Goal: Task Accomplishment & Management: Manage account settings

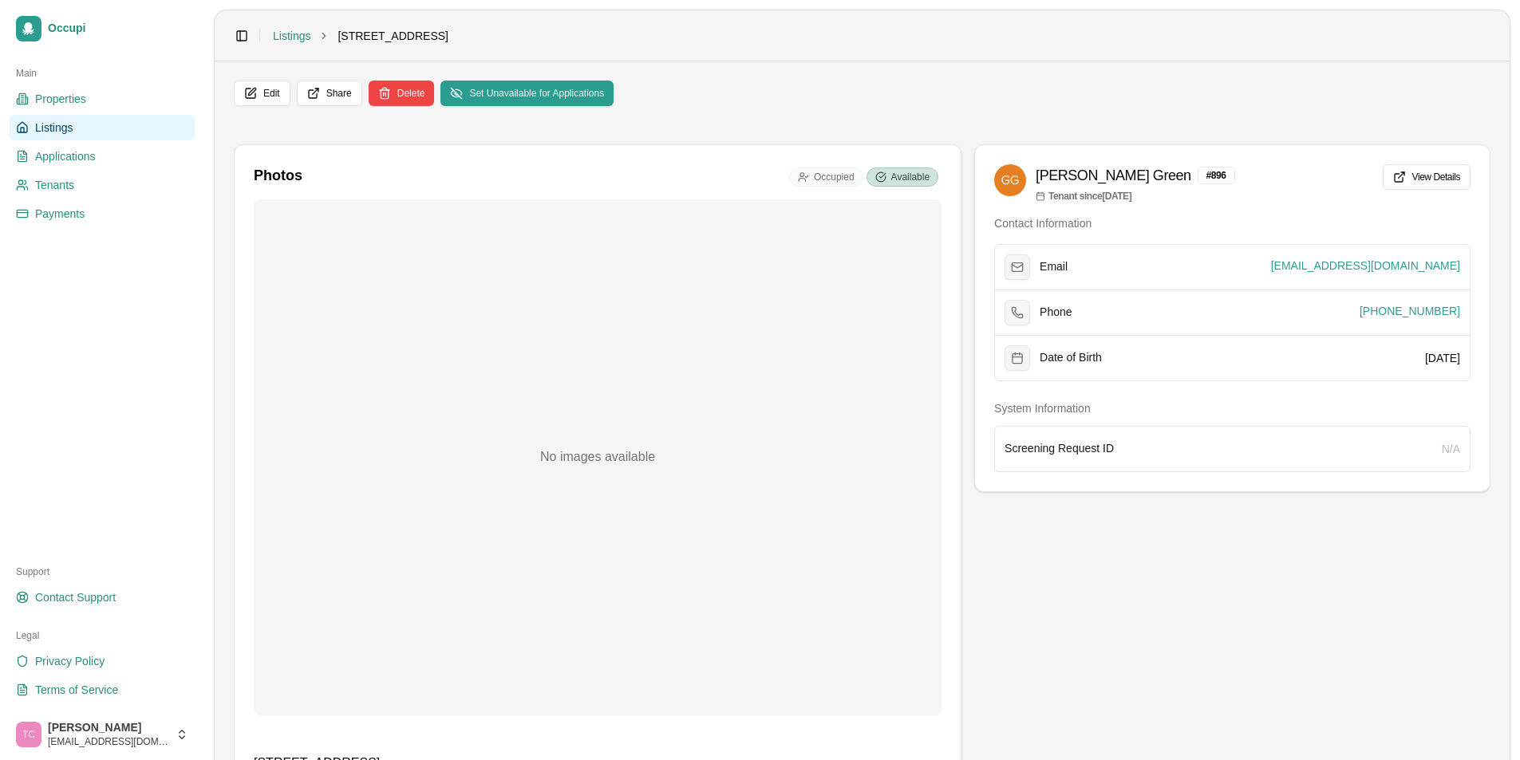
click at [69, 136] on link "Listings" at bounding box center [102, 128] width 185 height 26
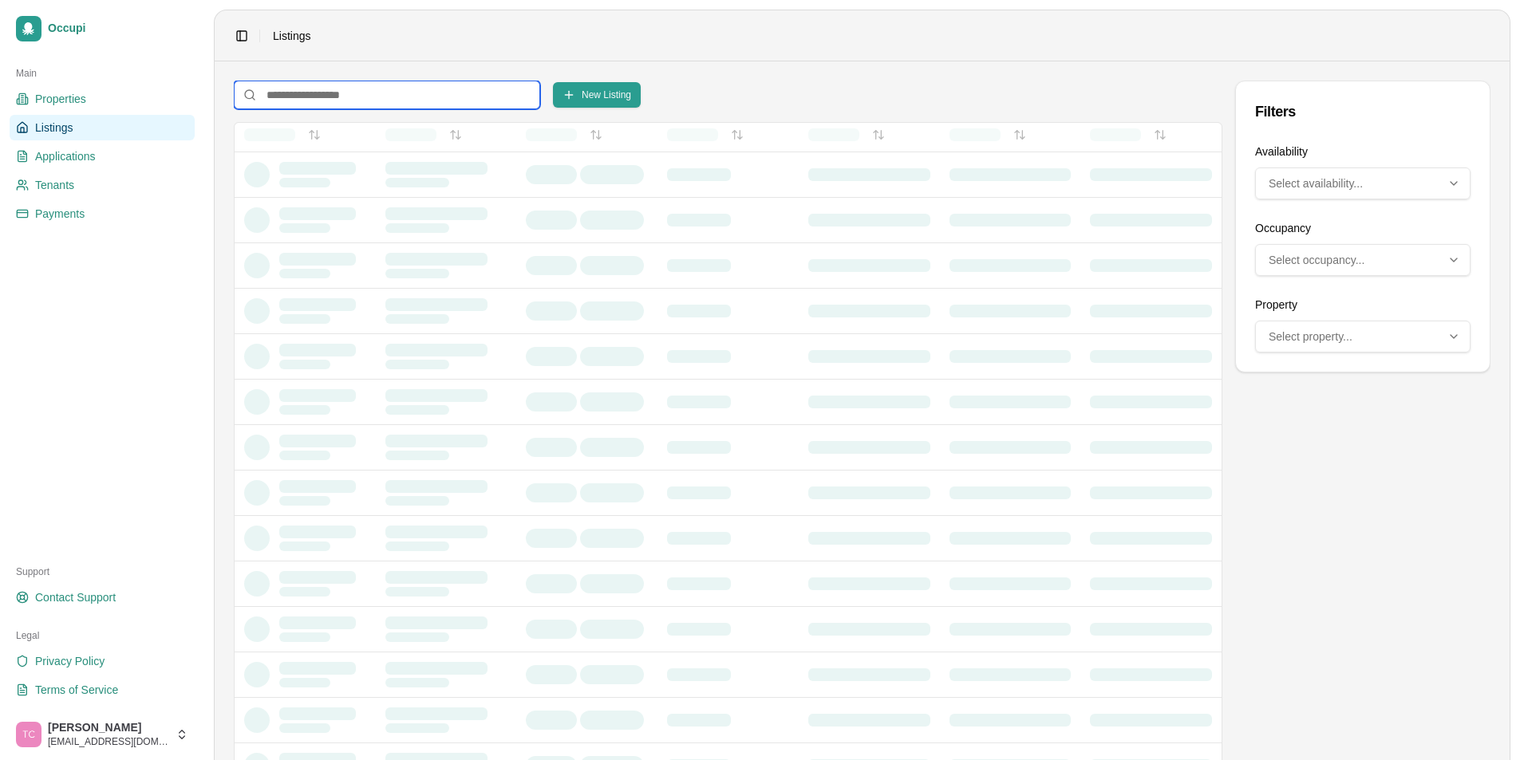
click at [302, 93] on input at bounding box center [387, 95] width 306 height 29
type input "*"
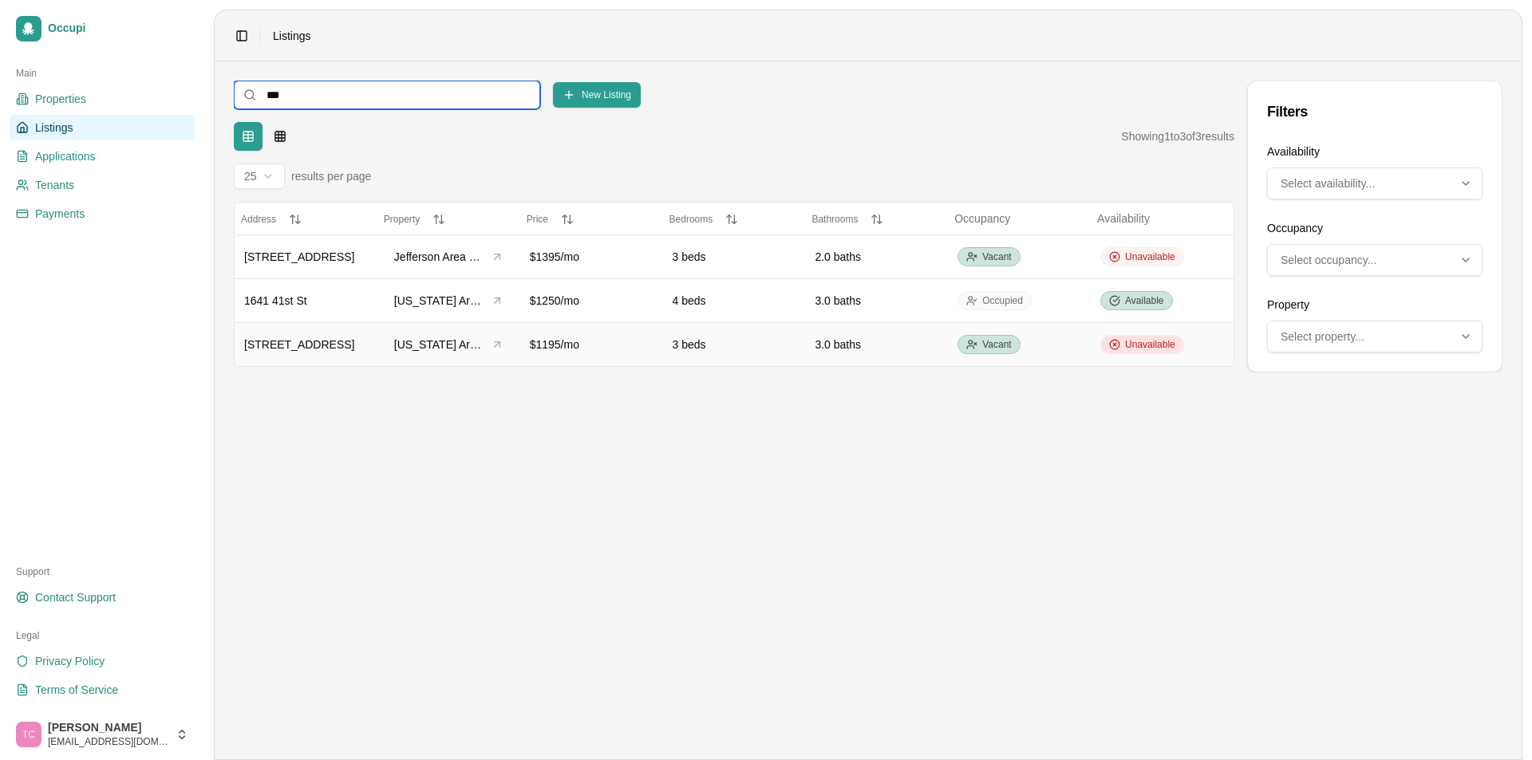
type input "***"
click at [1140, 350] on span "Unavailable" at bounding box center [1150, 344] width 50 height 13
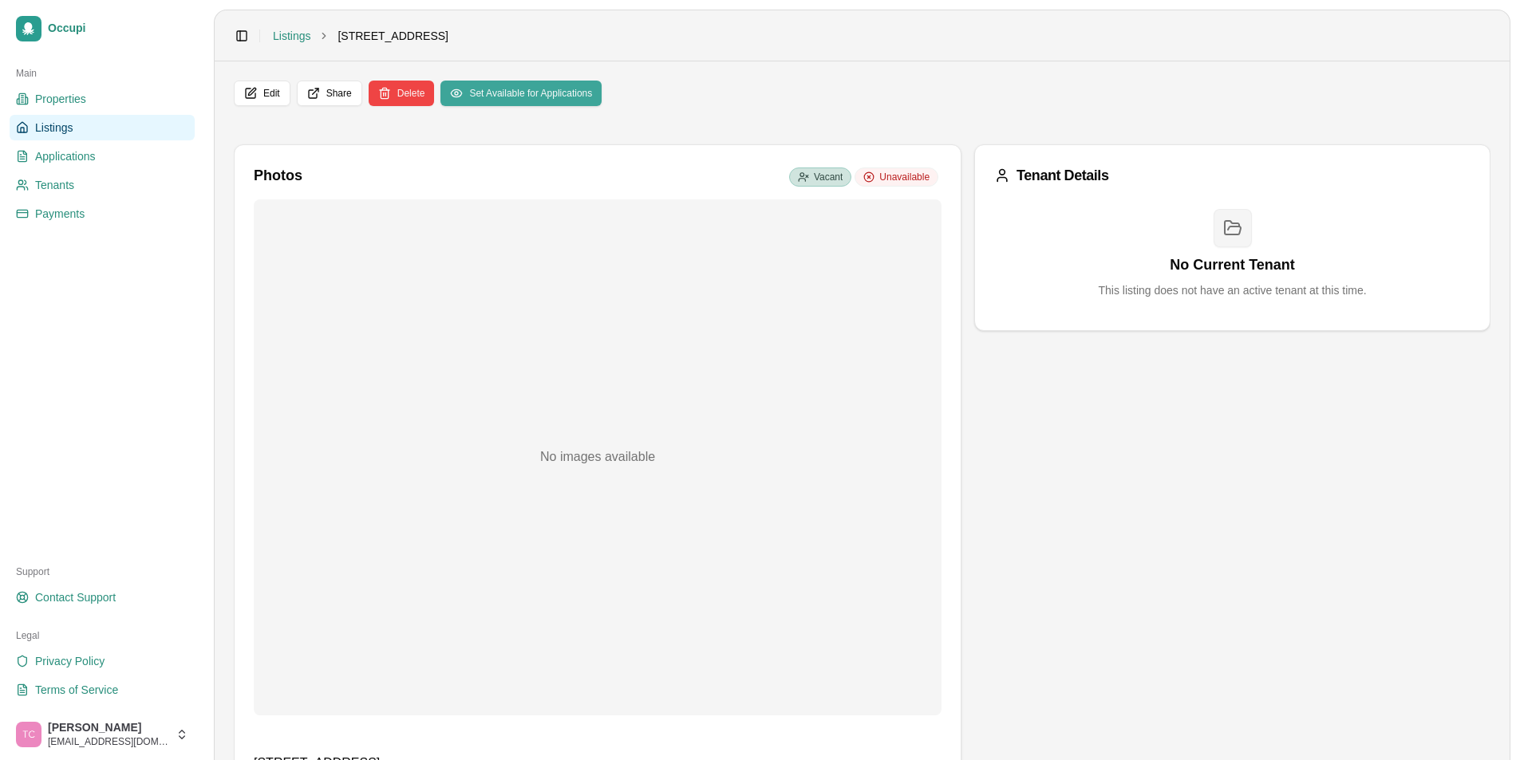
click at [563, 100] on button "Set Available for Applications" at bounding box center [520, 94] width 161 height 26
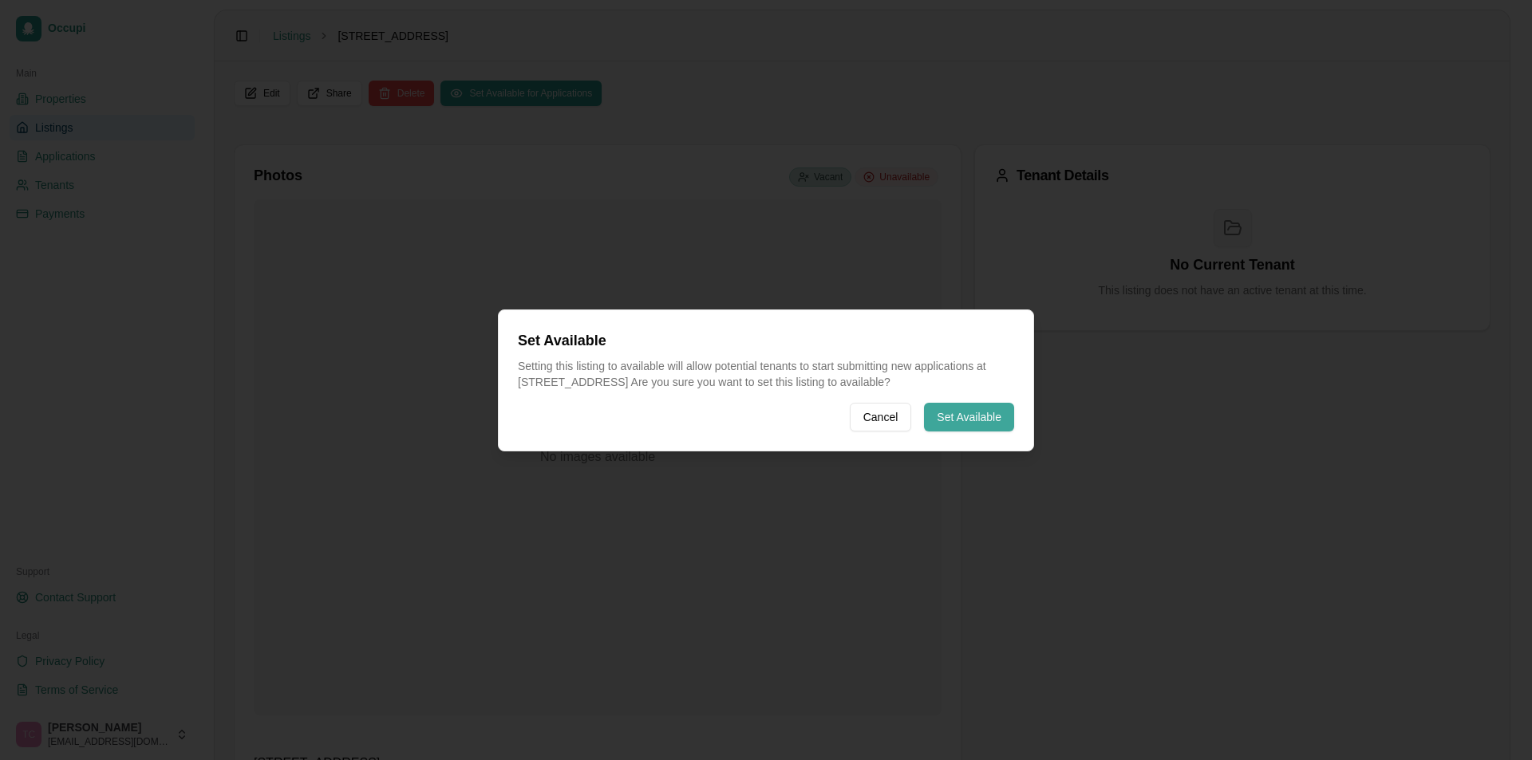
click at [962, 421] on button "Set Available" at bounding box center [969, 417] width 90 height 29
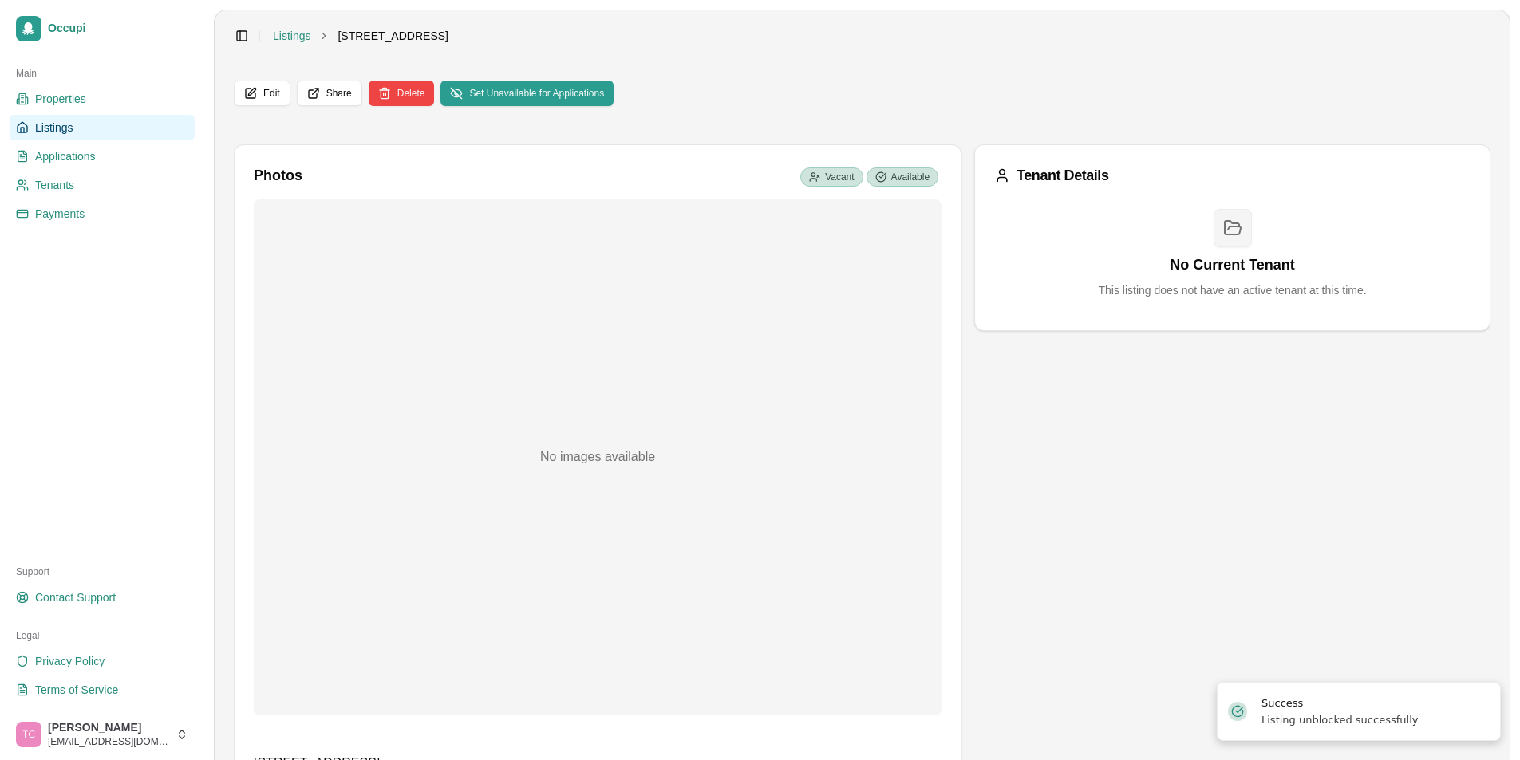
click at [59, 128] on span "Listings" at bounding box center [54, 128] width 38 height 16
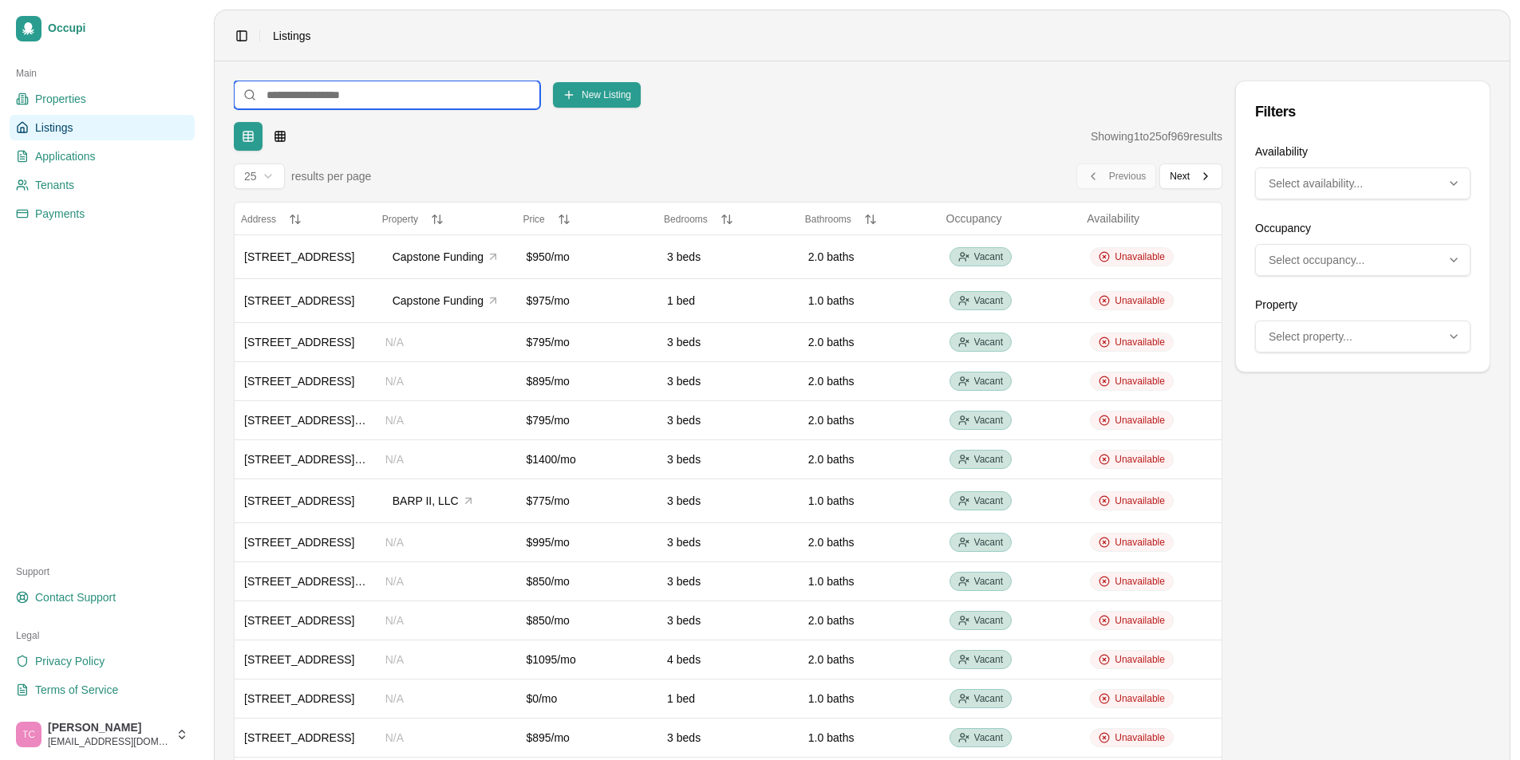
click at [322, 97] on input at bounding box center [387, 95] width 306 height 29
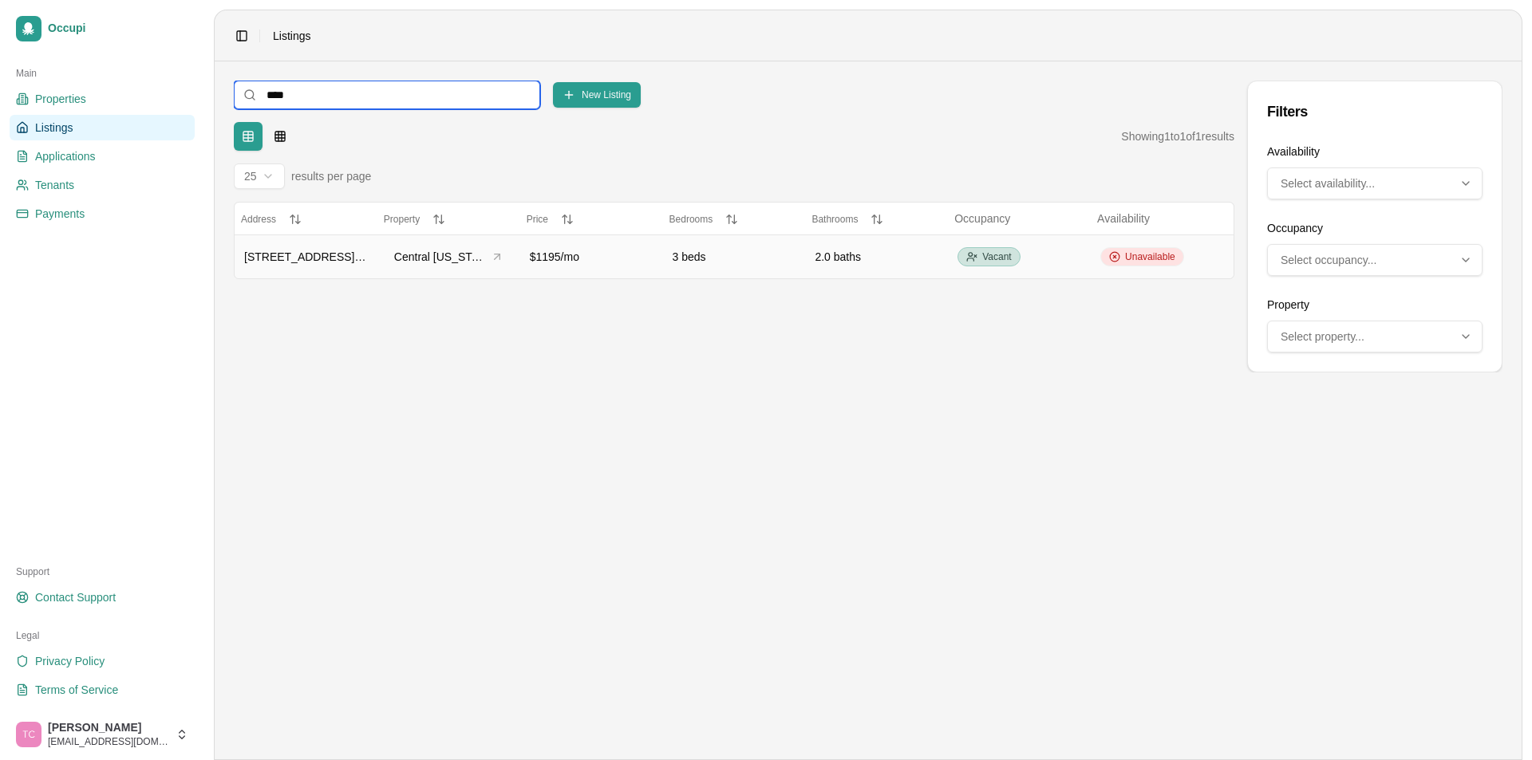
type input "****"
click at [1131, 258] on span "Unavailable" at bounding box center [1150, 257] width 50 height 13
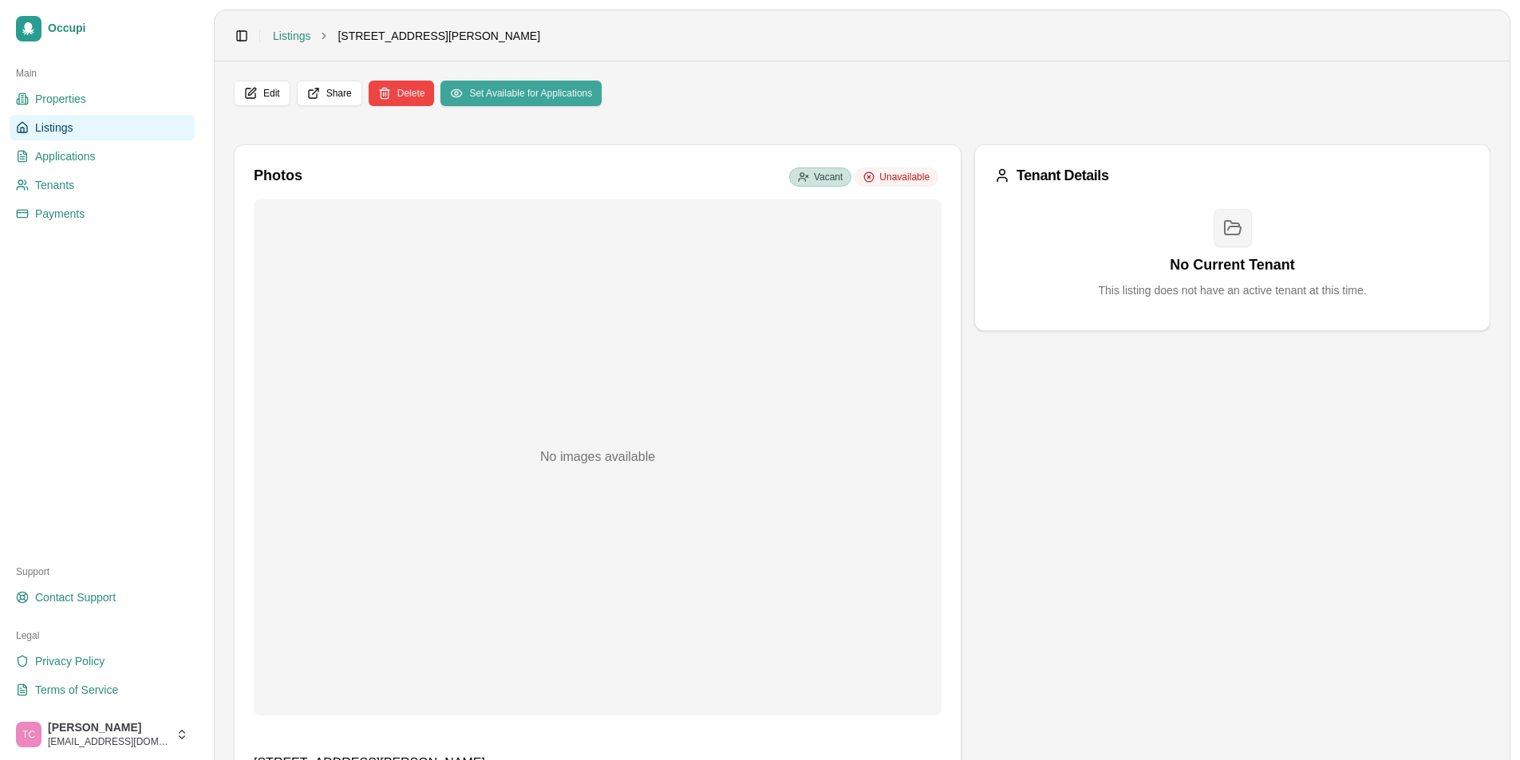
click at [516, 93] on button "Set Available for Applications" at bounding box center [520, 94] width 161 height 26
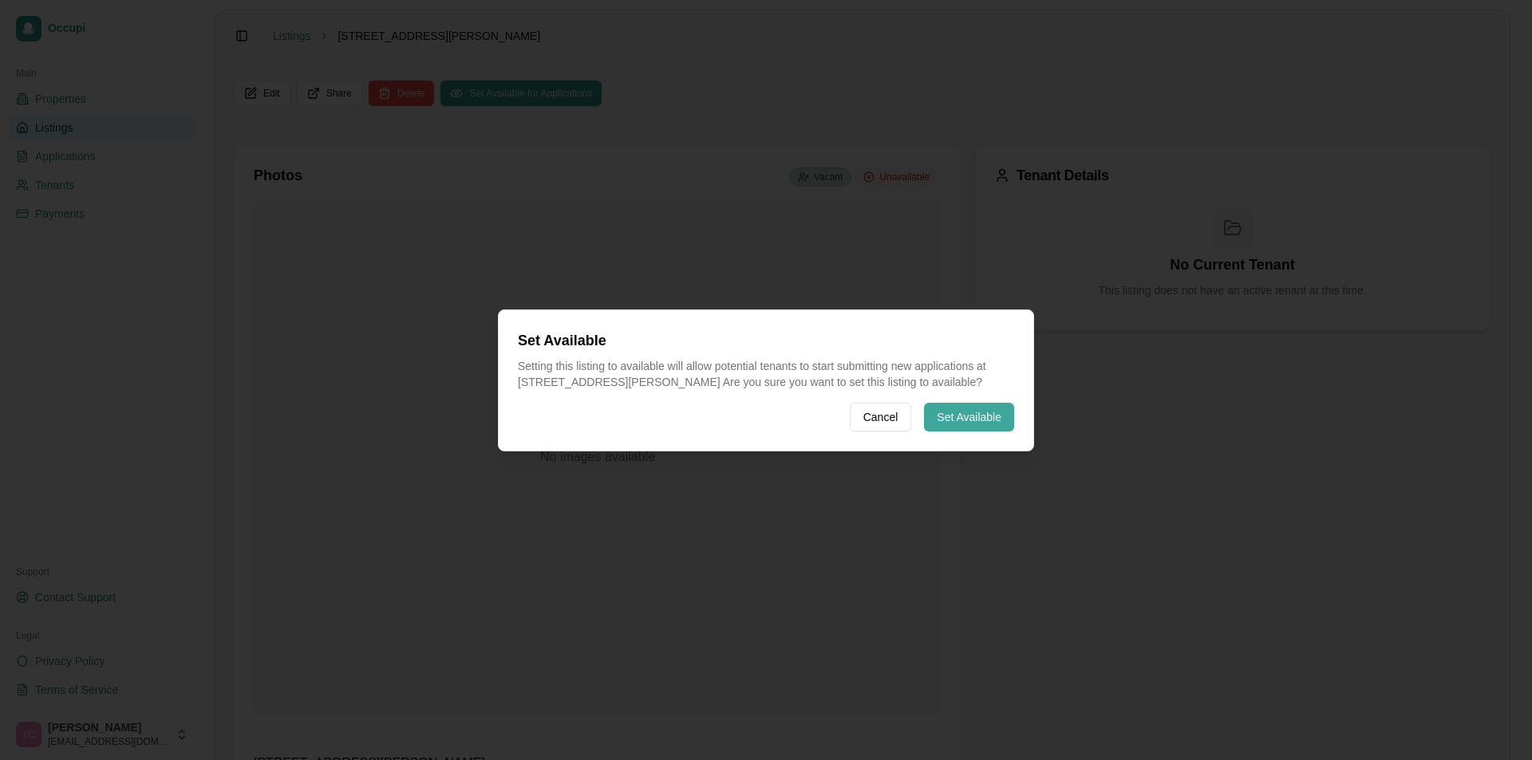
click at [942, 416] on button "Set Available" at bounding box center [969, 417] width 90 height 29
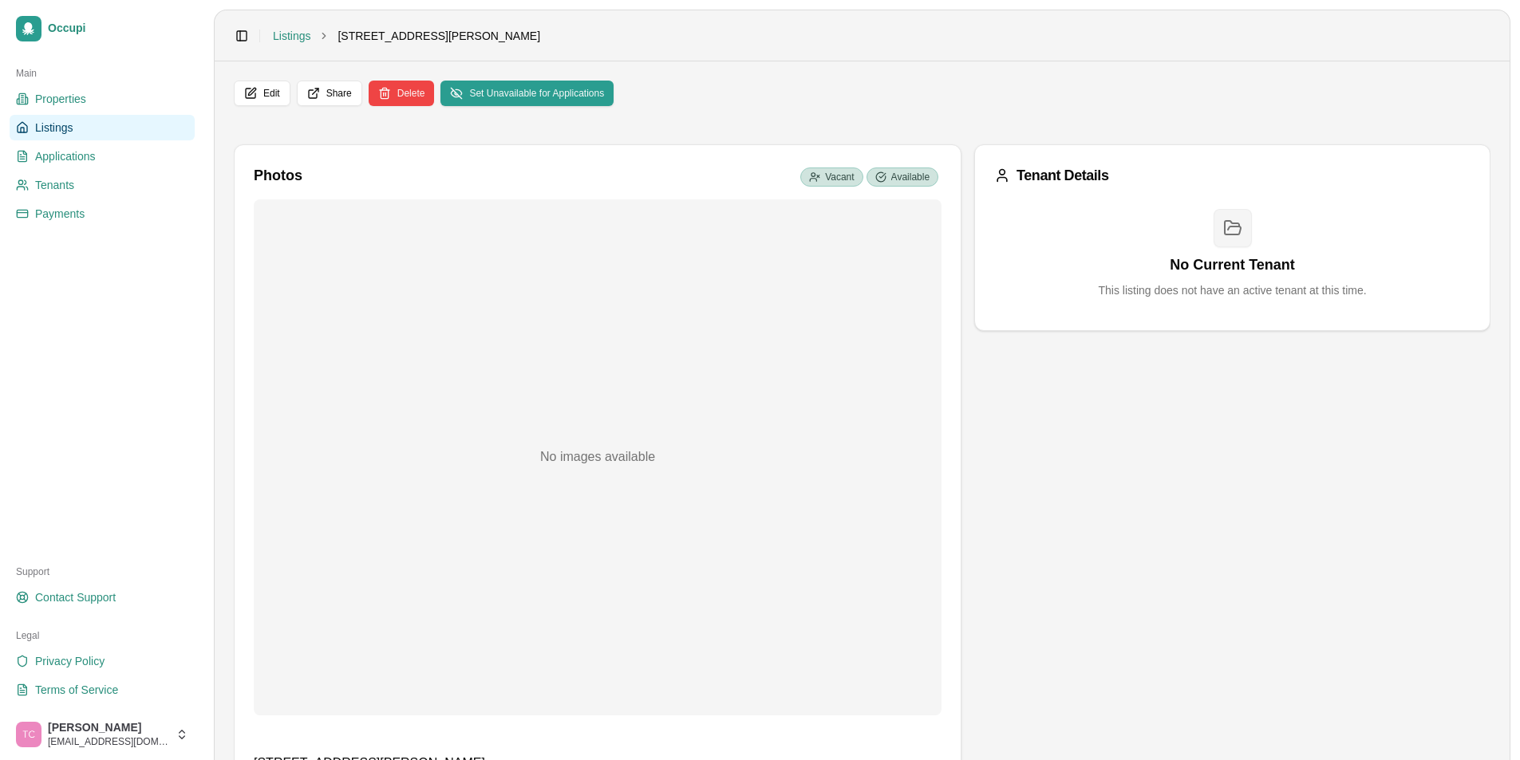
click at [58, 123] on span "Listings" at bounding box center [54, 128] width 38 height 16
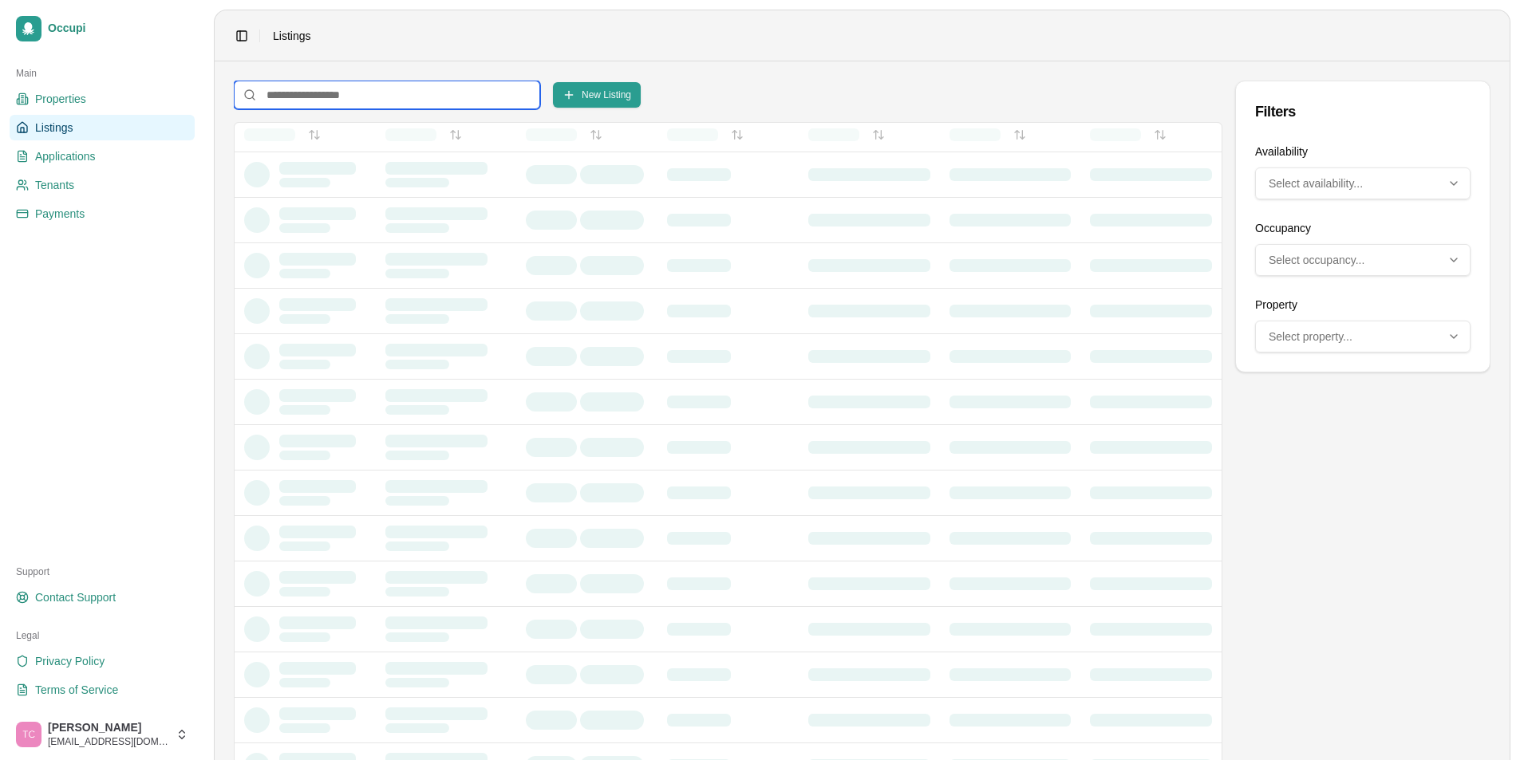
click at [302, 97] on input at bounding box center [387, 95] width 306 height 29
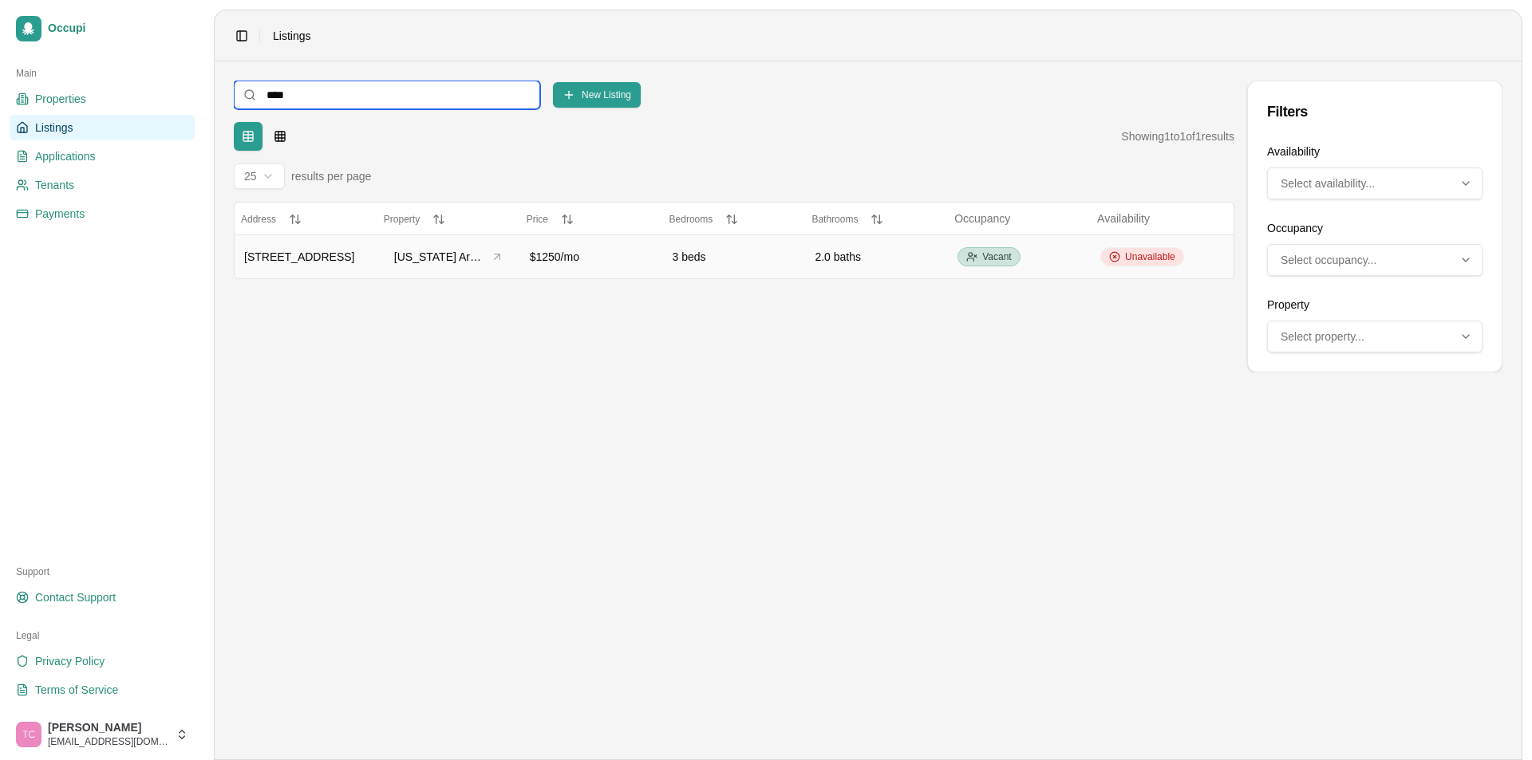
type input "****"
click at [1155, 263] on div "Unavailable" at bounding box center [1142, 256] width 84 height 19
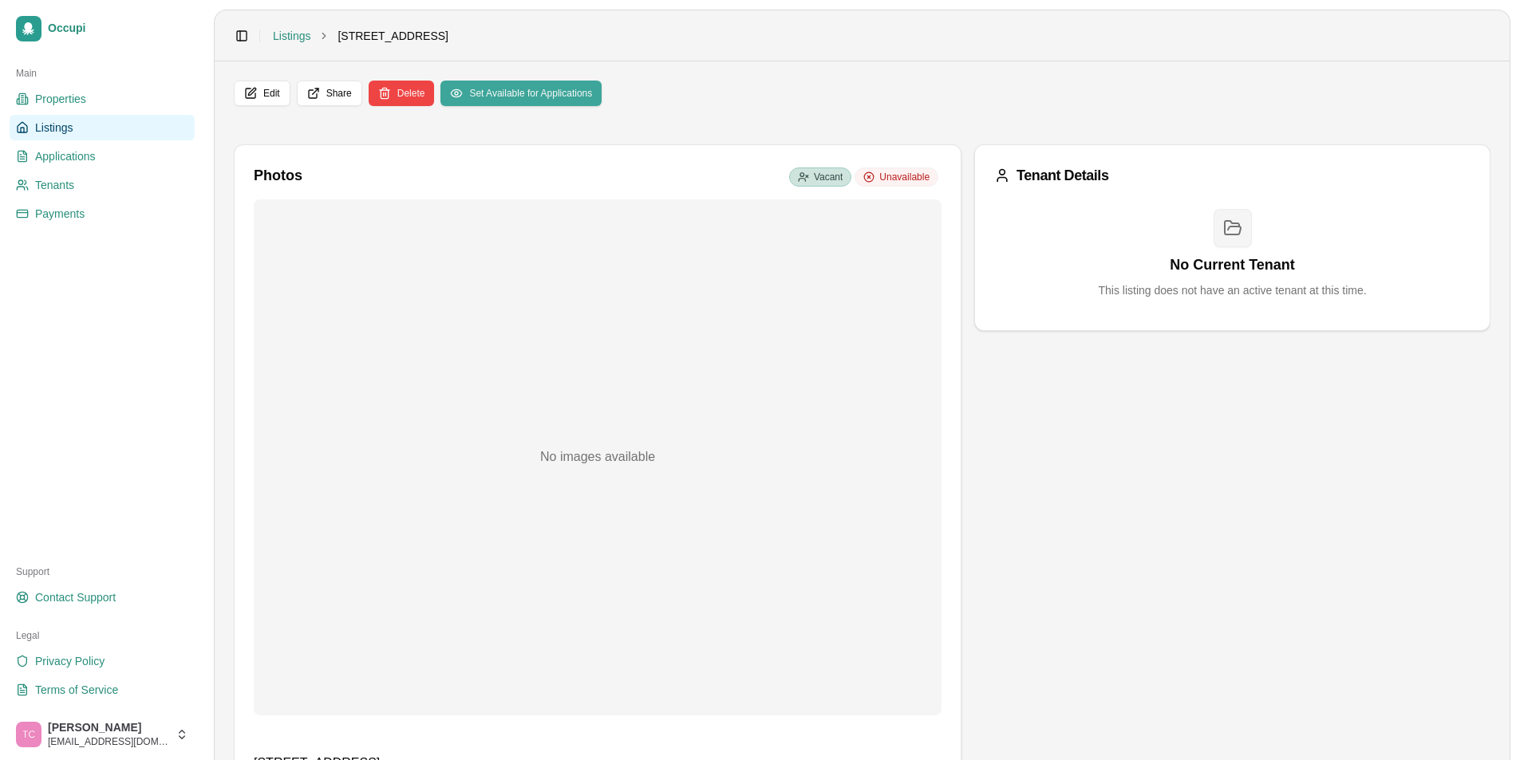
click at [583, 92] on button "Set Available for Applications" at bounding box center [520, 94] width 161 height 26
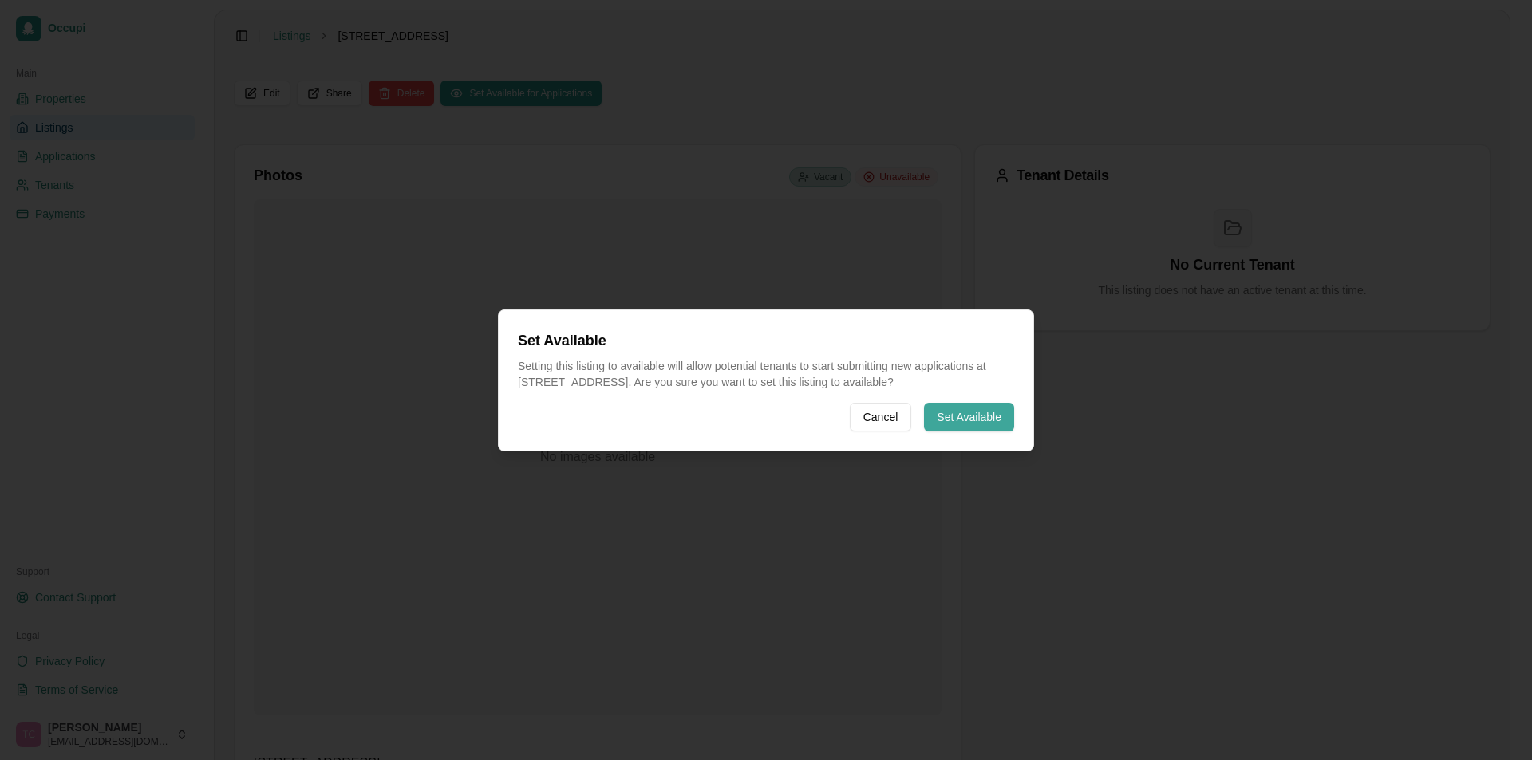
click at [970, 417] on button "Set Available" at bounding box center [969, 417] width 90 height 29
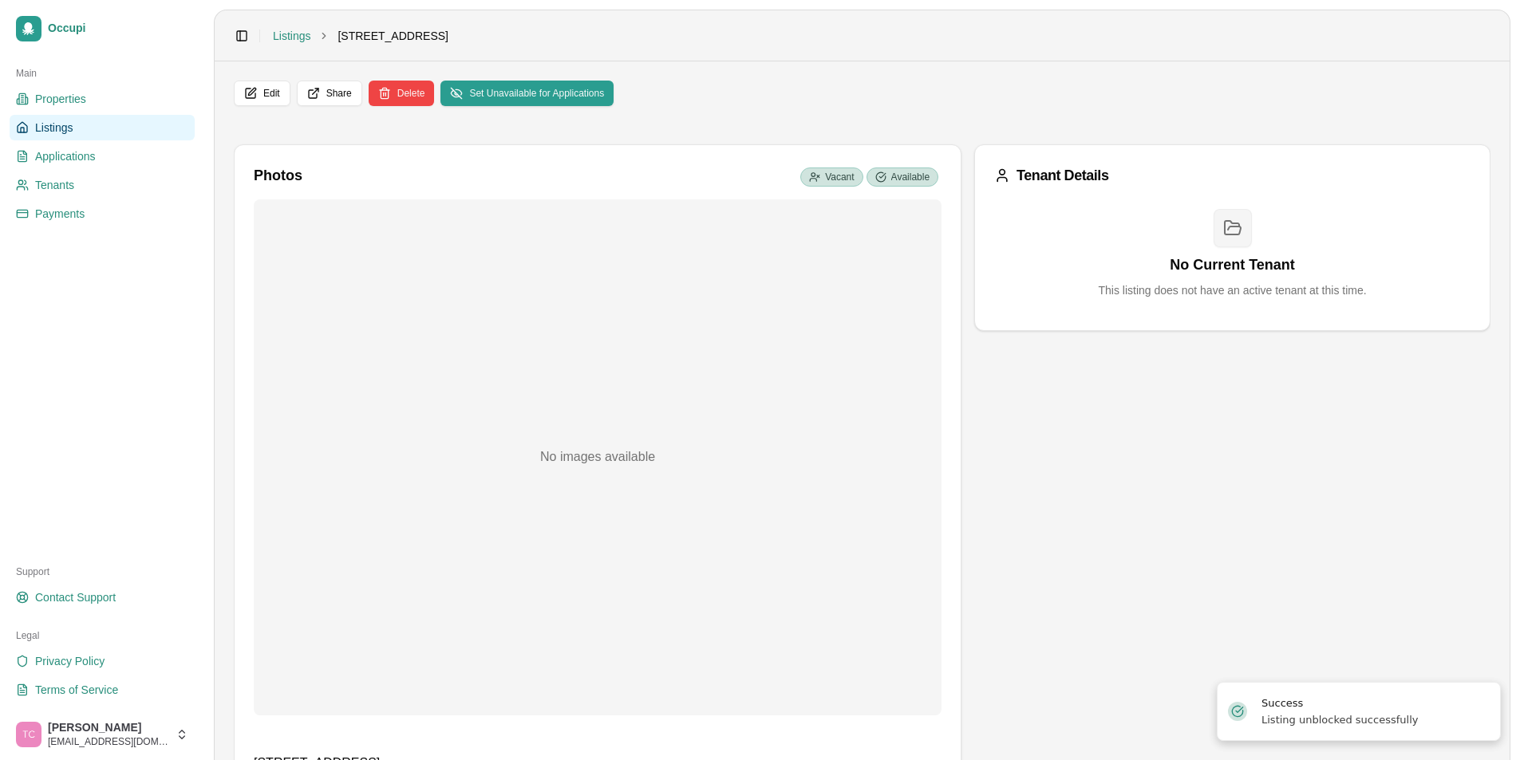
click at [57, 124] on span "Listings" at bounding box center [54, 128] width 38 height 16
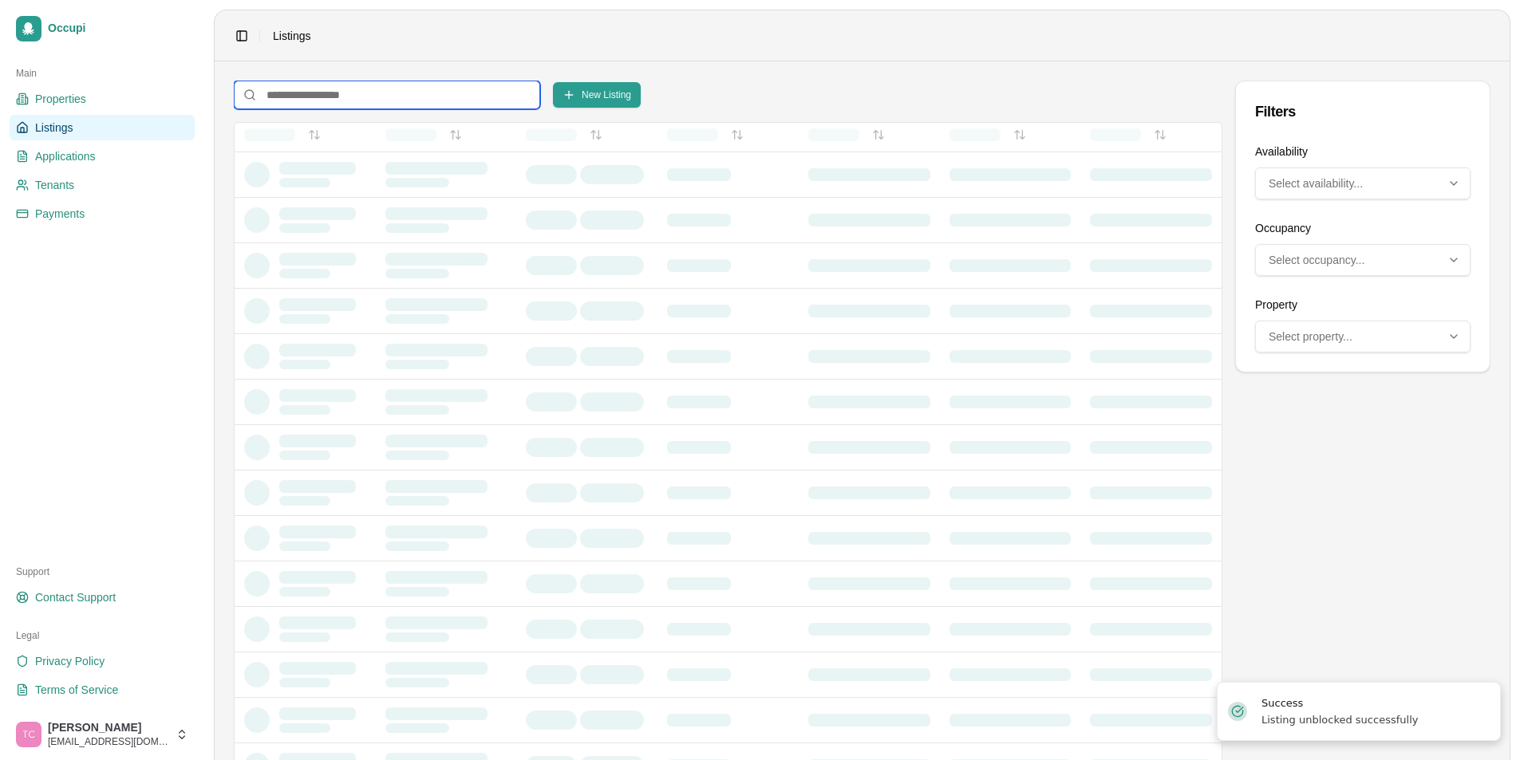
click at [275, 96] on input at bounding box center [387, 95] width 306 height 29
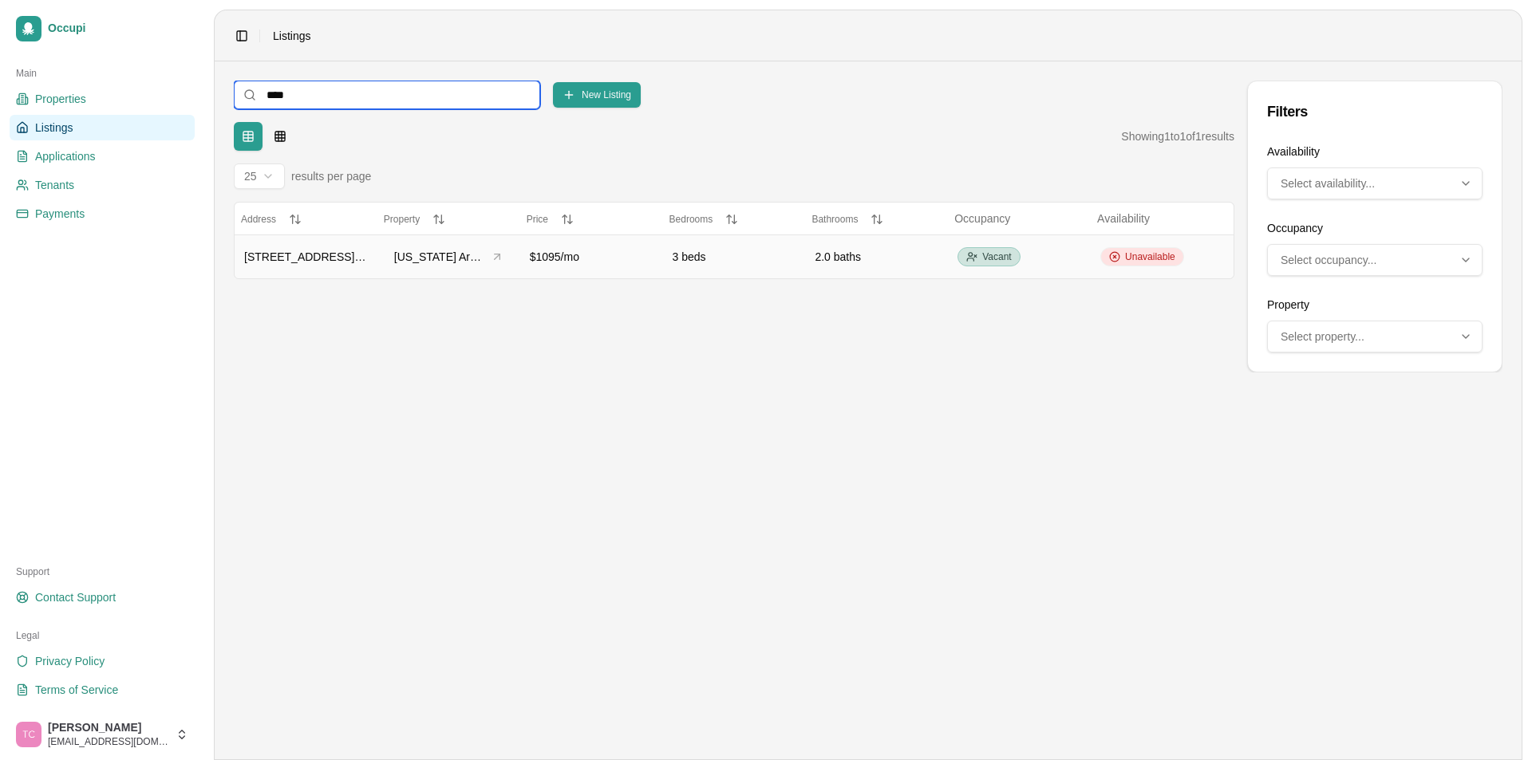
type input "****"
click at [1171, 256] on span "Unavailable" at bounding box center [1150, 257] width 50 height 13
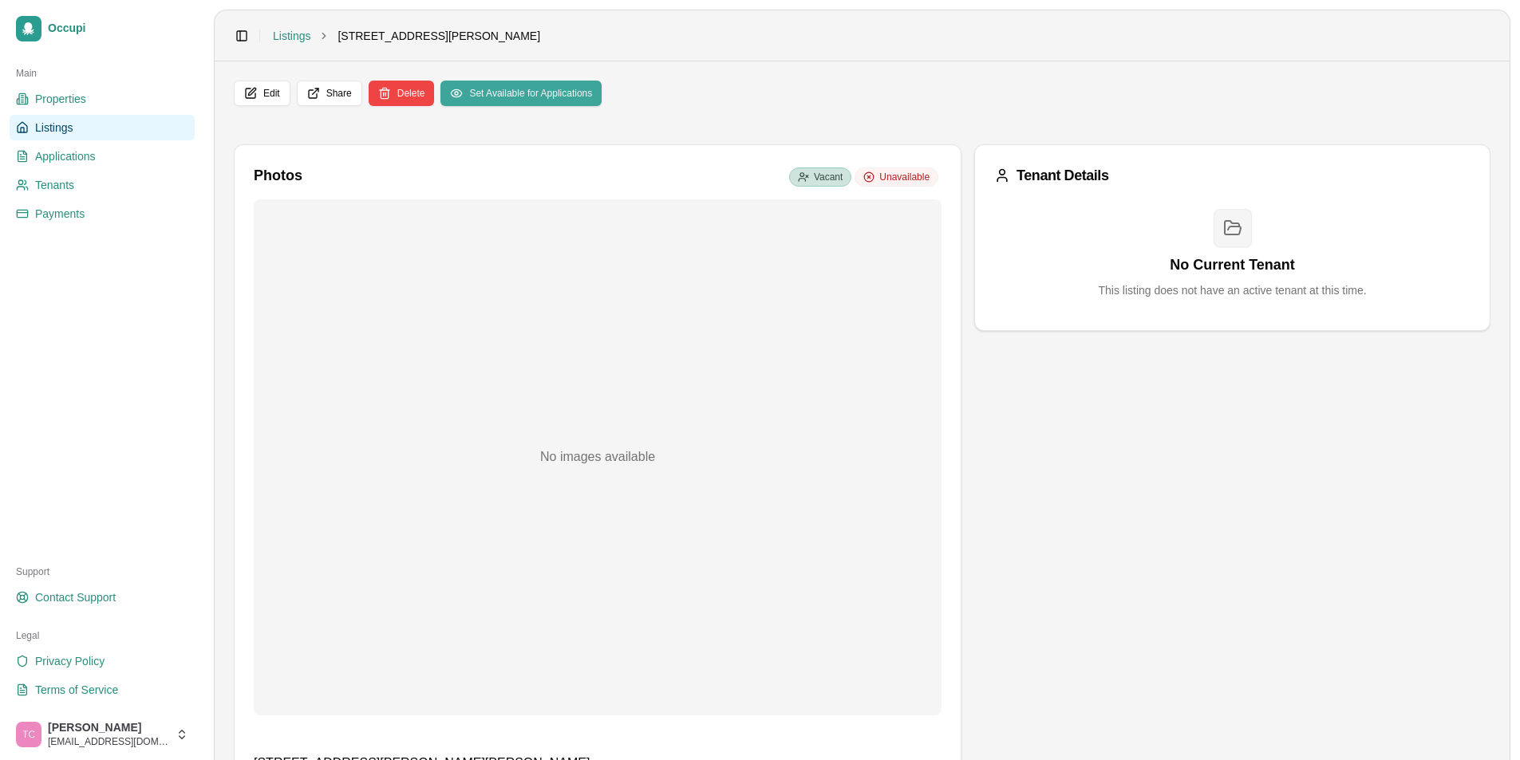
click at [507, 94] on button "Set Available for Applications" at bounding box center [520, 94] width 161 height 26
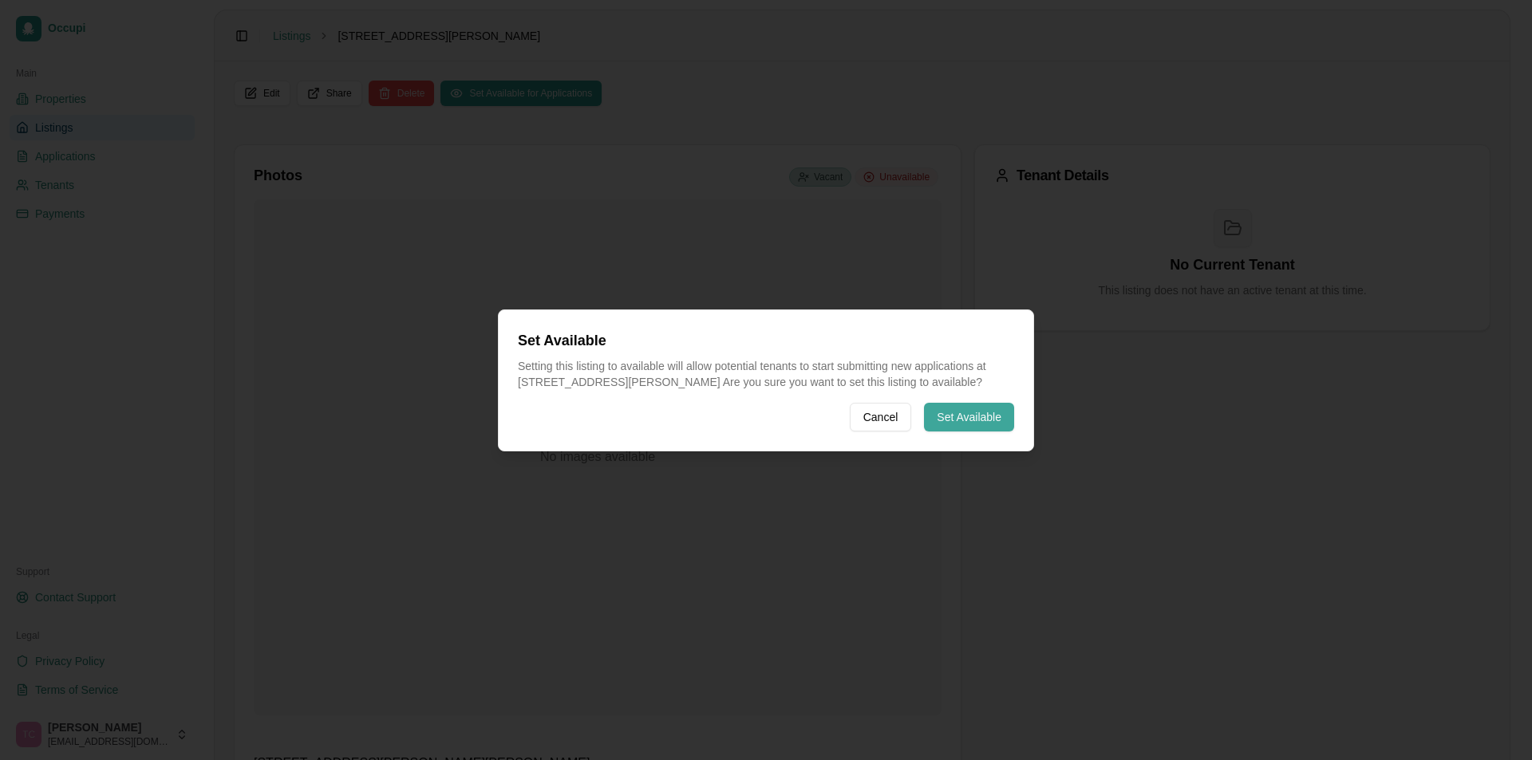
click at [940, 424] on button "Set Available" at bounding box center [969, 417] width 90 height 29
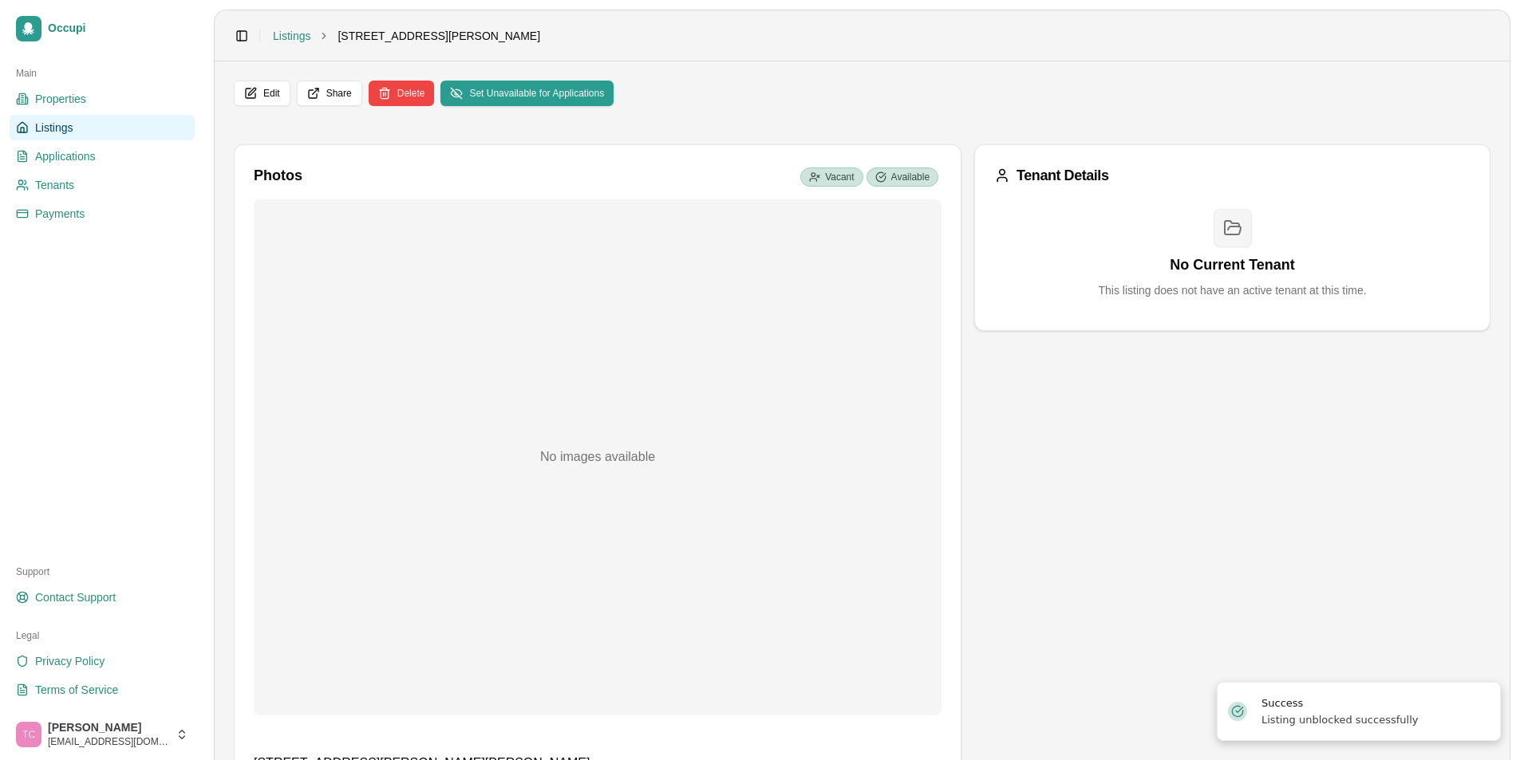
click at [55, 132] on span "Listings" at bounding box center [54, 128] width 38 height 16
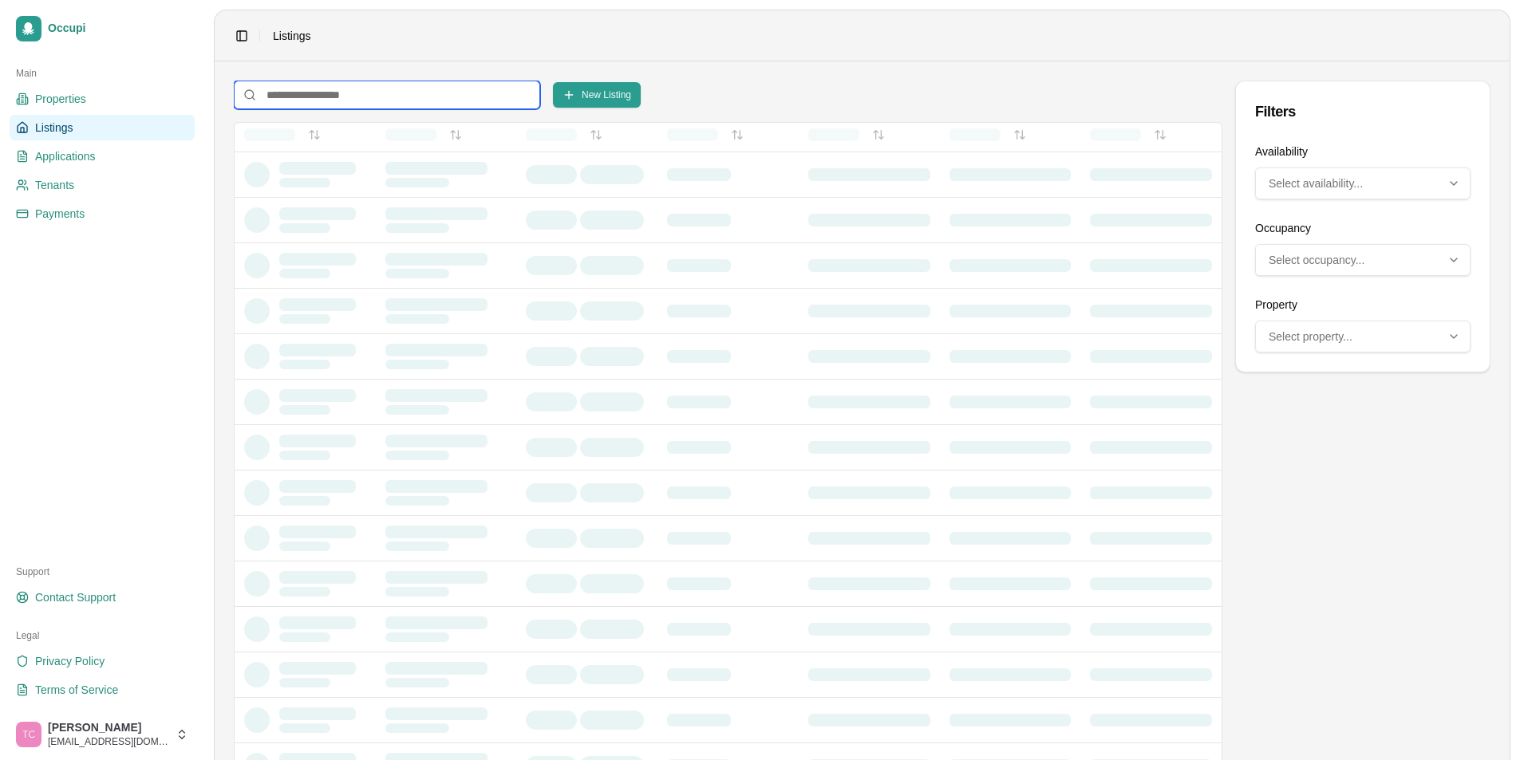
click at [306, 103] on input at bounding box center [387, 95] width 306 height 29
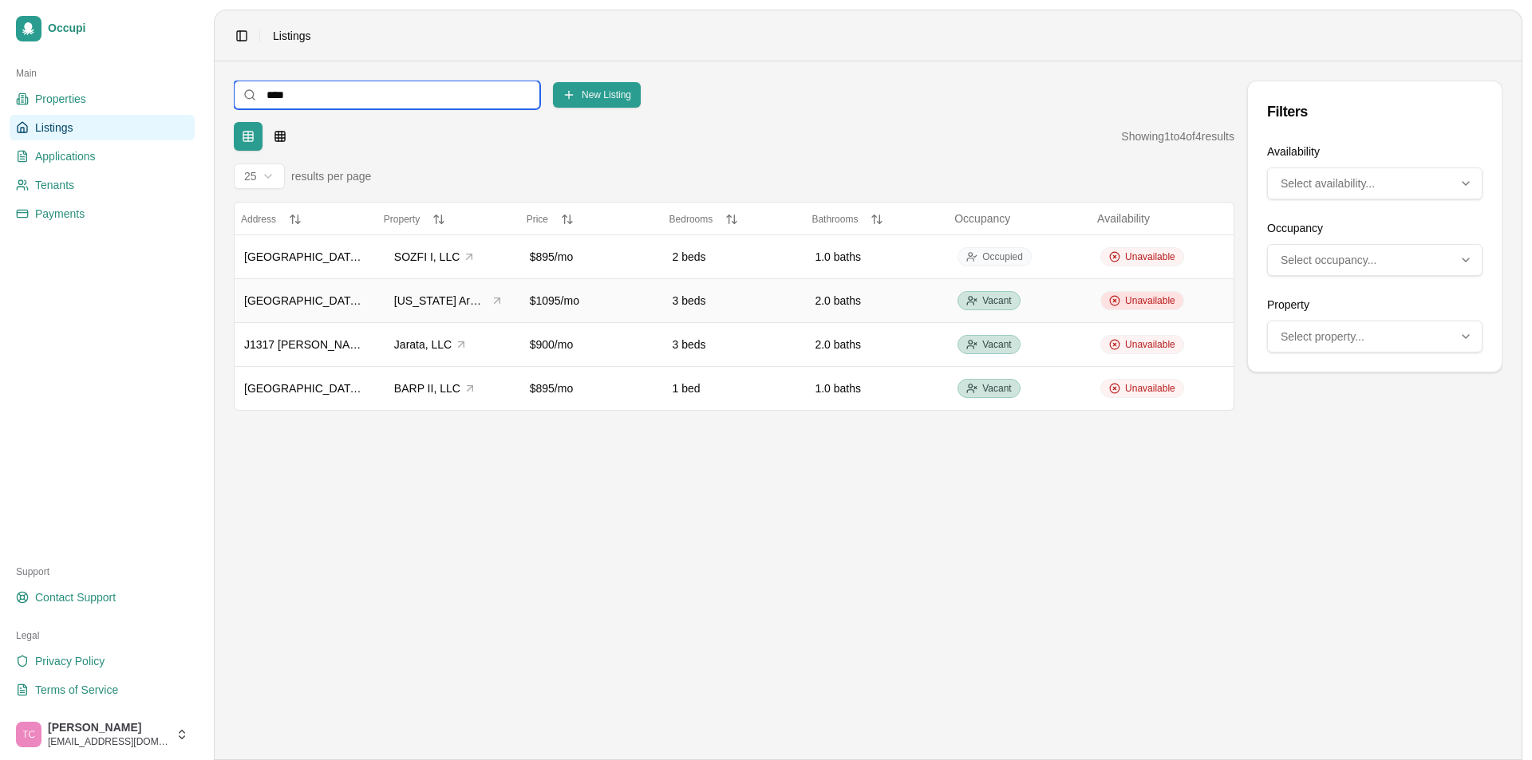
type input "****"
click at [1156, 294] on span "Unavailable" at bounding box center [1150, 300] width 50 height 13
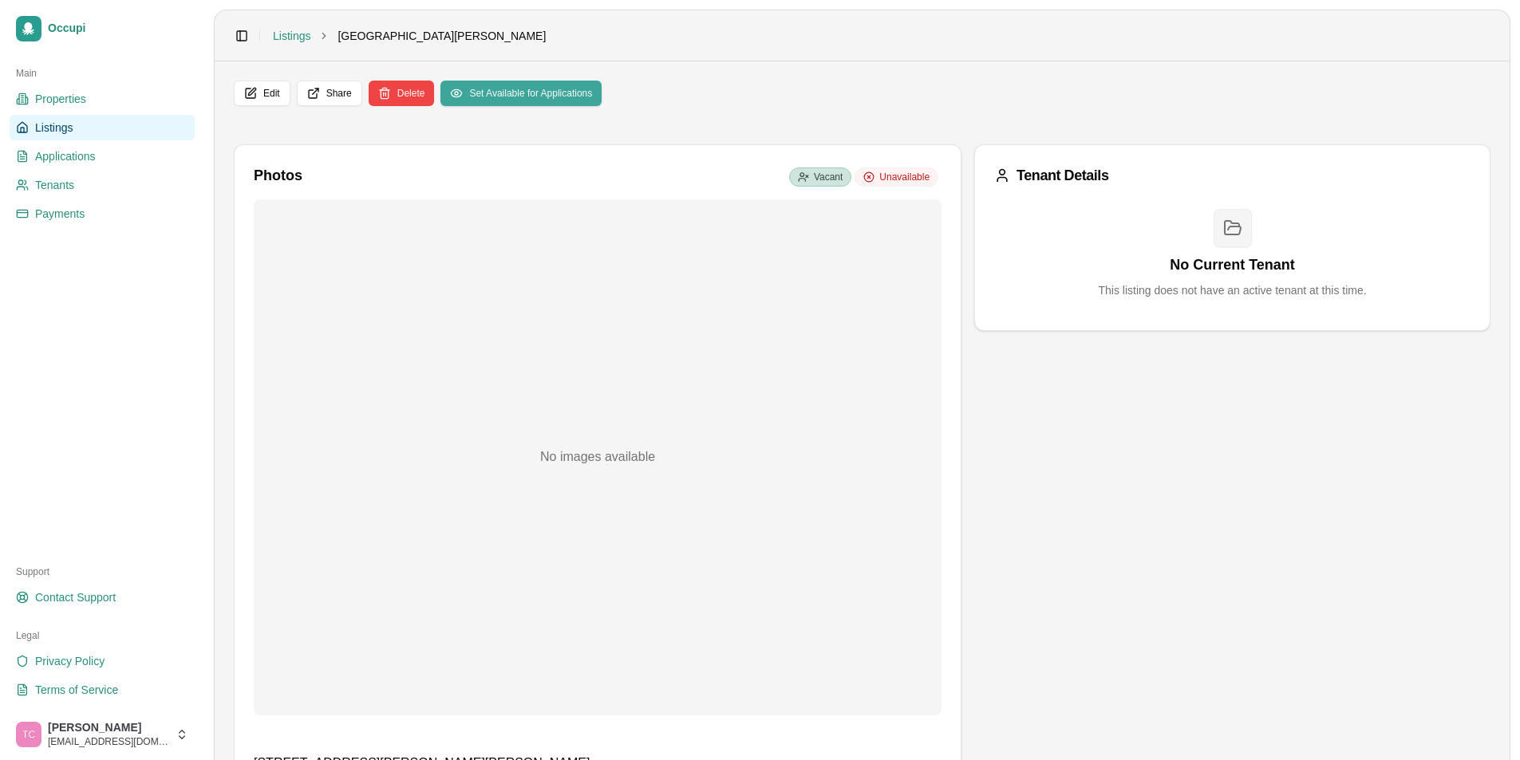
click at [463, 101] on button "Set Available for Applications" at bounding box center [520, 94] width 161 height 26
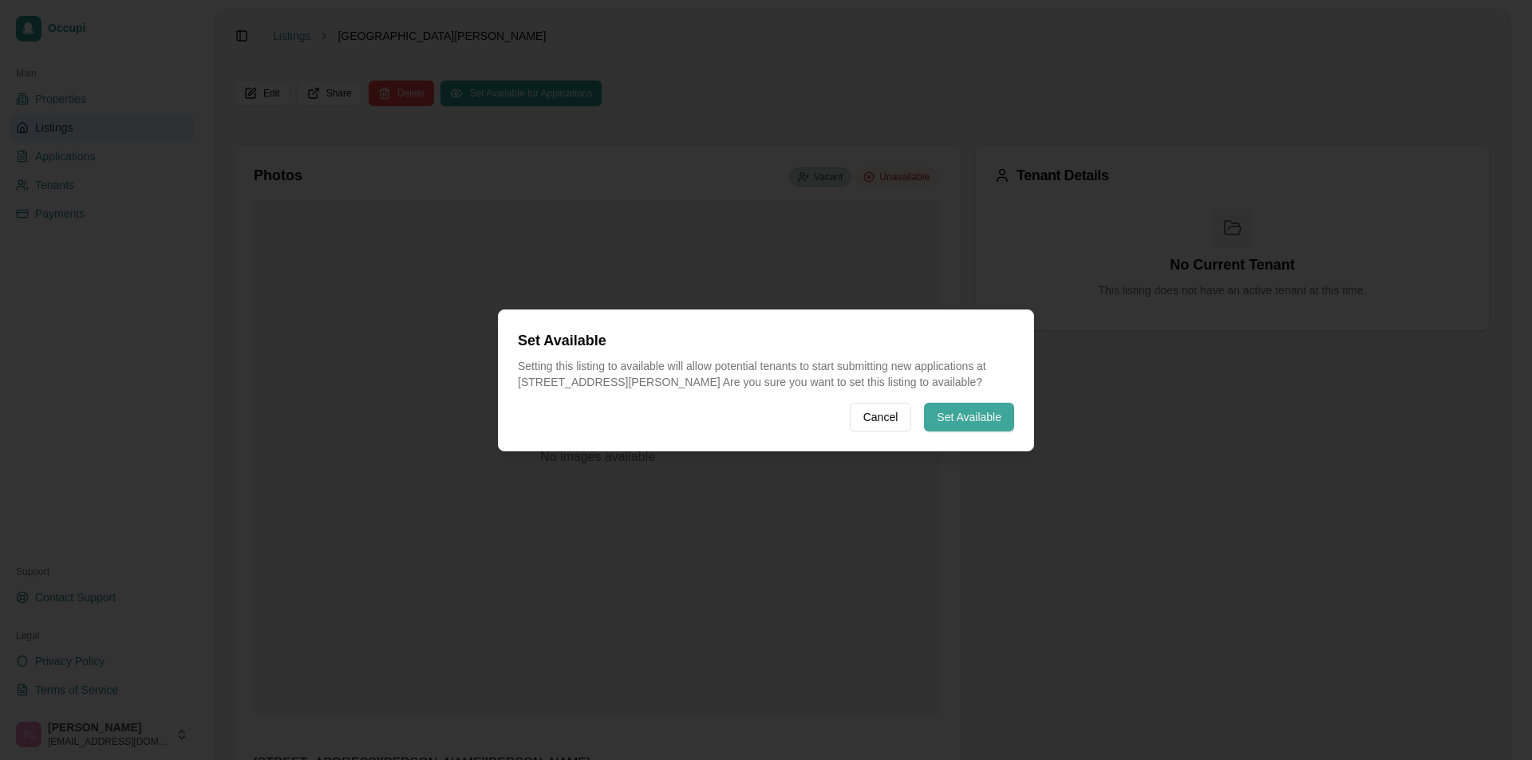
click at [947, 425] on button "Set Available" at bounding box center [969, 417] width 90 height 29
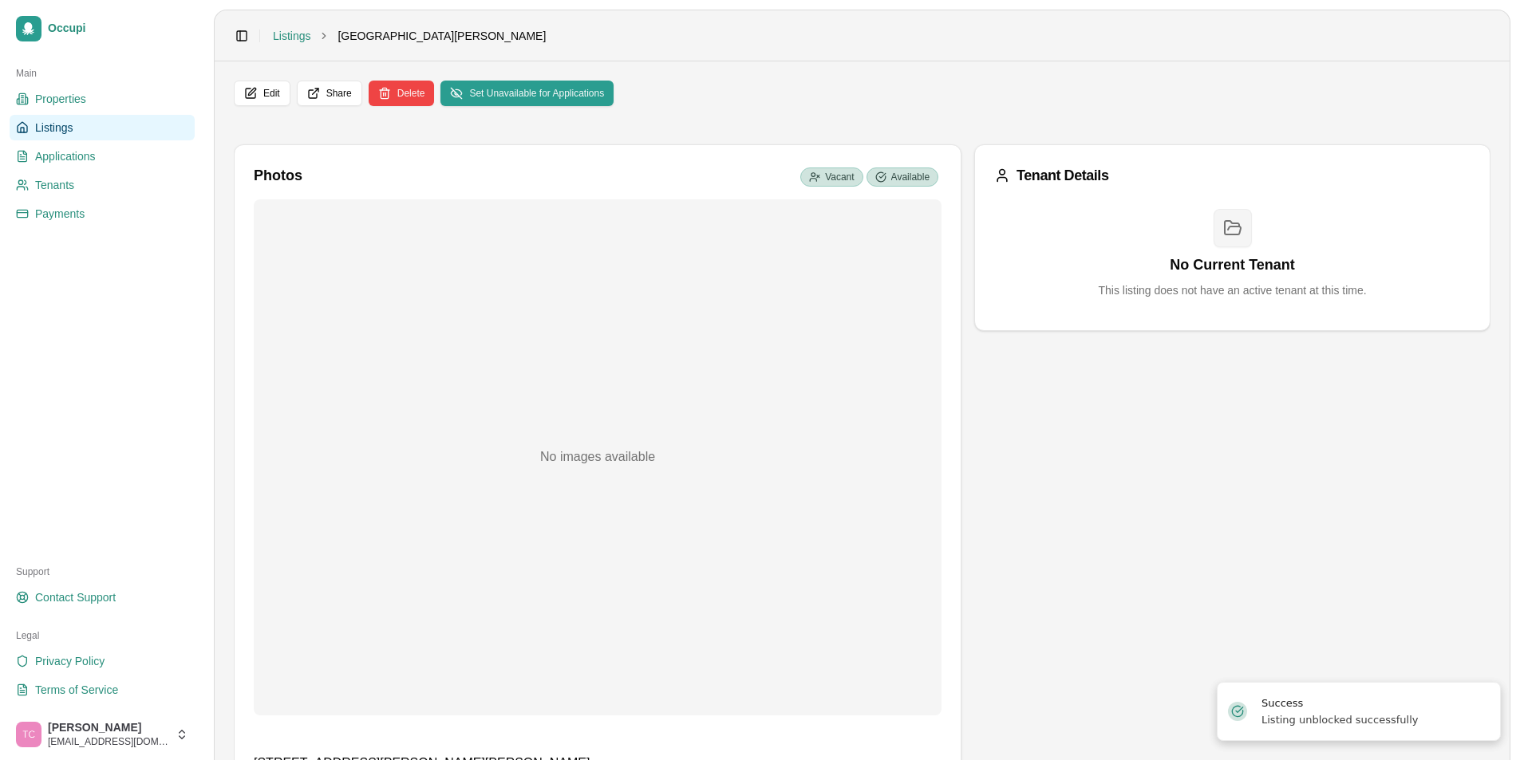
click at [67, 122] on span "Listings" at bounding box center [54, 128] width 38 height 16
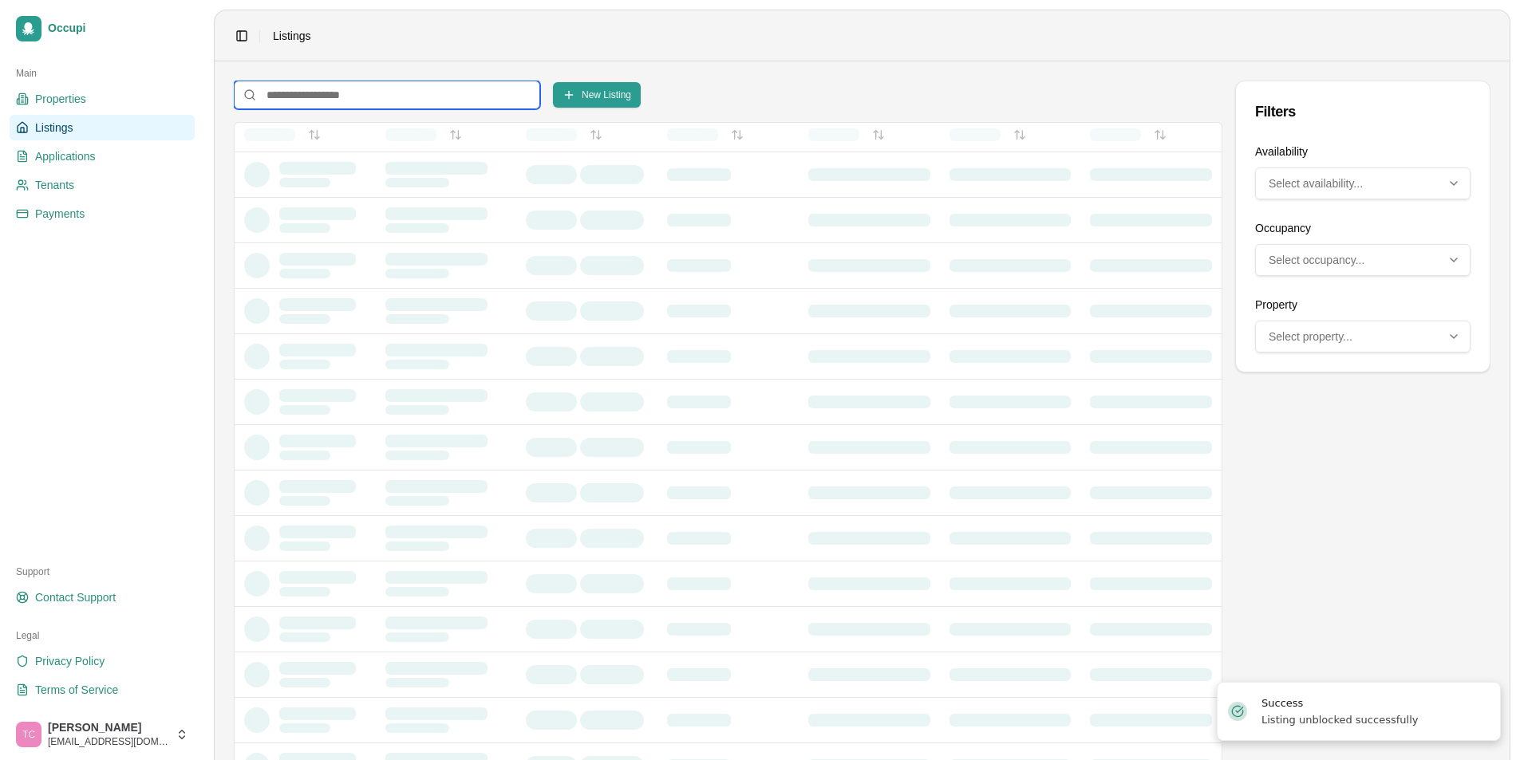
click at [283, 101] on input at bounding box center [387, 95] width 306 height 29
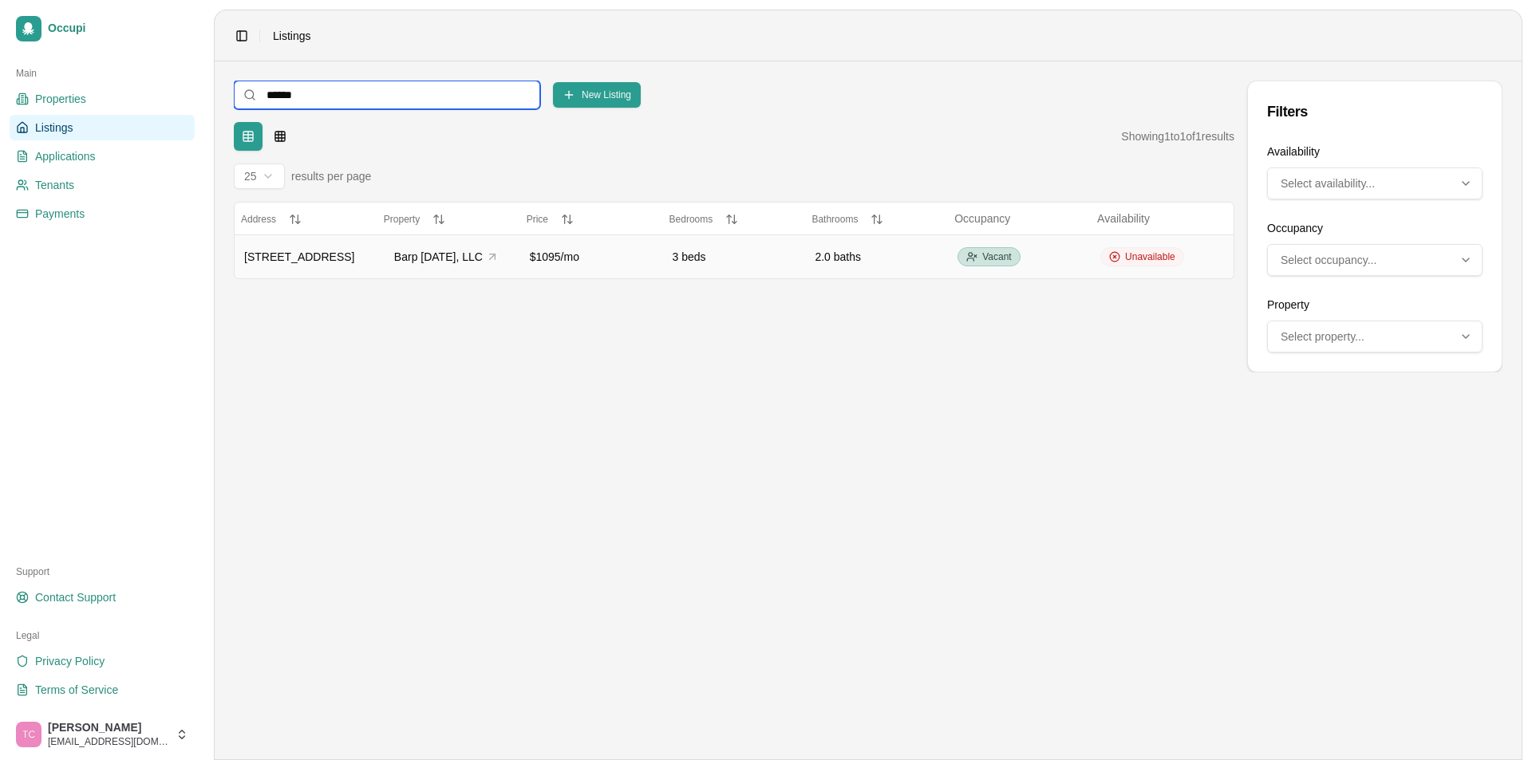
type input "******"
click at [1162, 246] on td "Unavailable" at bounding box center [1162, 257] width 143 height 44
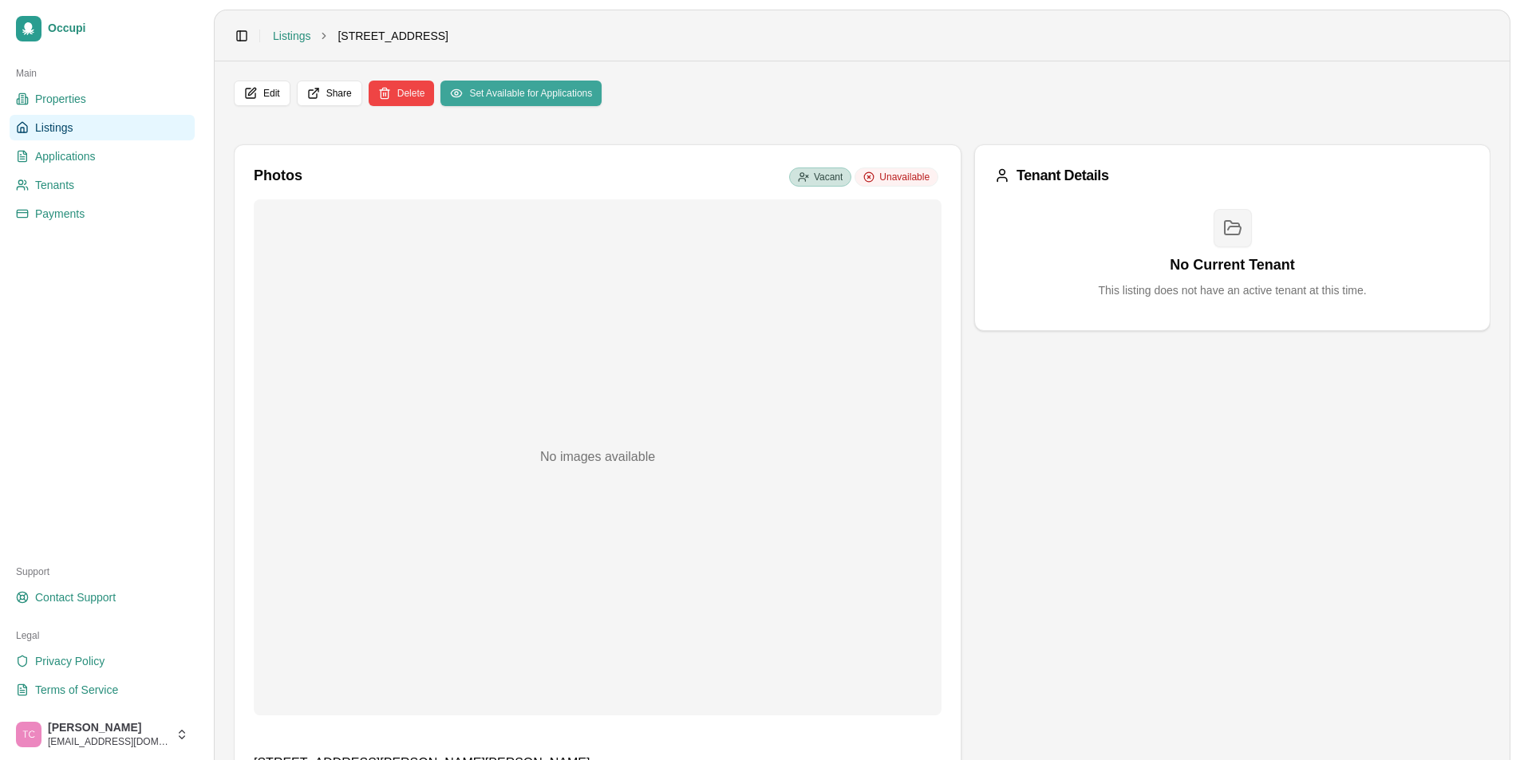
click at [555, 96] on button "Set Available for Applications" at bounding box center [520, 94] width 161 height 26
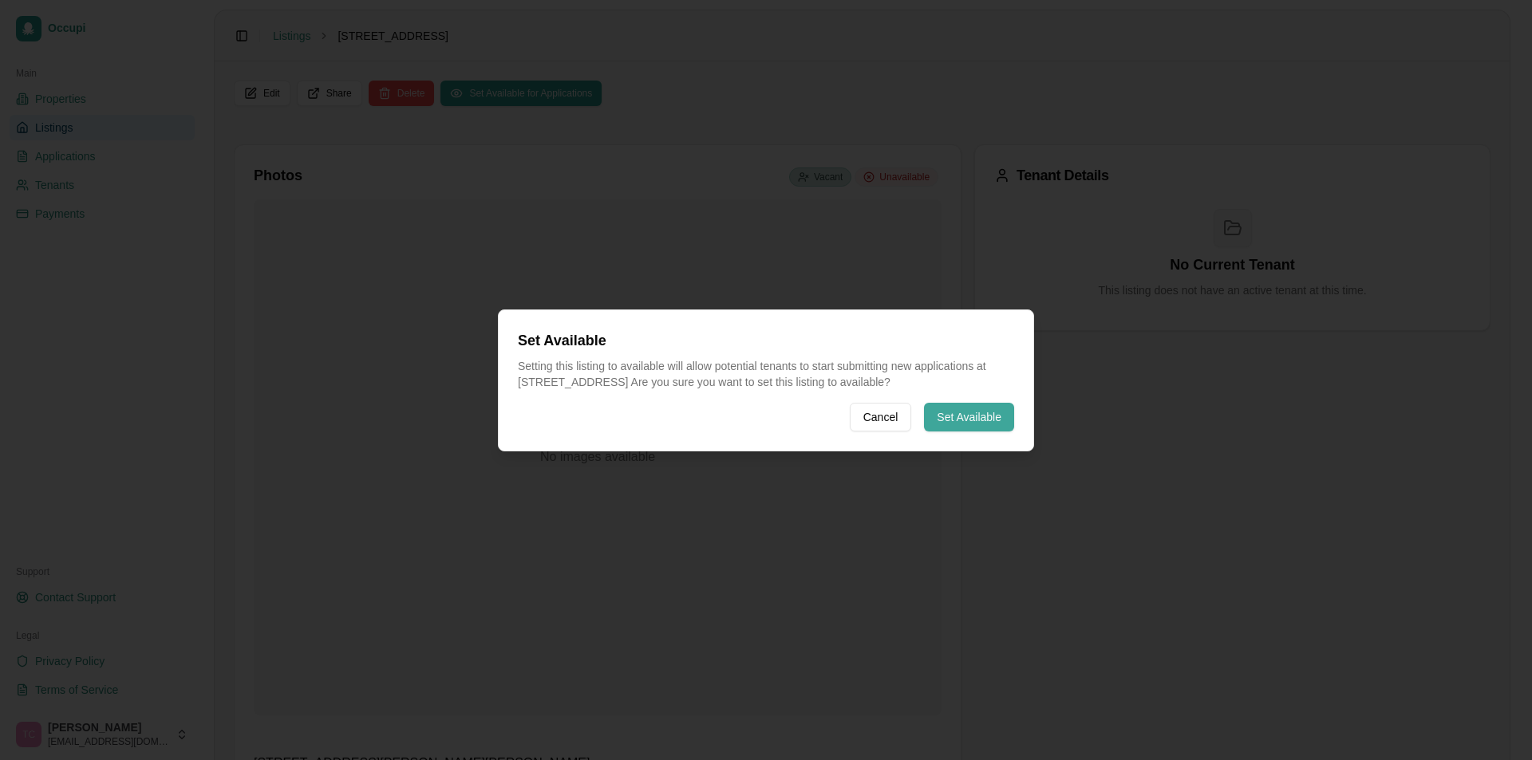
click at [952, 414] on button "Set Available" at bounding box center [969, 417] width 90 height 29
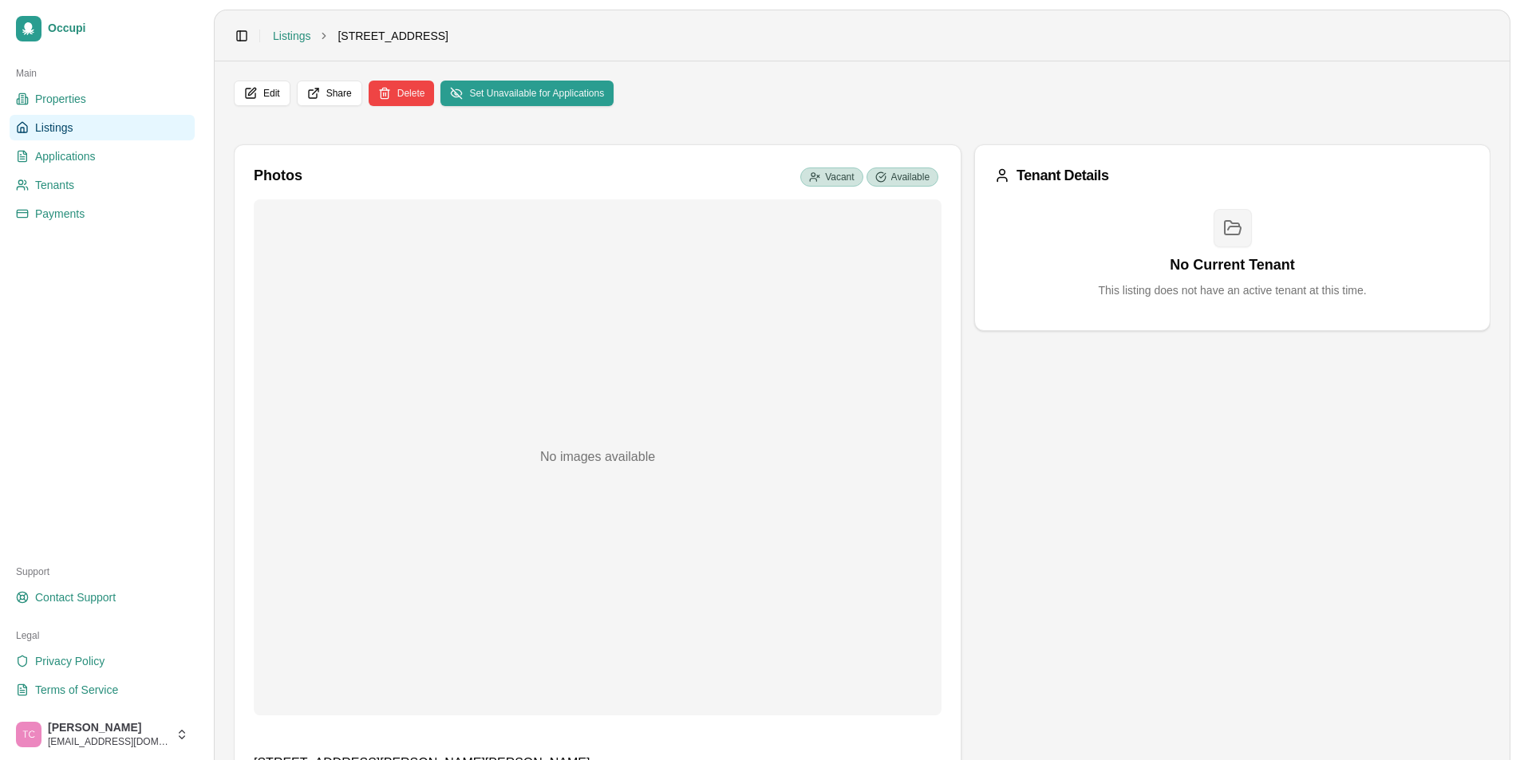
click at [35, 123] on span "Listings" at bounding box center [54, 128] width 38 height 16
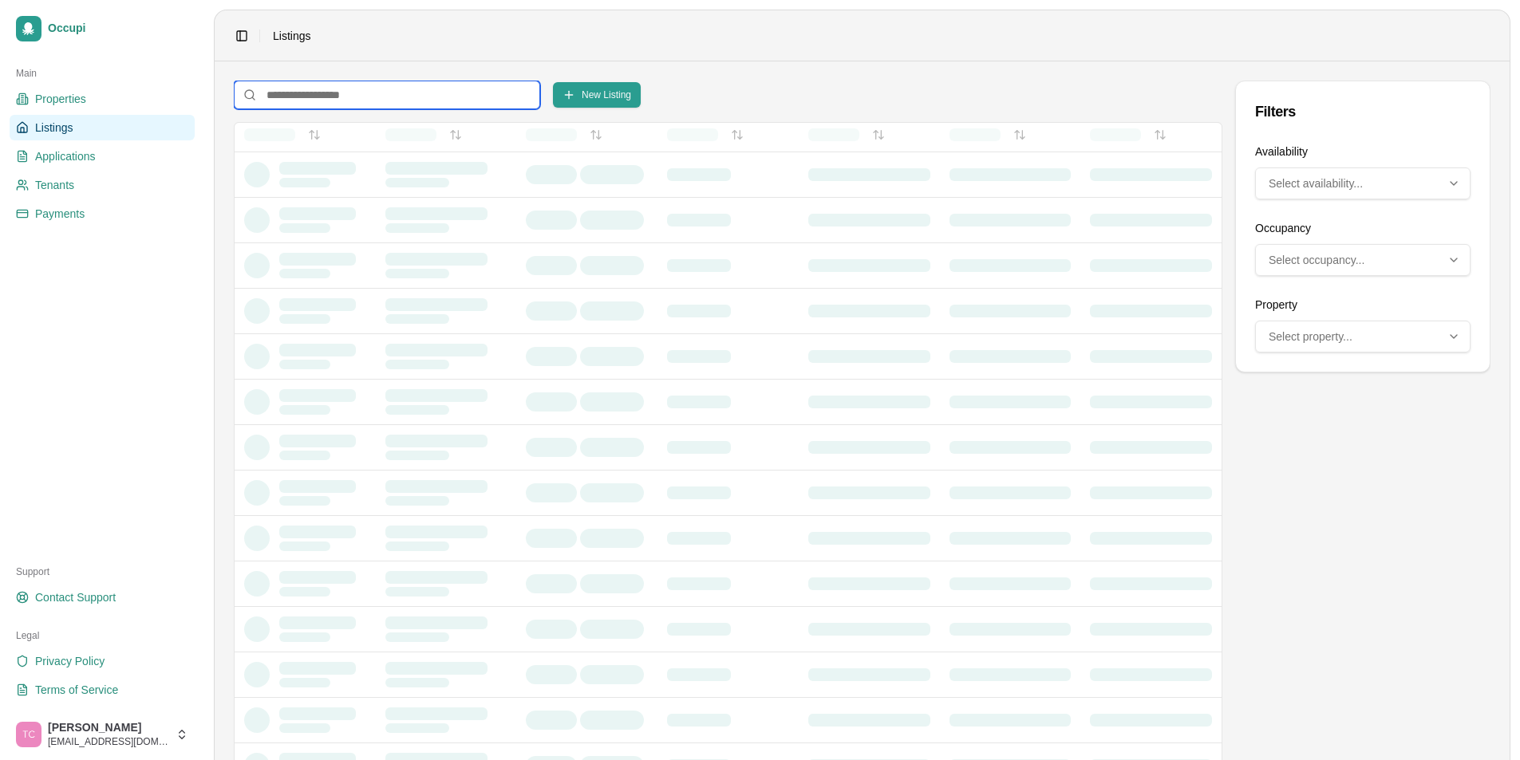
click at [270, 96] on input at bounding box center [387, 95] width 306 height 29
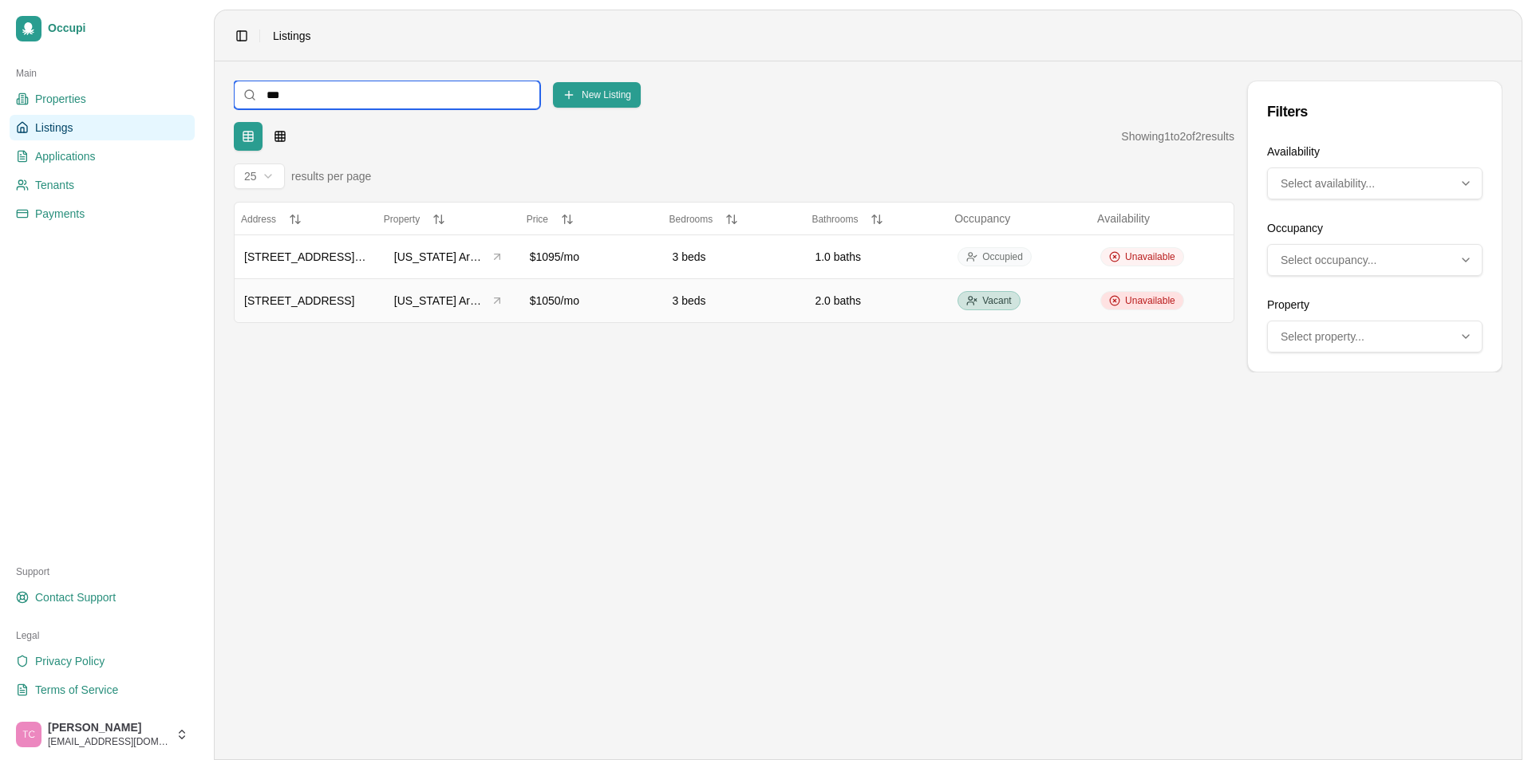
type input "***"
click at [1163, 306] on span "Unavailable" at bounding box center [1150, 300] width 50 height 13
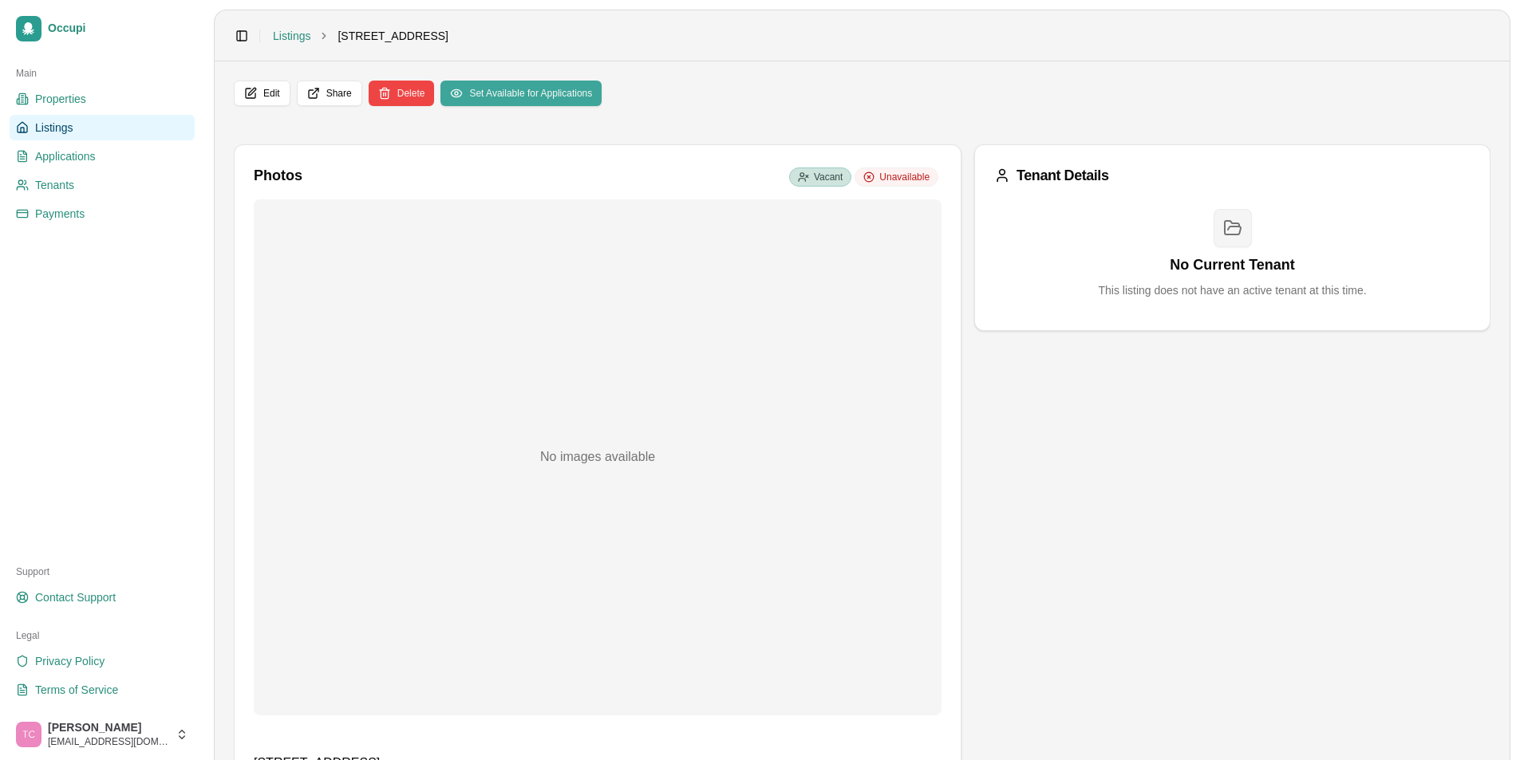
click at [566, 97] on button "Set Available for Applications" at bounding box center [520, 94] width 161 height 26
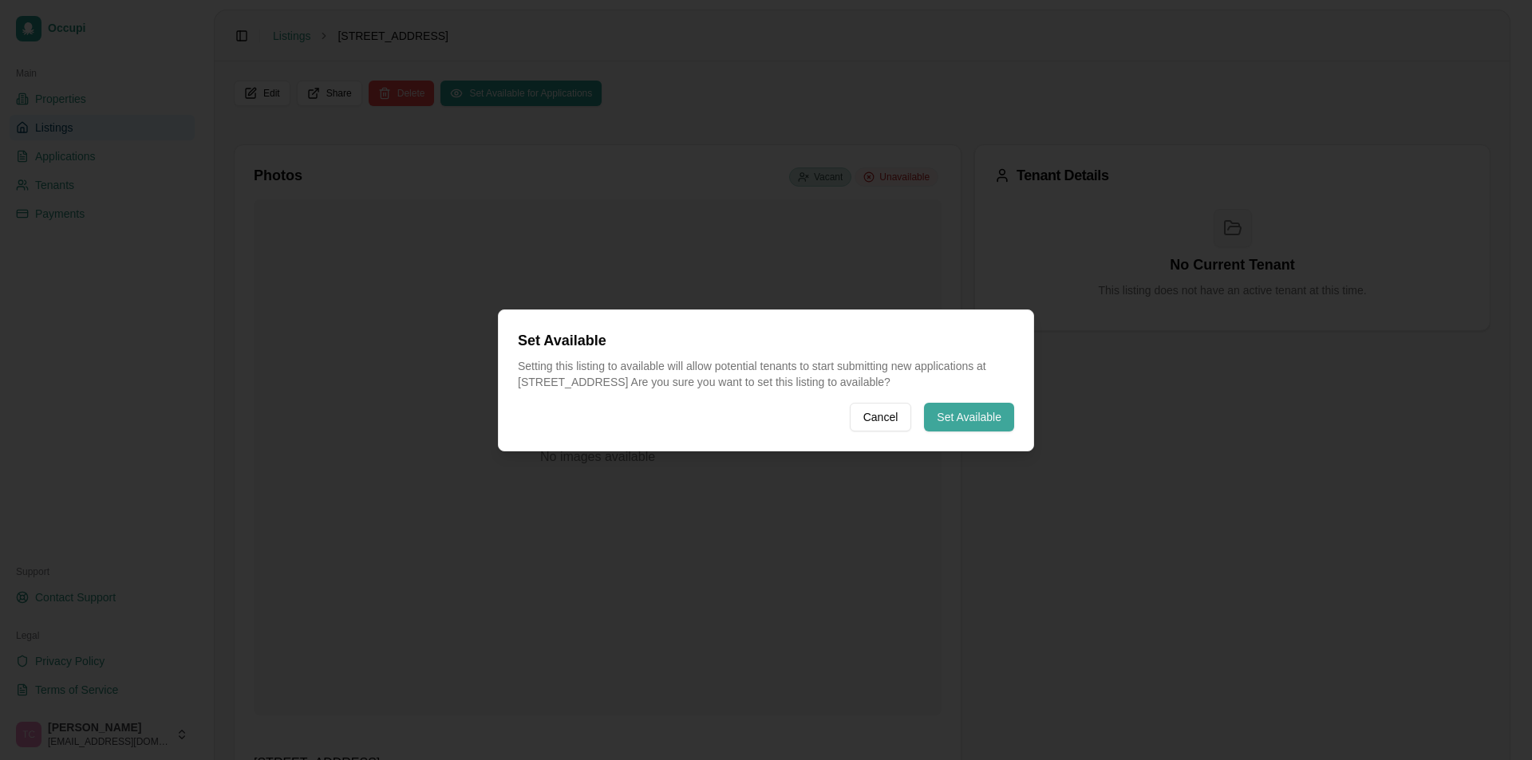
click at [958, 421] on button "Set Available" at bounding box center [969, 417] width 90 height 29
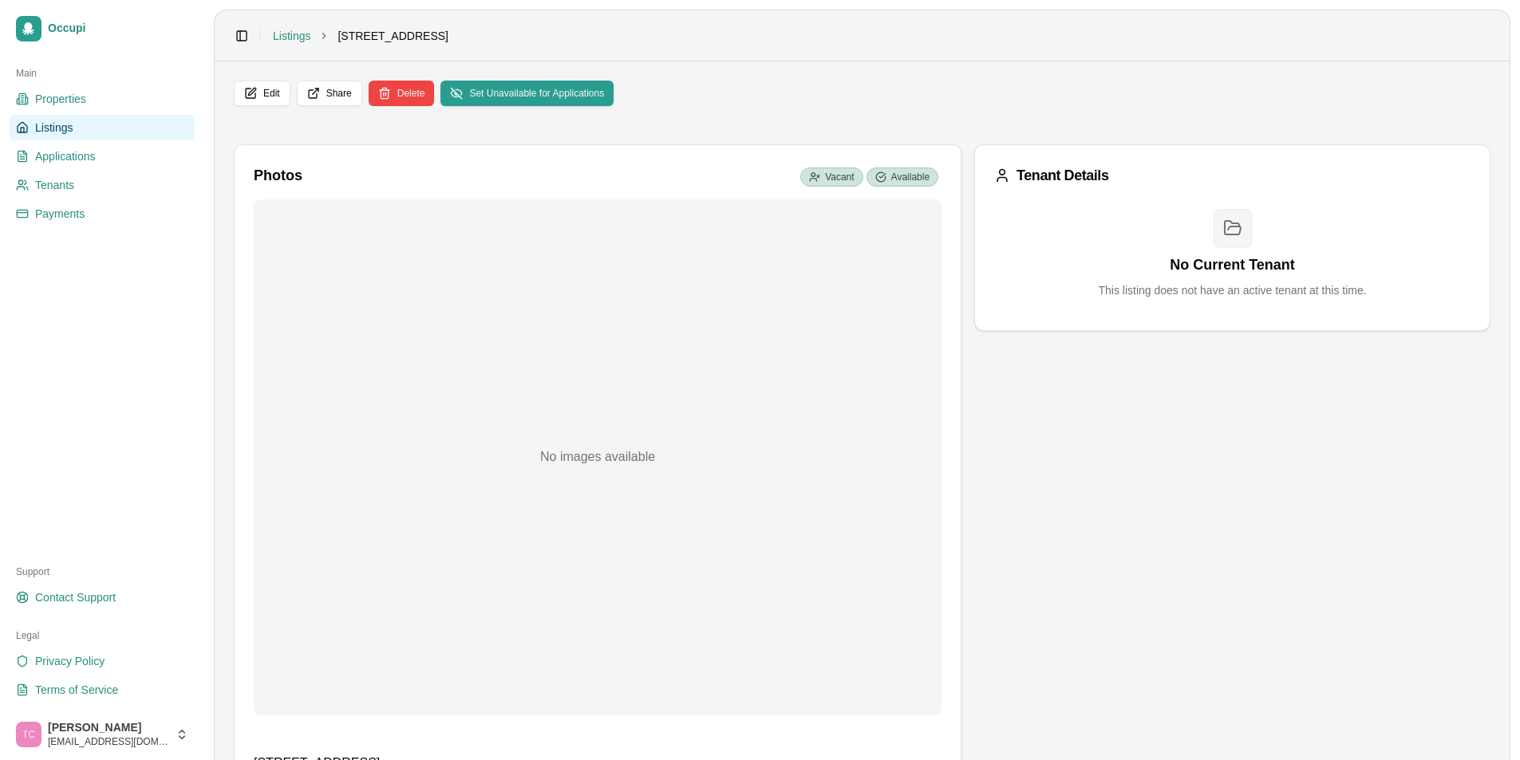
click at [85, 128] on link "Listings" at bounding box center [102, 128] width 185 height 26
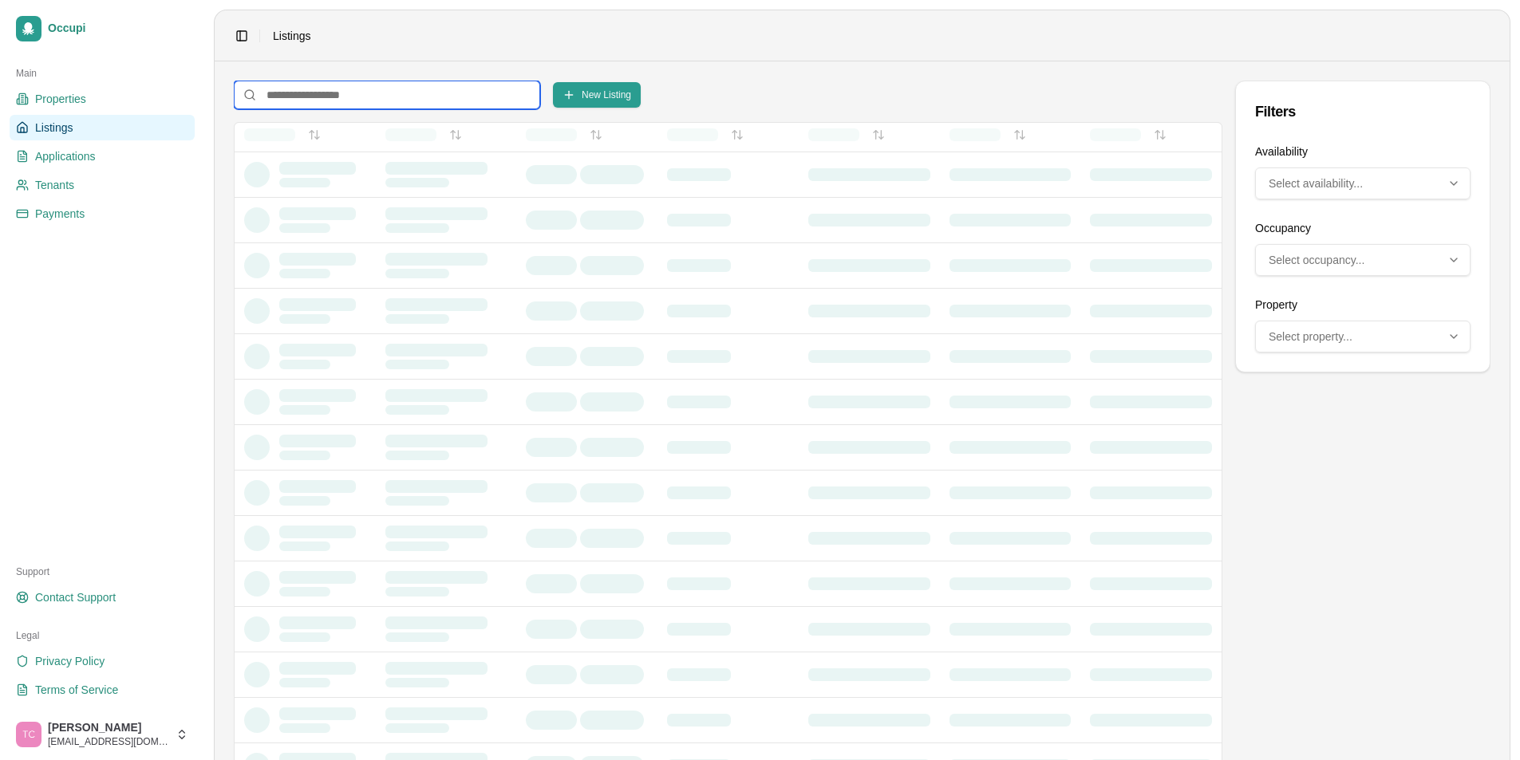
click at [362, 101] on input at bounding box center [387, 95] width 306 height 29
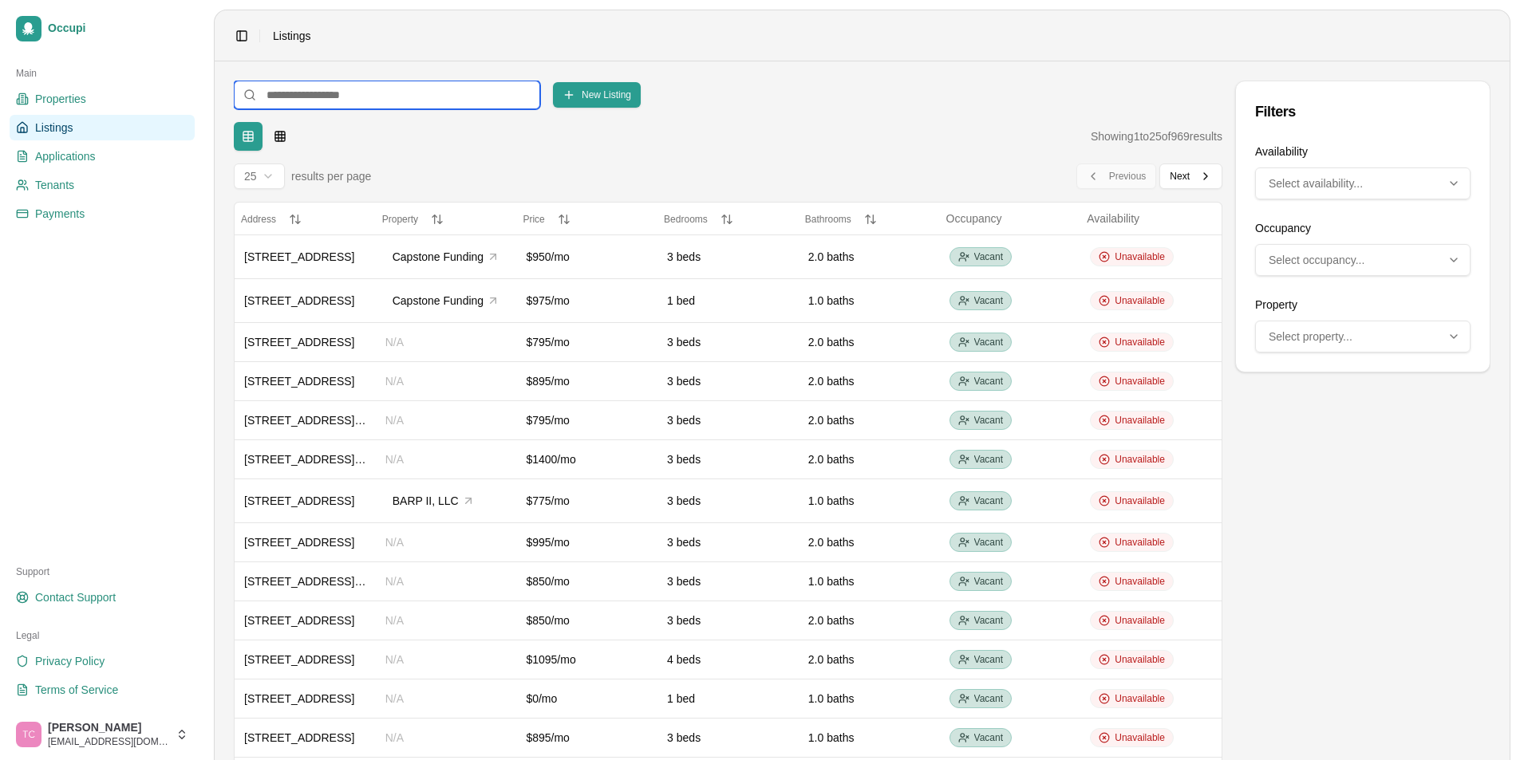
click at [294, 91] on input at bounding box center [387, 95] width 306 height 29
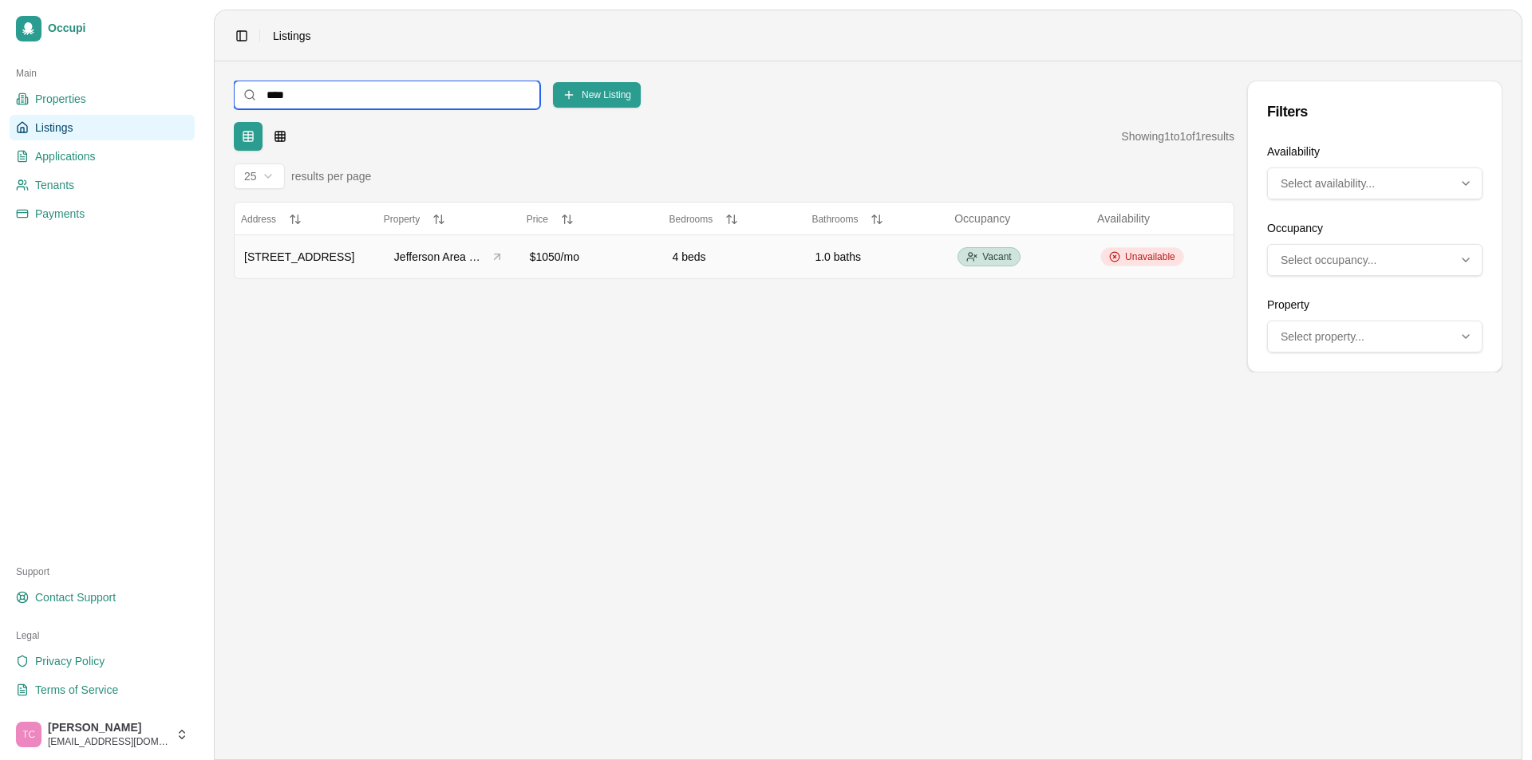
type input "****"
click at [1165, 257] on span "Unavailable" at bounding box center [1150, 257] width 50 height 13
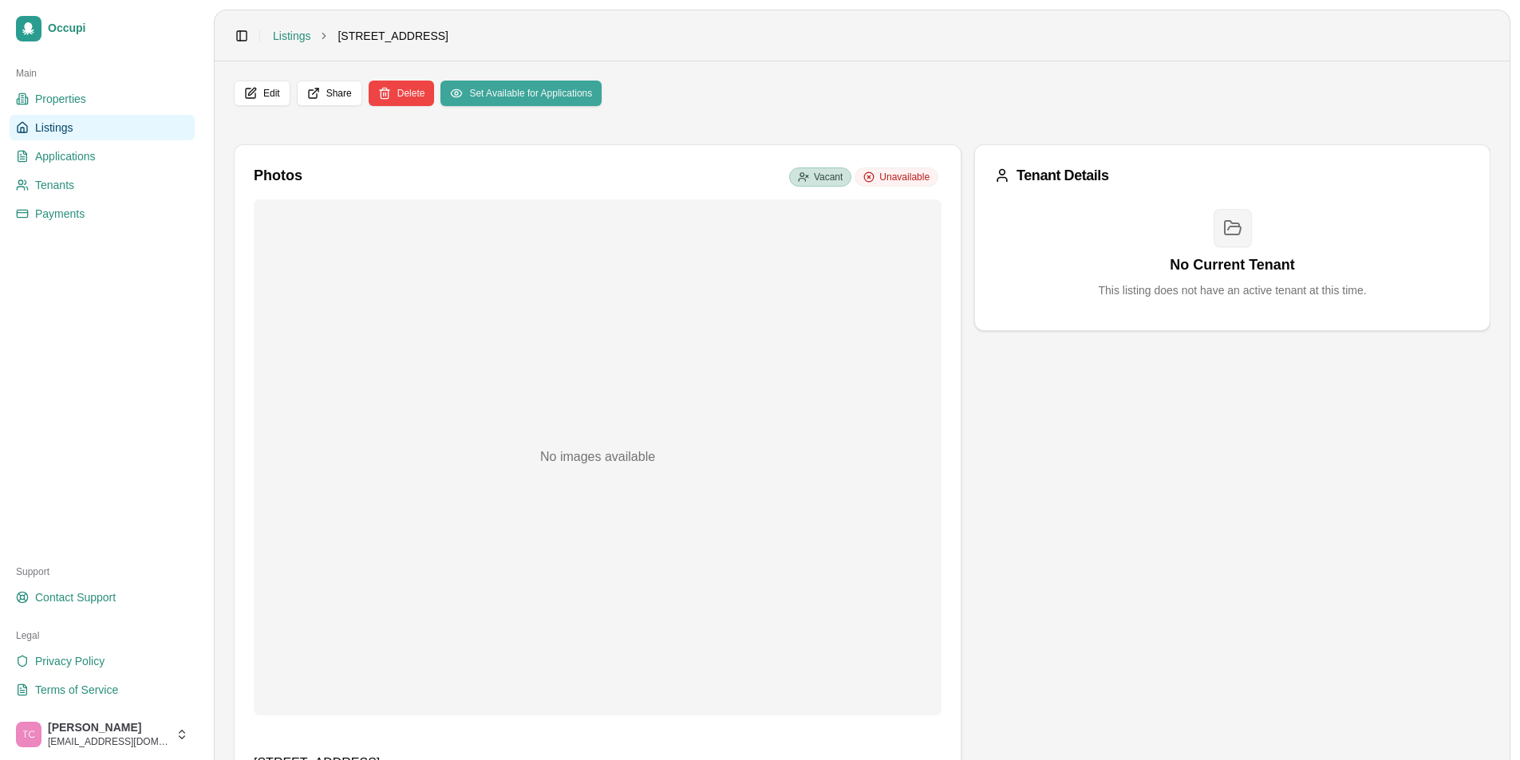
click at [513, 90] on button "Set Available for Applications" at bounding box center [520, 94] width 161 height 26
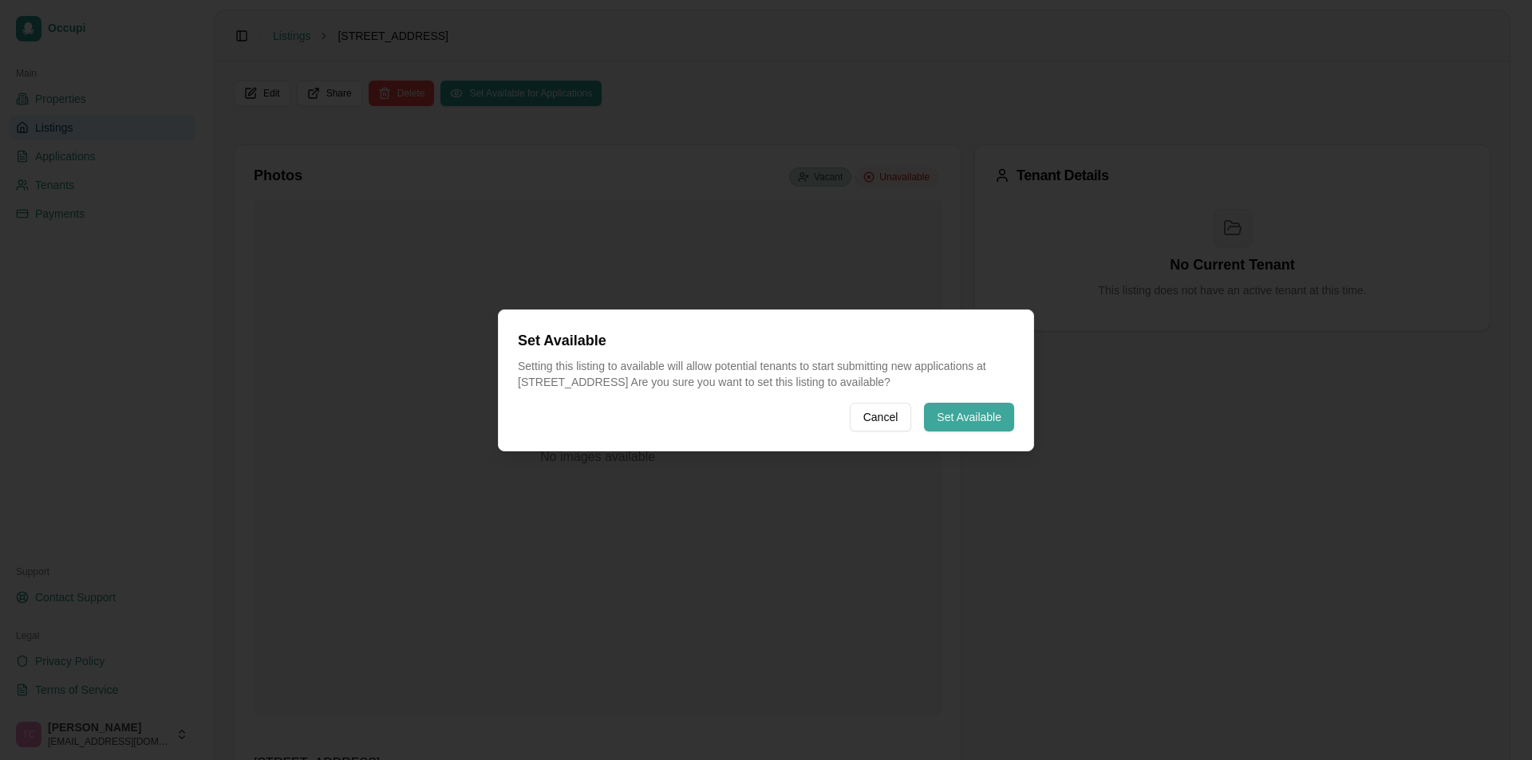
click at [958, 414] on button "Set Available" at bounding box center [969, 417] width 90 height 29
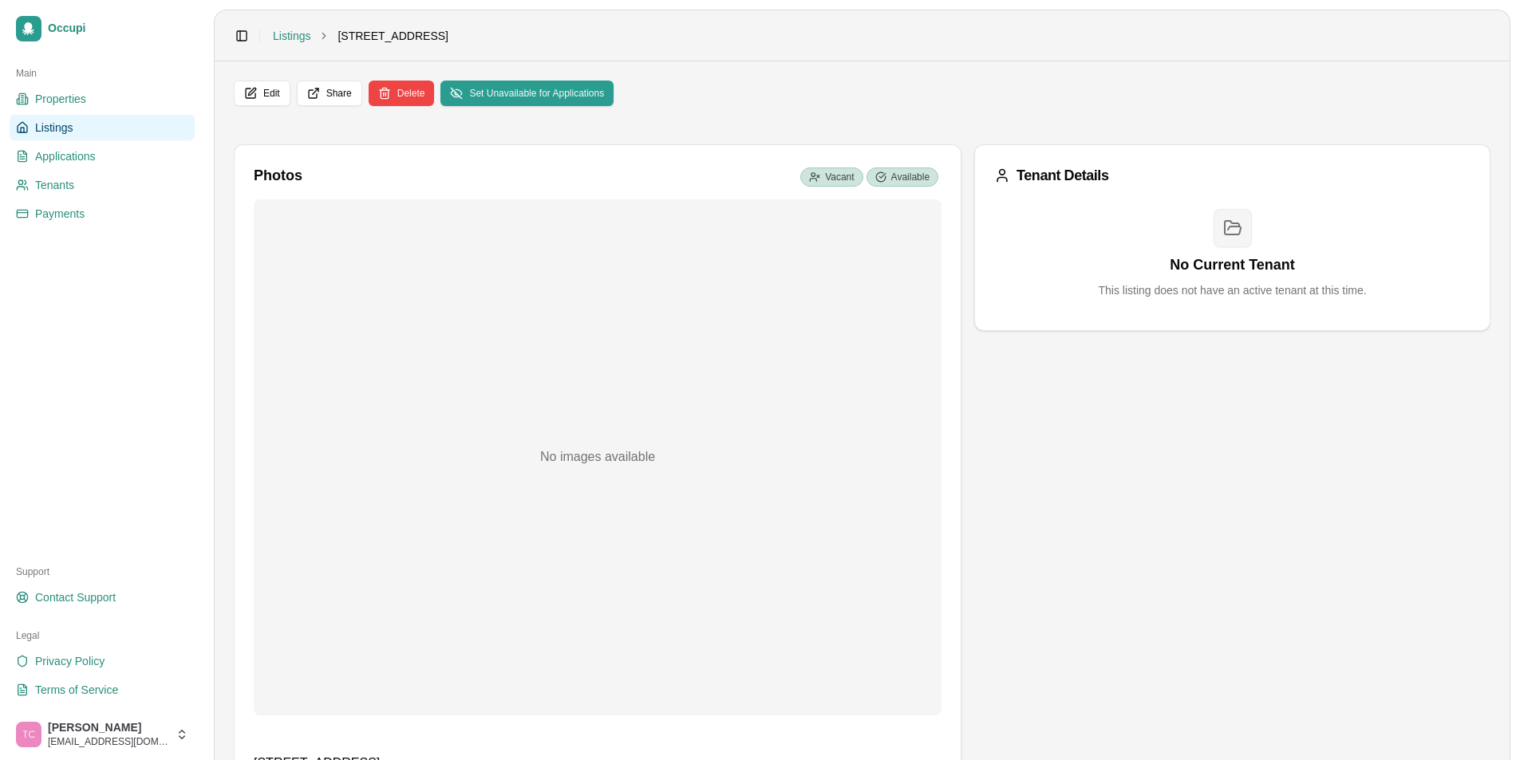
click at [67, 128] on span "Listings" at bounding box center [54, 128] width 38 height 16
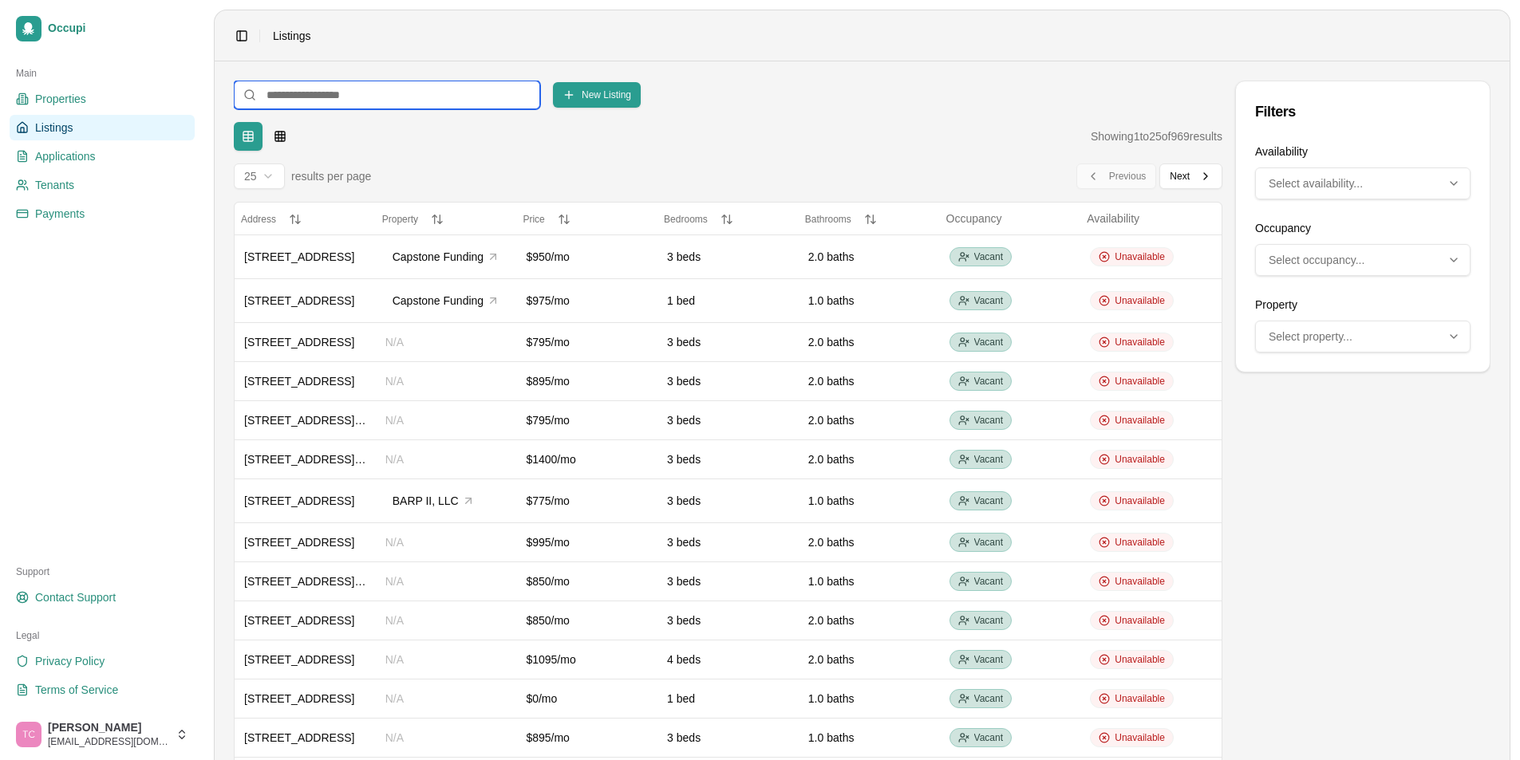
click at [314, 86] on input at bounding box center [387, 95] width 306 height 29
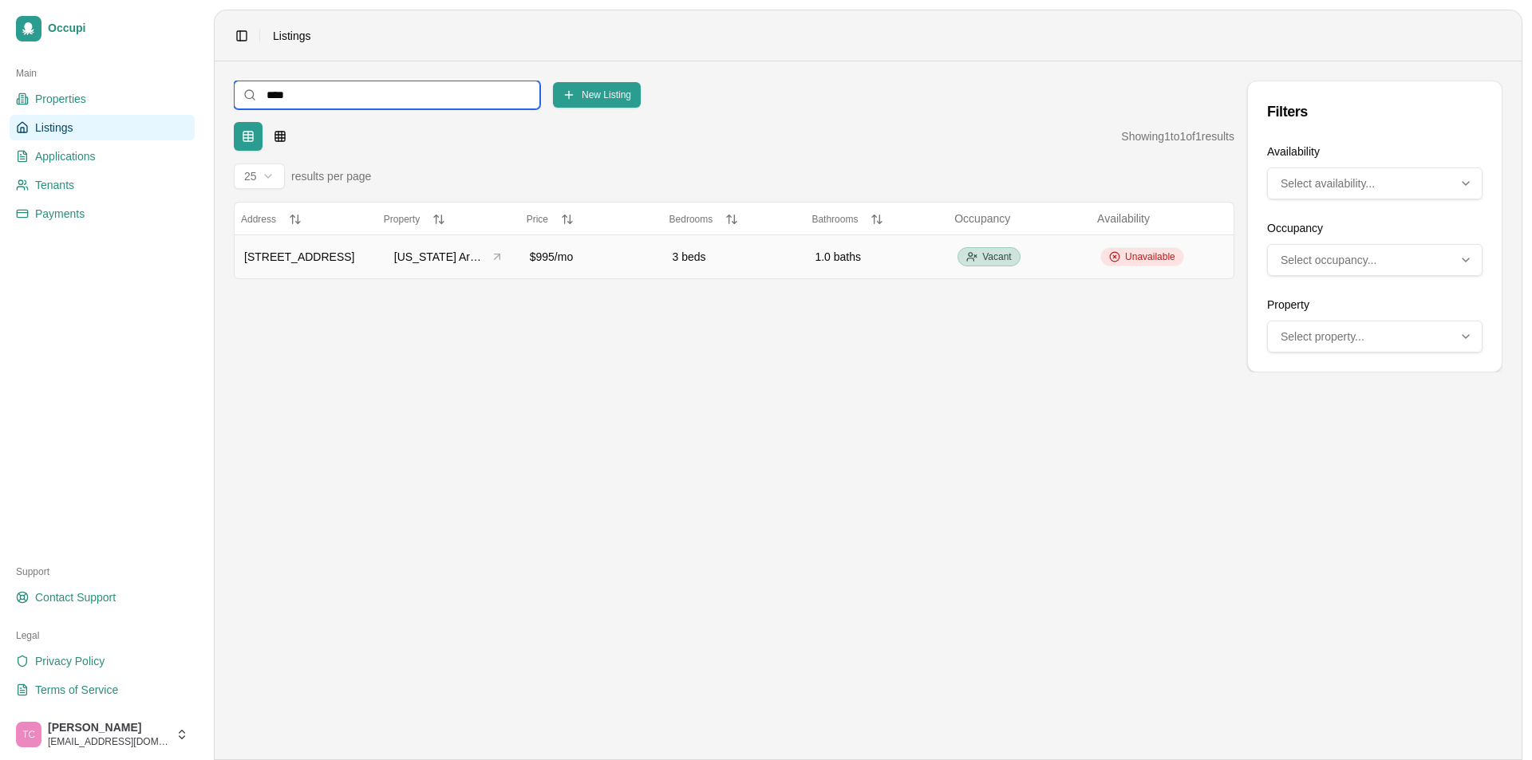
type input "****"
click at [1142, 252] on span "Unavailable" at bounding box center [1150, 257] width 50 height 13
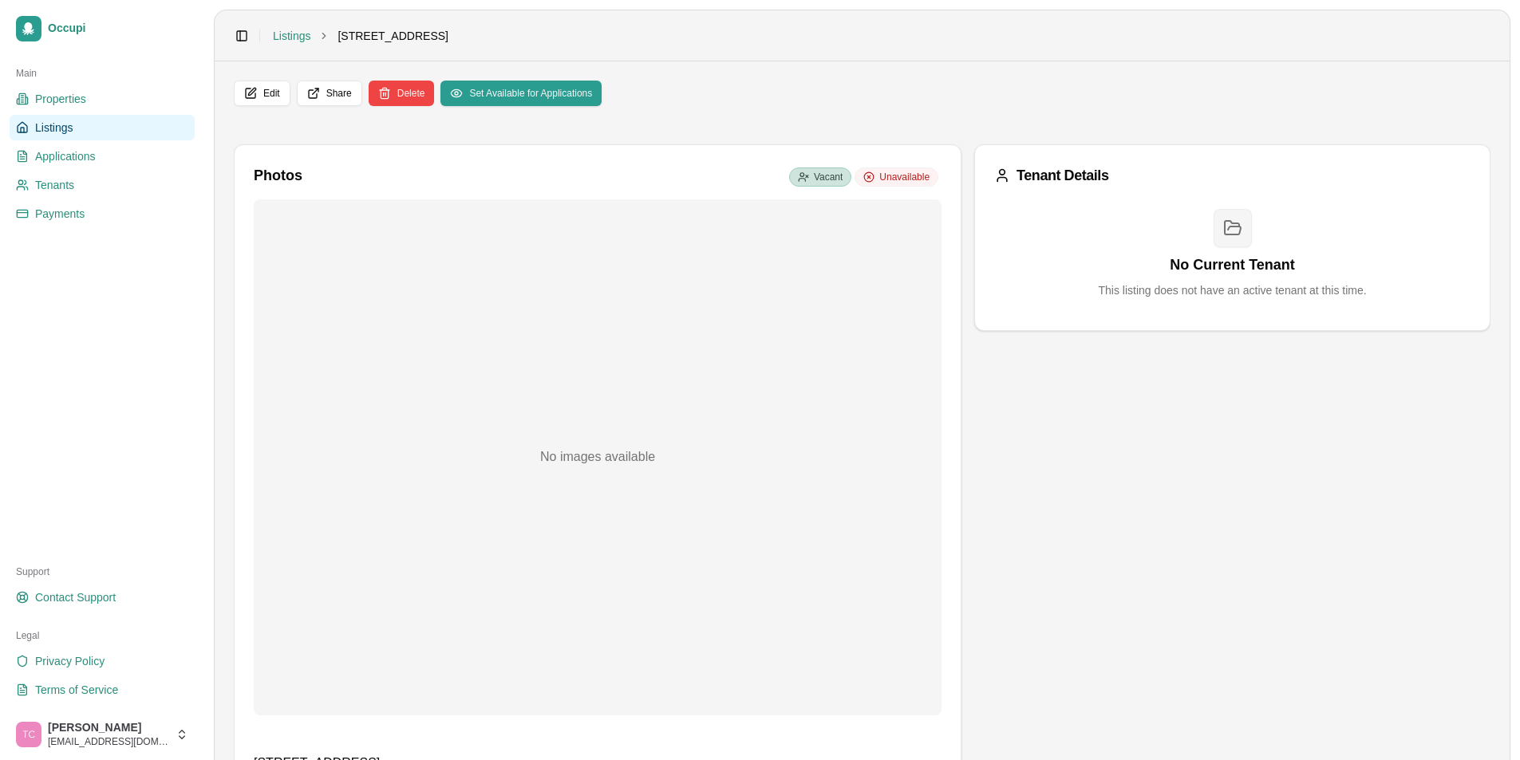
click at [77, 128] on link "Listings" at bounding box center [102, 128] width 185 height 26
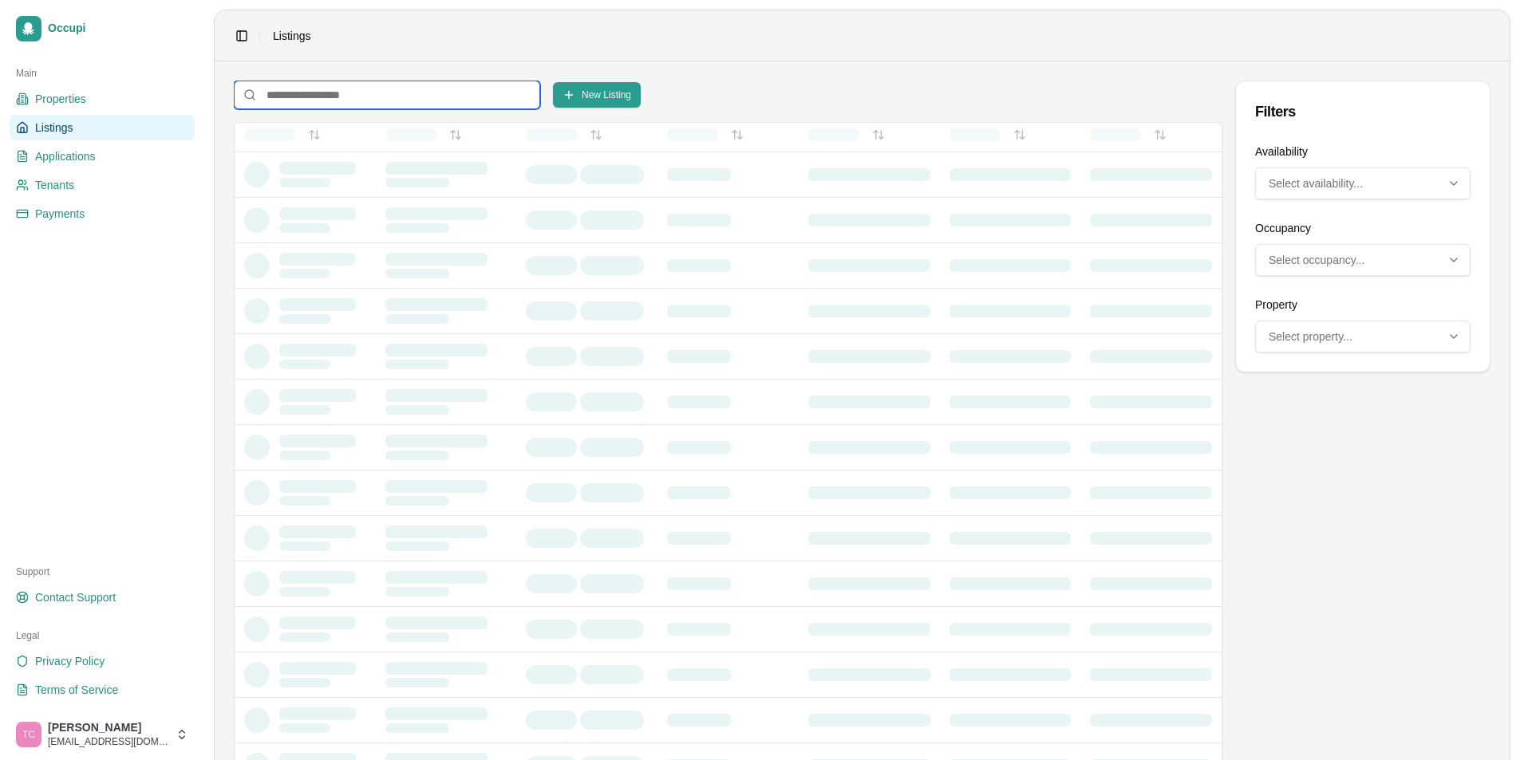
click at [267, 101] on input at bounding box center [387, 95] width 306 height 29
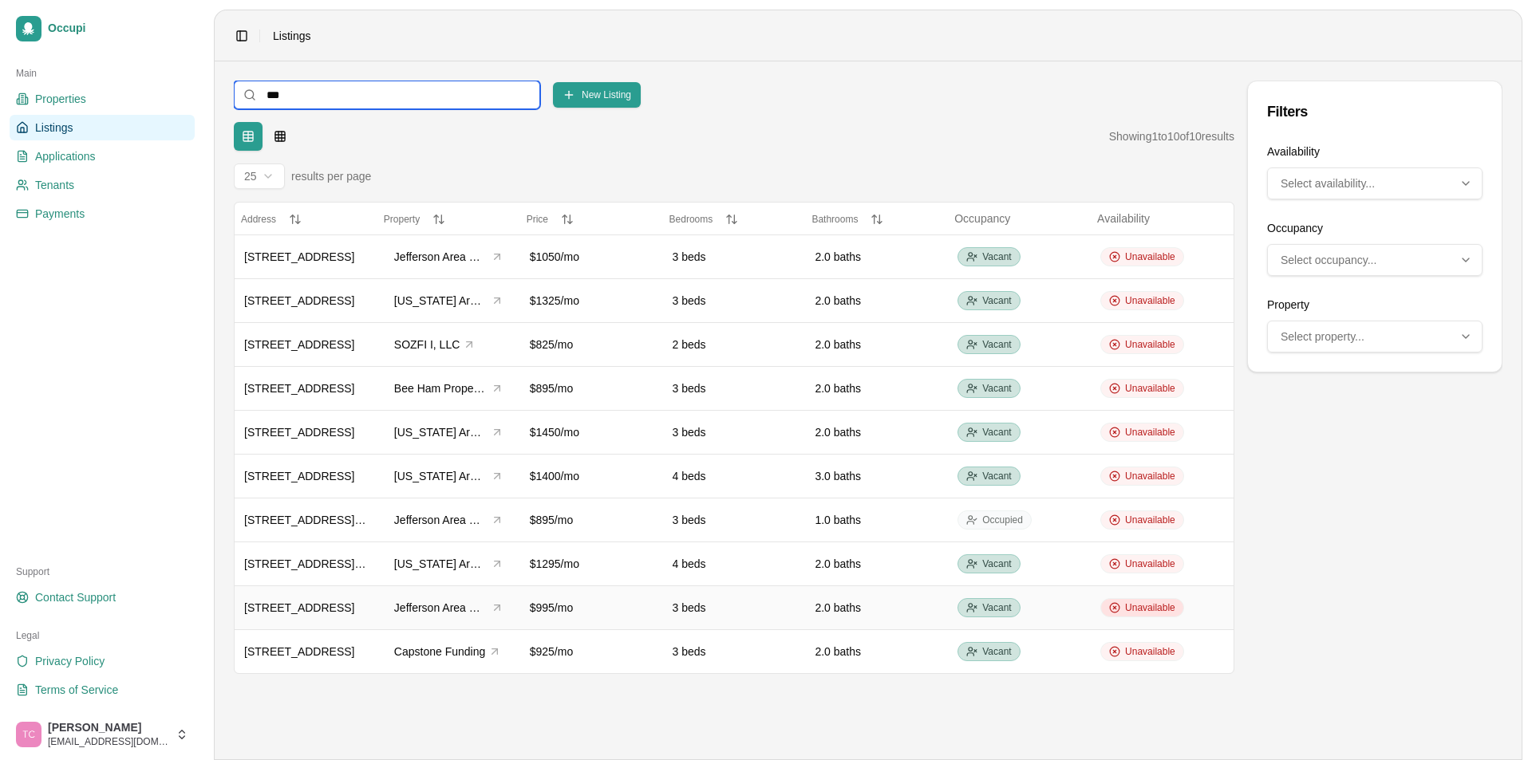
type input "***"
click at [1139, 609] on span "Unavailable" at bounding box center [1150, 608] width 50 height 13
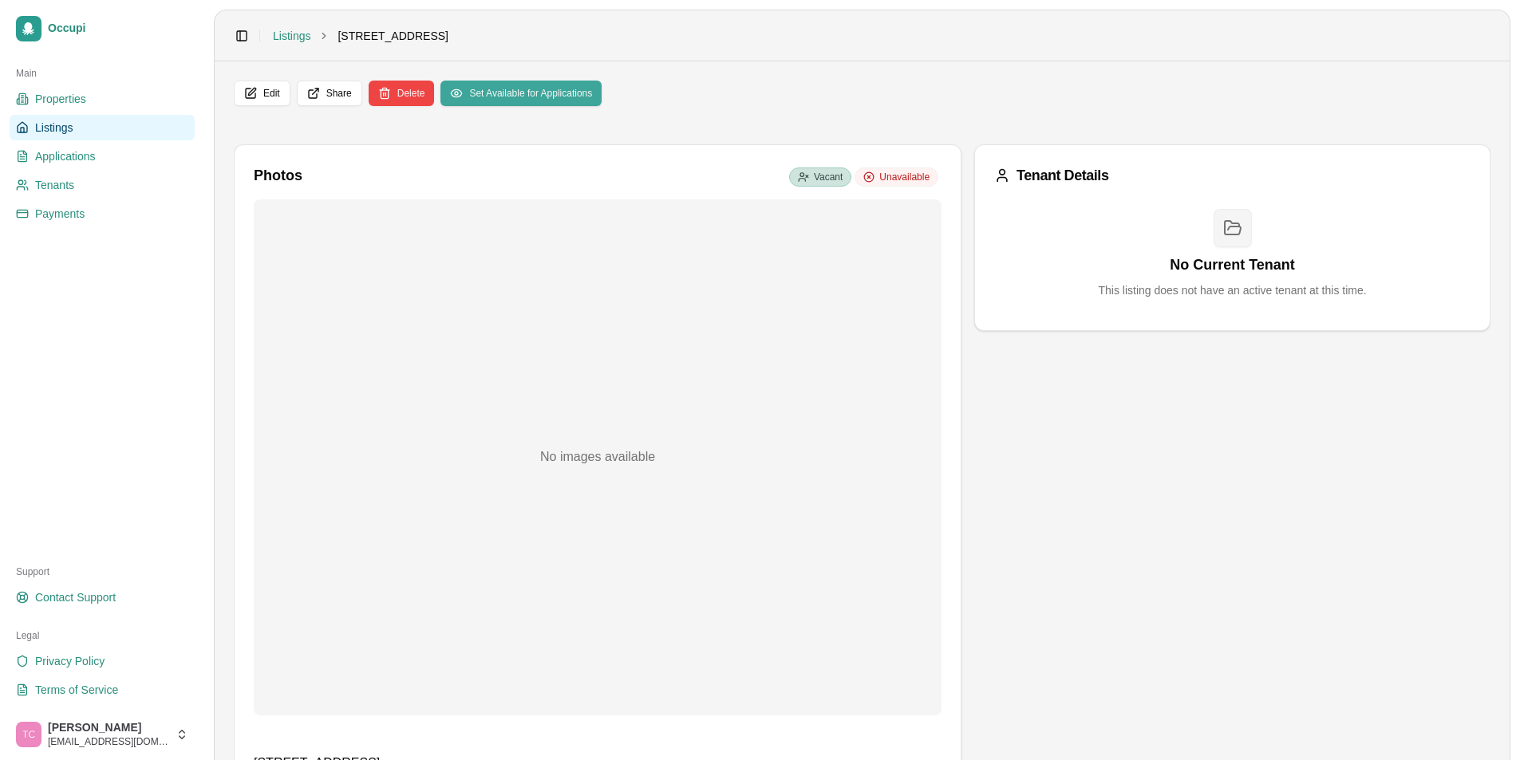
click at [554, 96] on button "Set Available for Applications" at bounding box center [520, 94] width 161 height 26
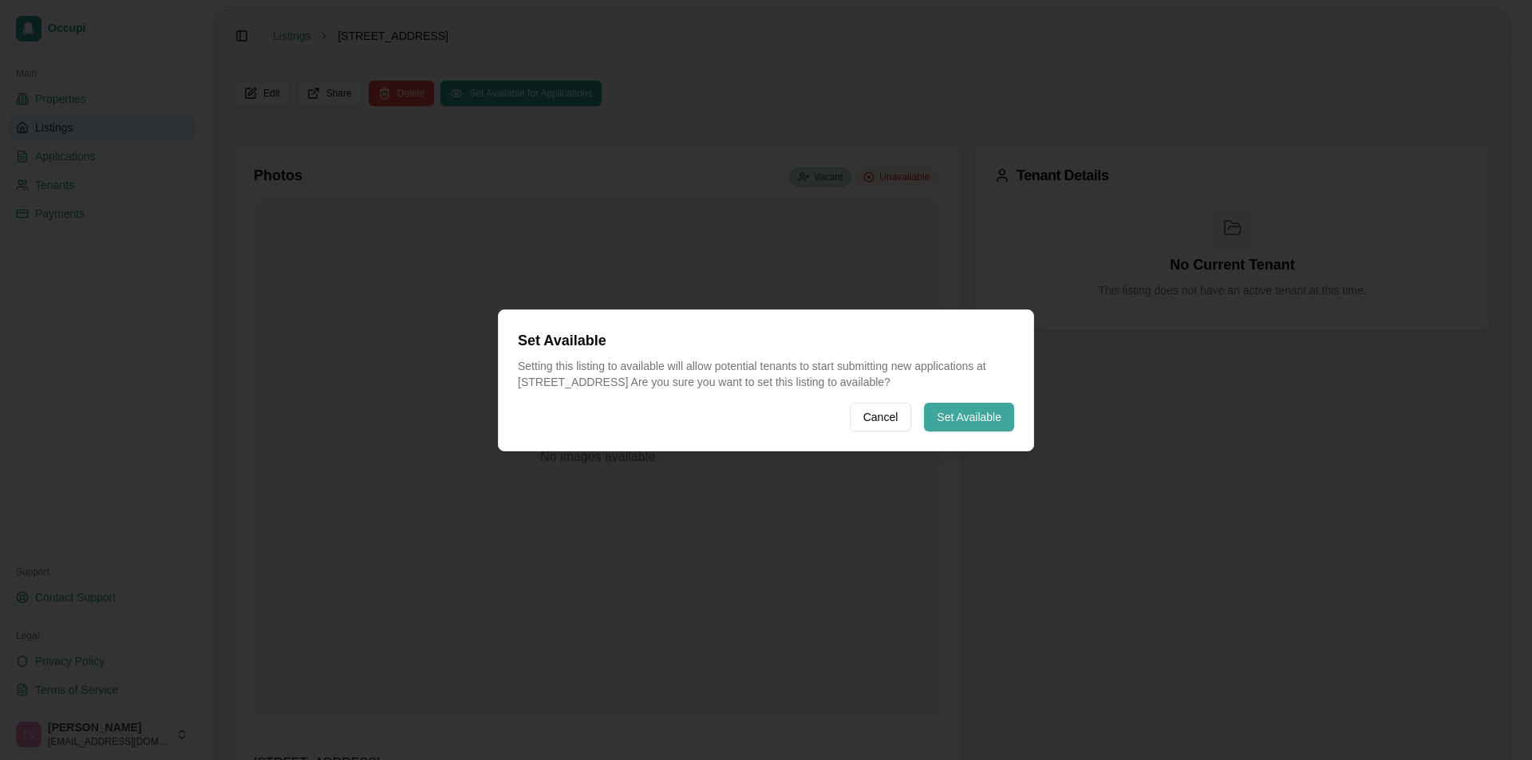
click at [948, 410] on button "Set Available" at bounding box center [969, 417] width 90 height 29
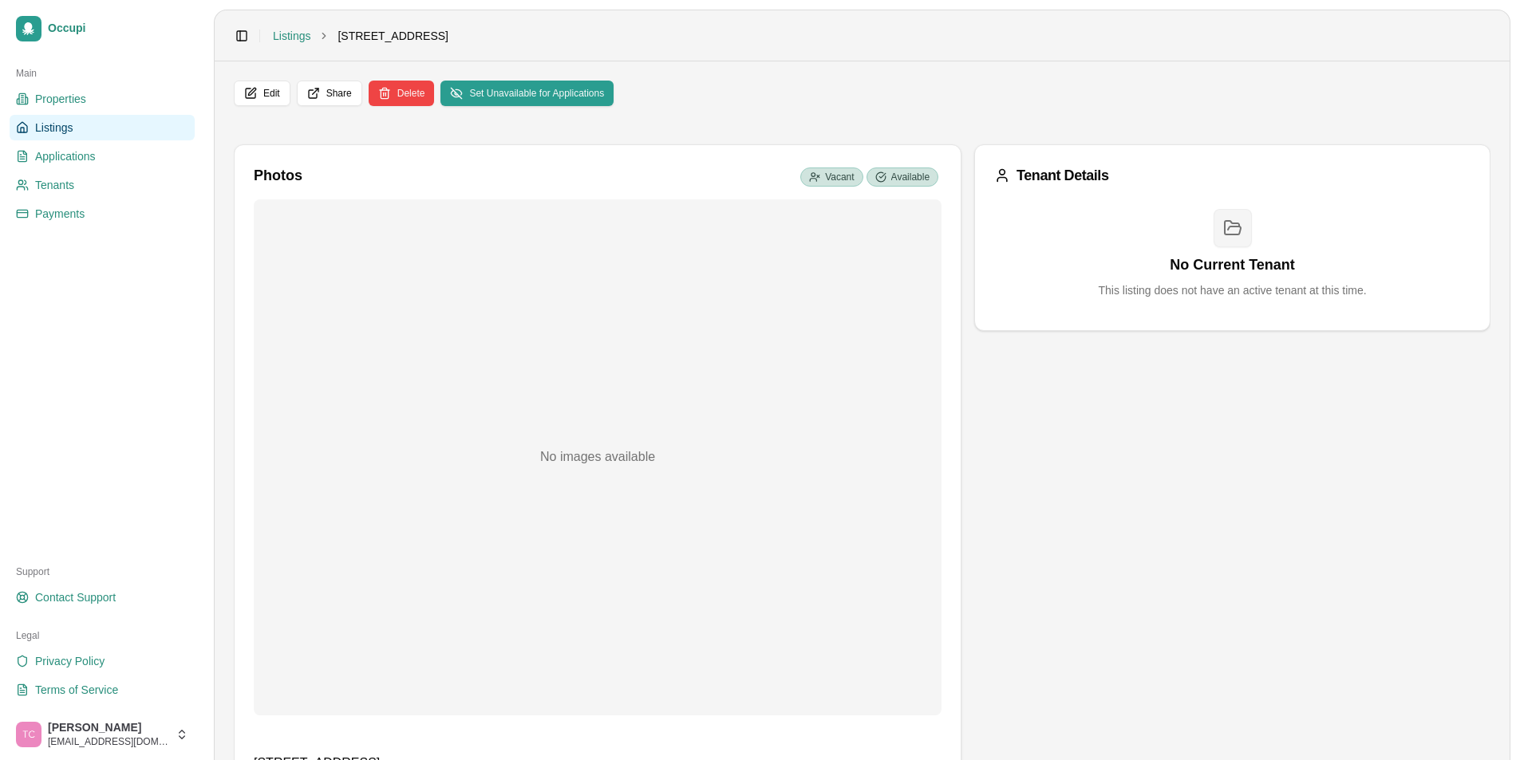
click at [53, 128] on span "Listings" at bounding box center [54, 128] width 38 height 16
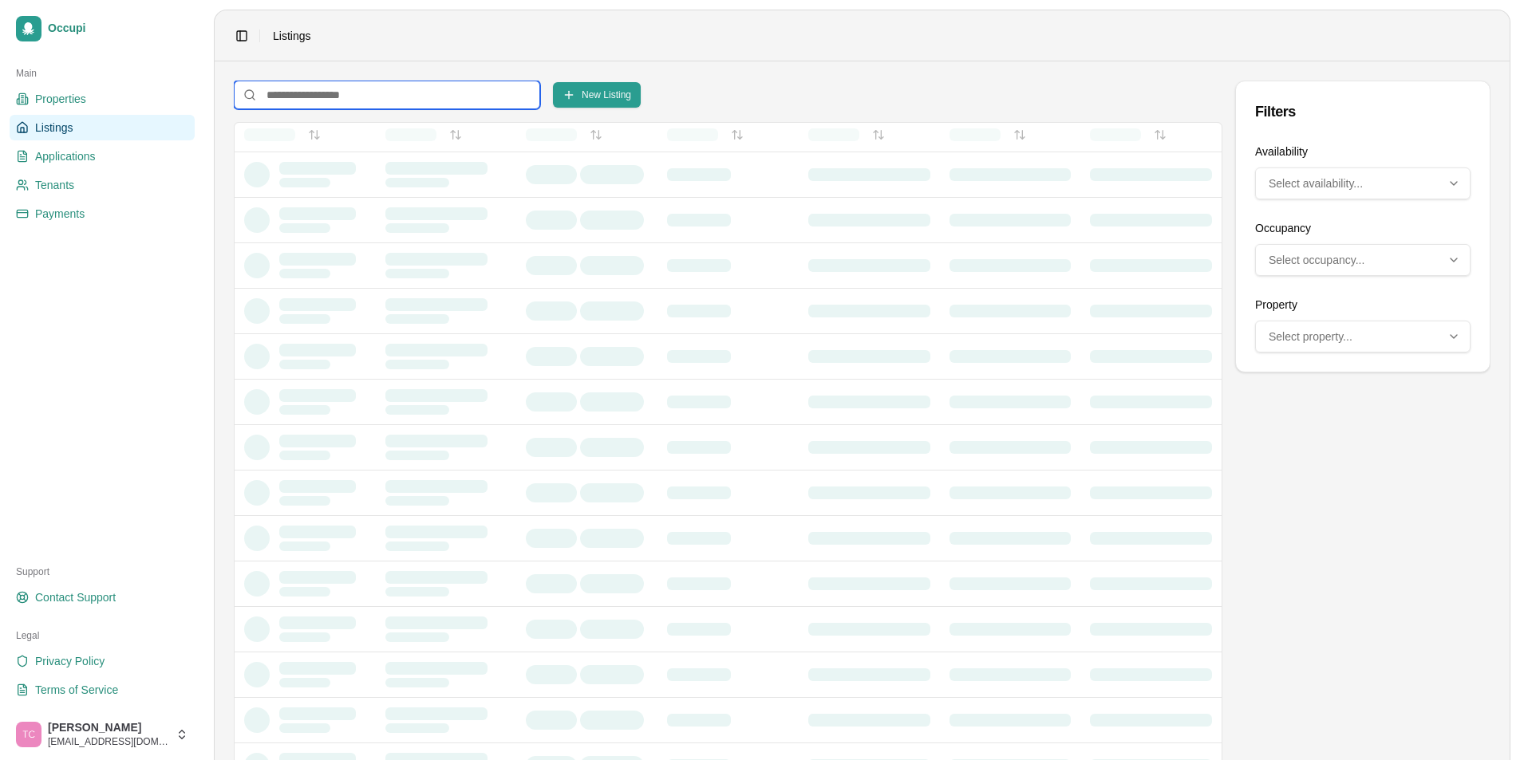
click at [279, 97] on input at bounding box center [387, 95] width 306 height 29
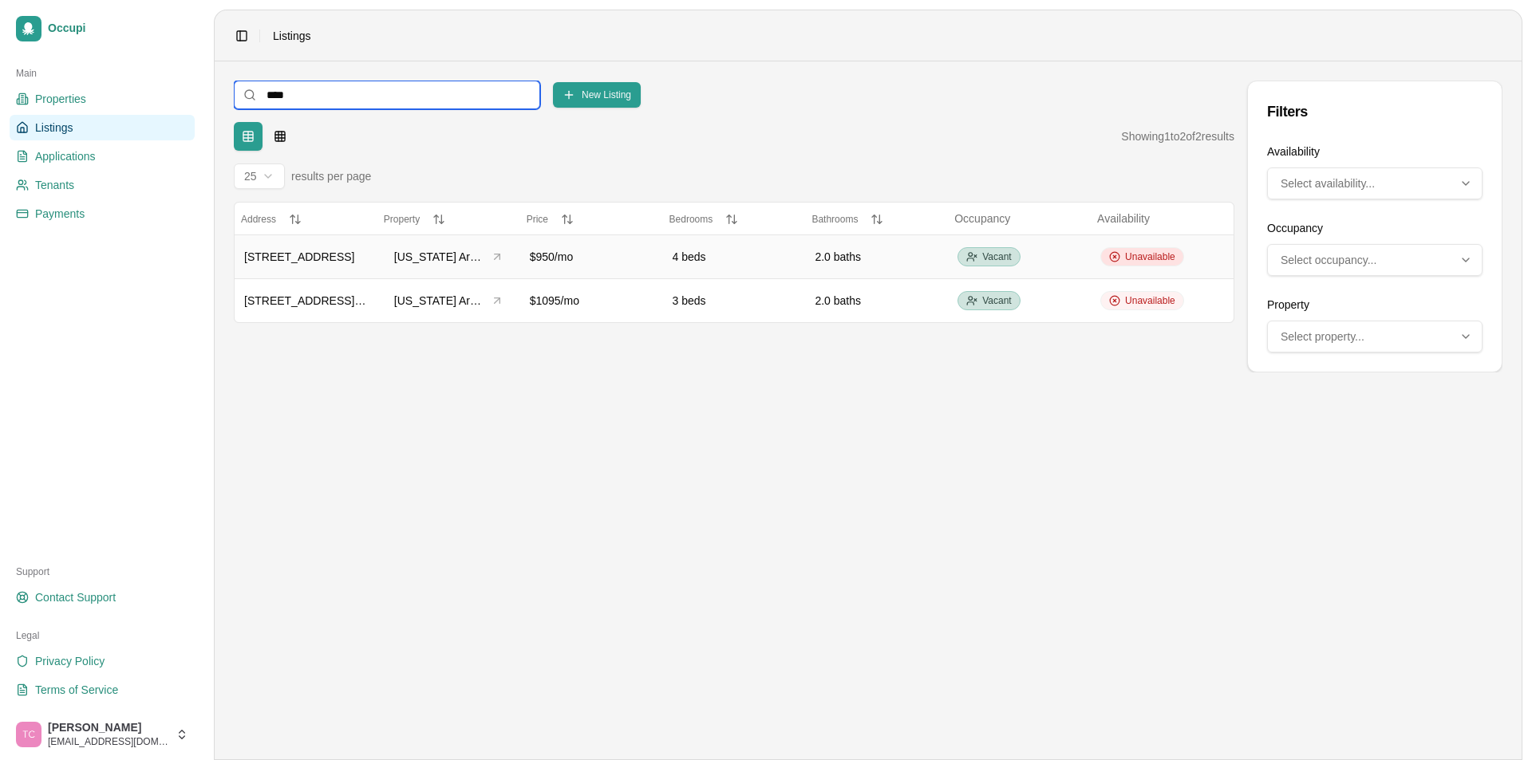
type input "****"
click at [1152, 259] on span "Unavailable" at bounding box center [1150, 257] width 50 height 13
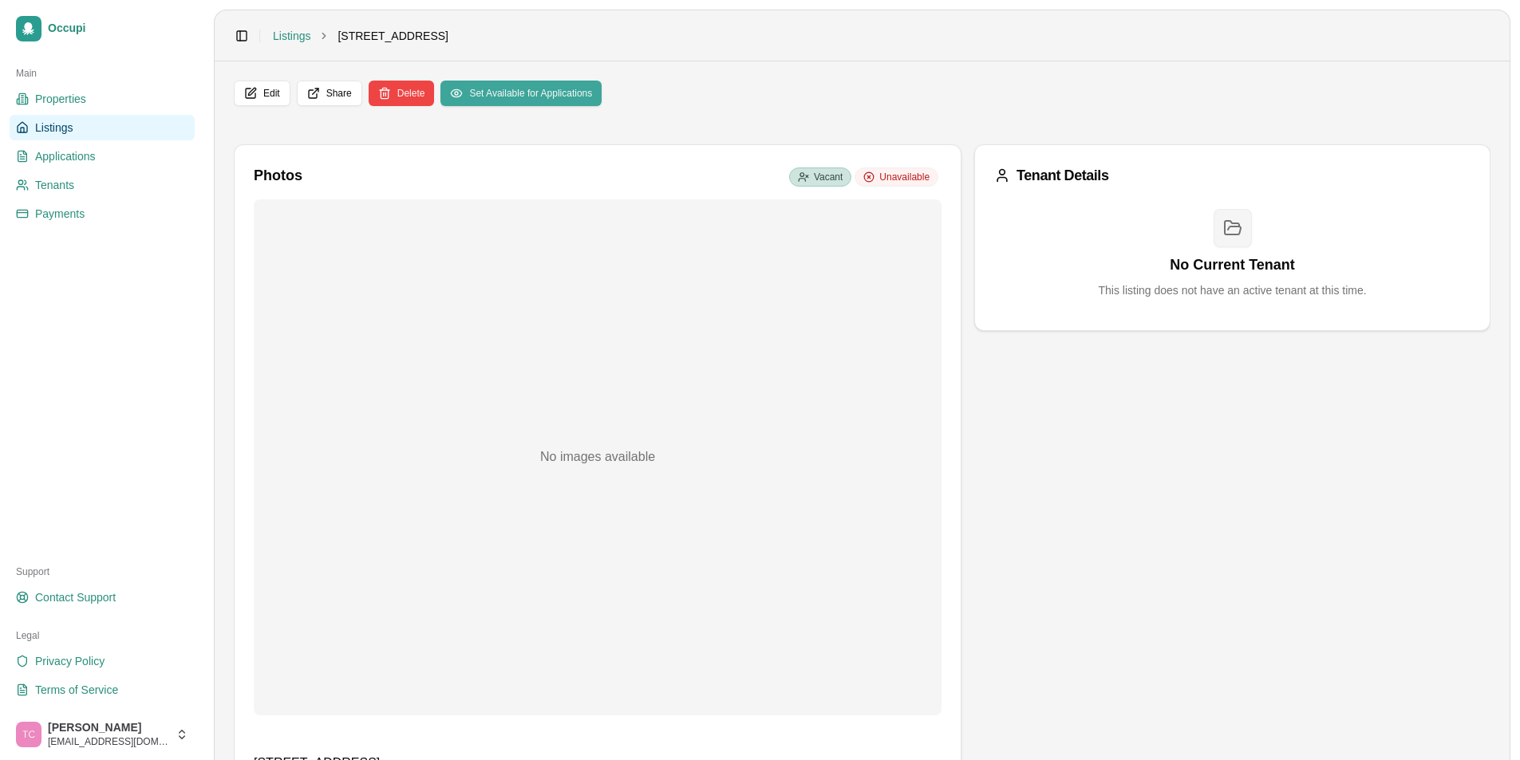
click at [574, 89] on button "Set Available for Applications" at bounding box center [520, 94] width 161 height 26
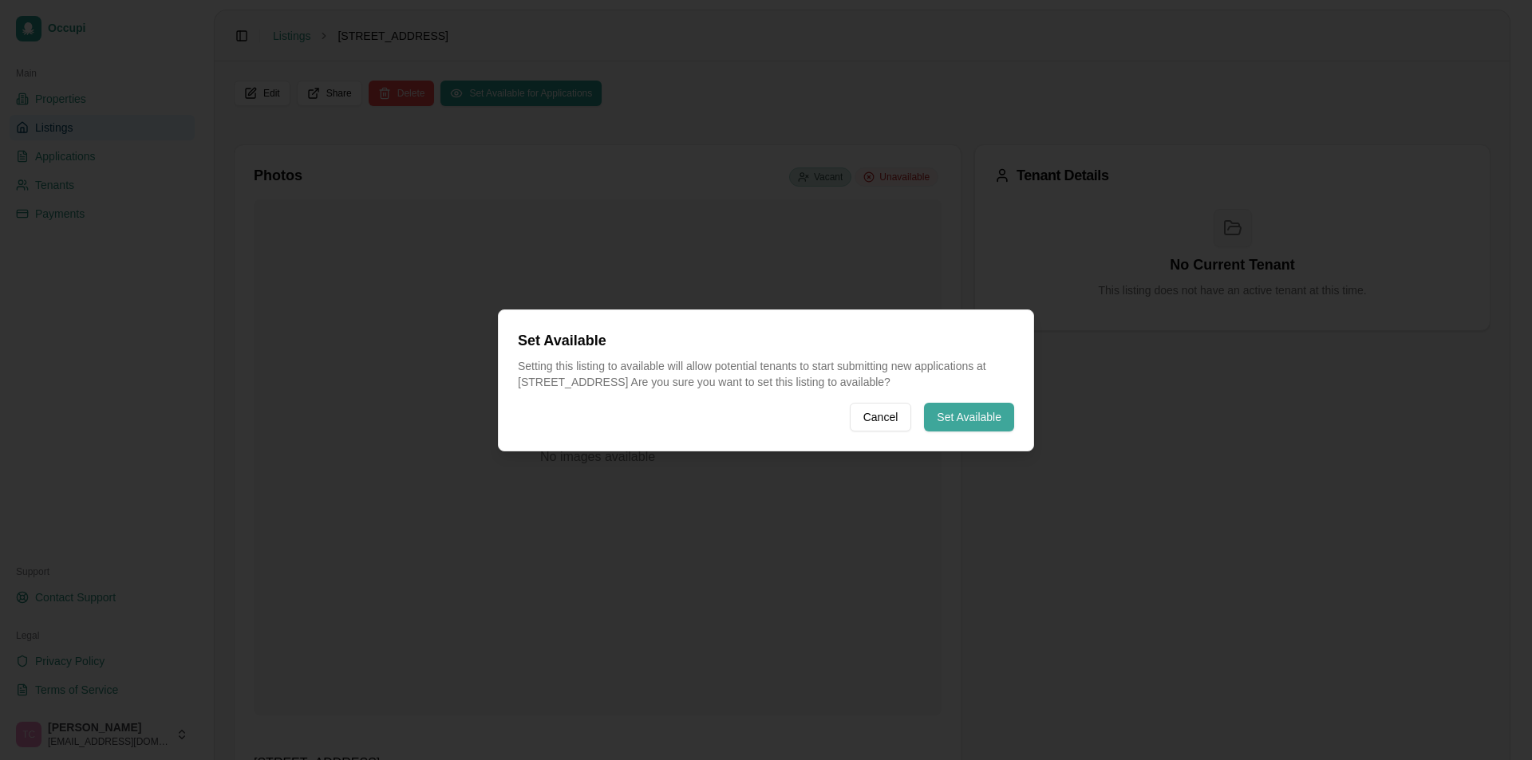
click at [951, 416] on button "Set Available" at bounding box center [969, 417] width 90 height 29
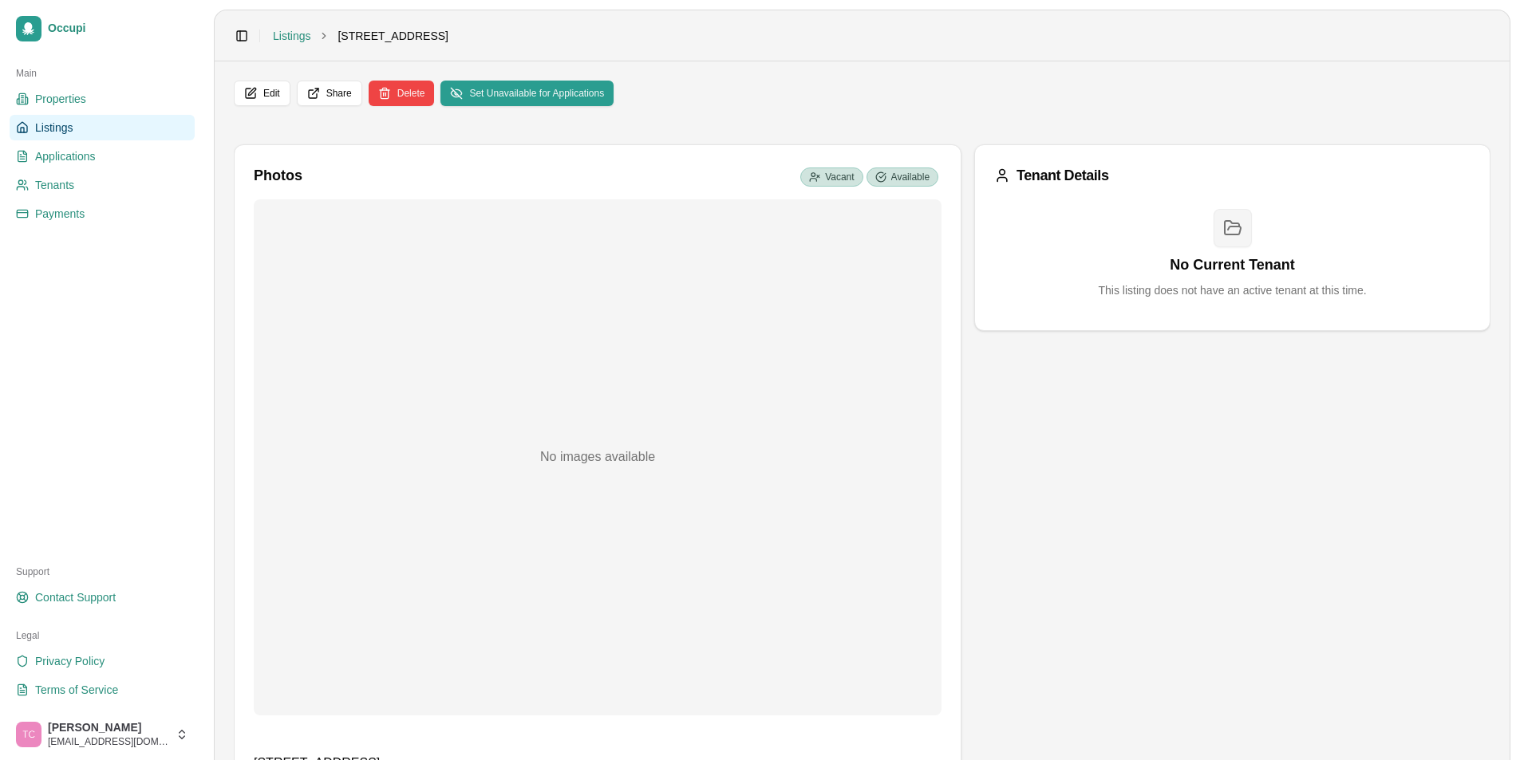
click at [60, 124] on span "Listings" at bounding box center [54, 128] width 38 height 16
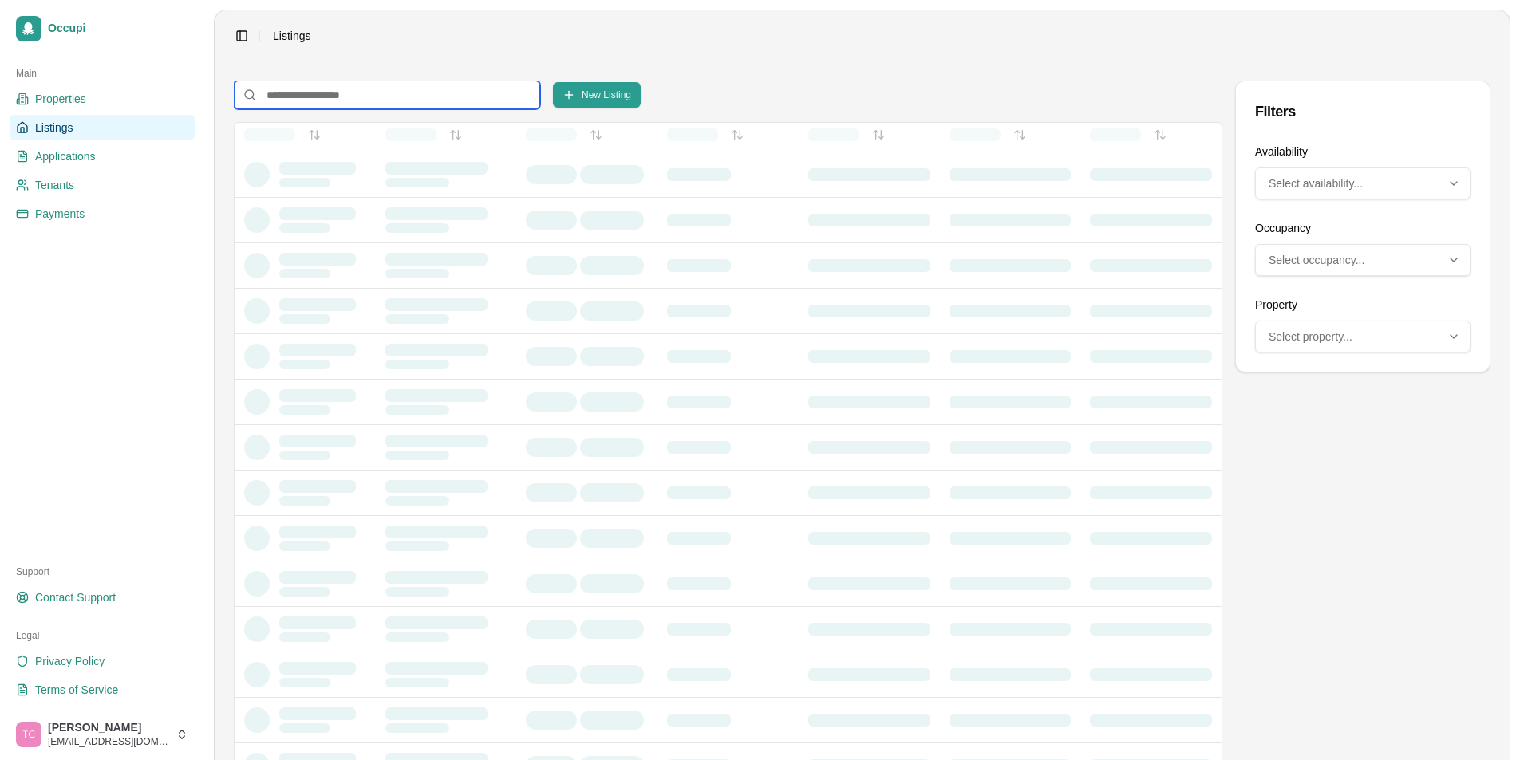
click at [302, 100] on input at bounding box center [387, 95] width 306 height 29
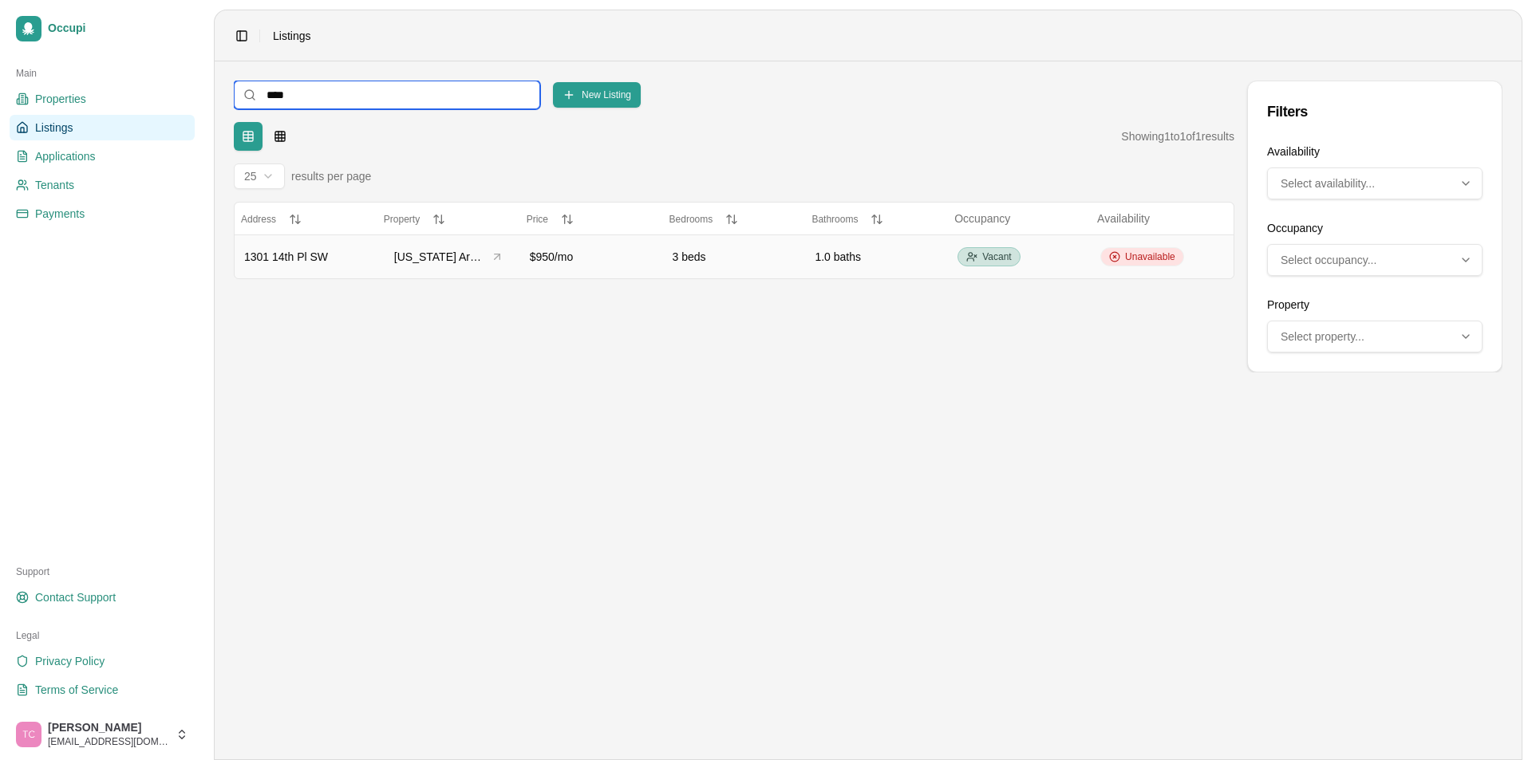
type input "****"
click at [1146, 261] on span "Unavailable" at bounding box center [1150, 257] width 50 height 13
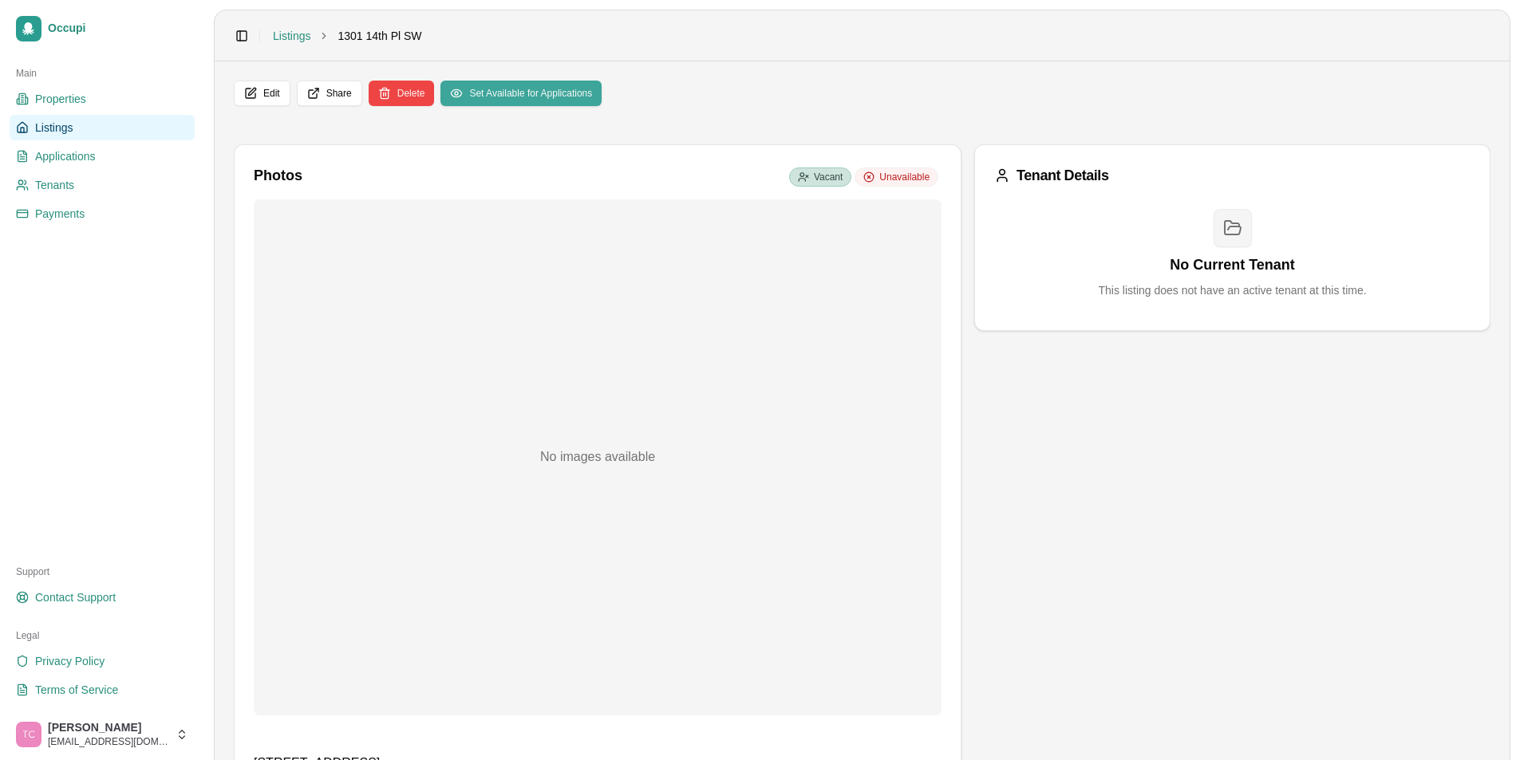
click at [523, 87] on button "Set Available for Applications" at bounding box center [520, 94] width 161 height 26
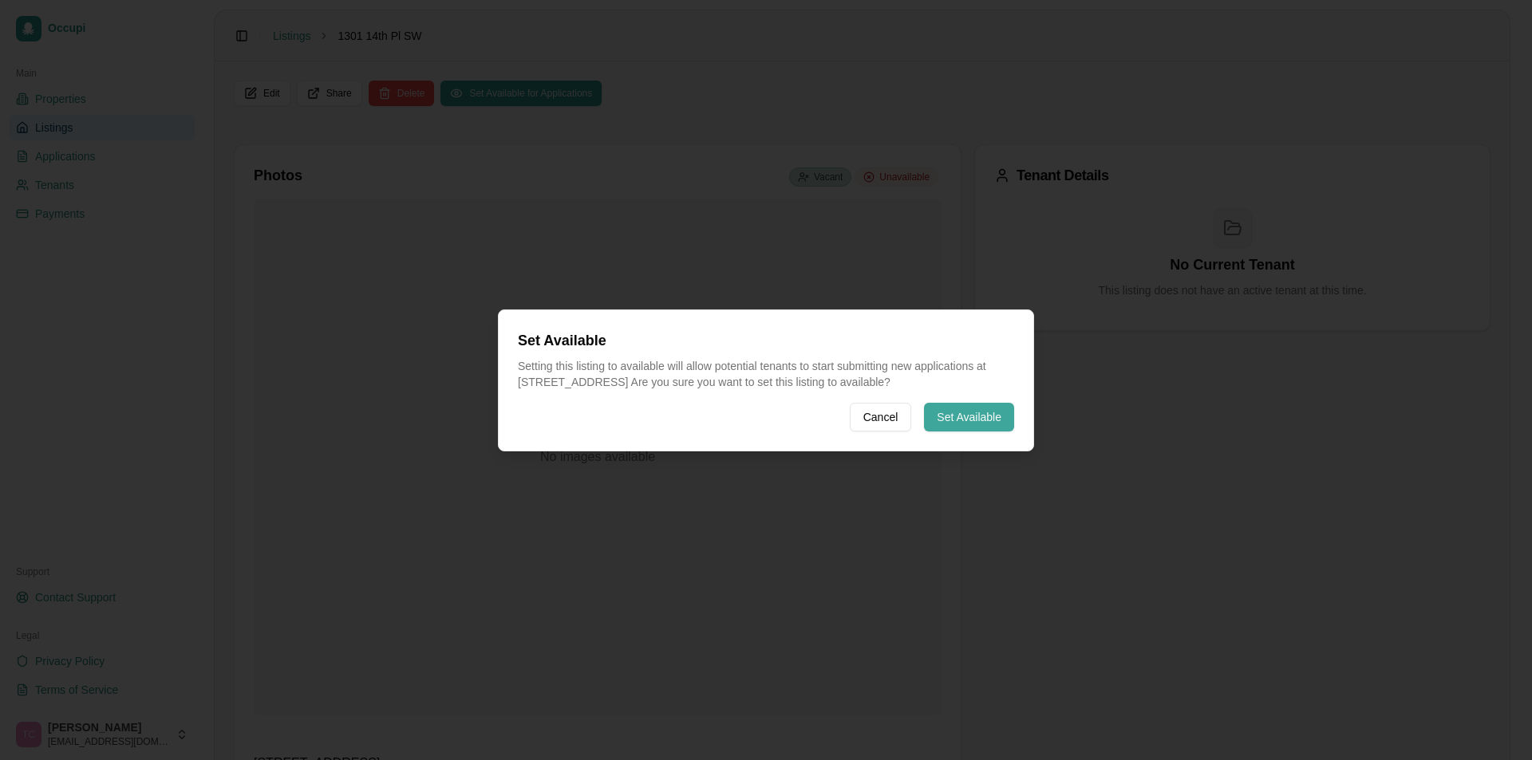
click at [960, 415] on button "Set Available" at bounding box center [969, 417] width 90 height 29
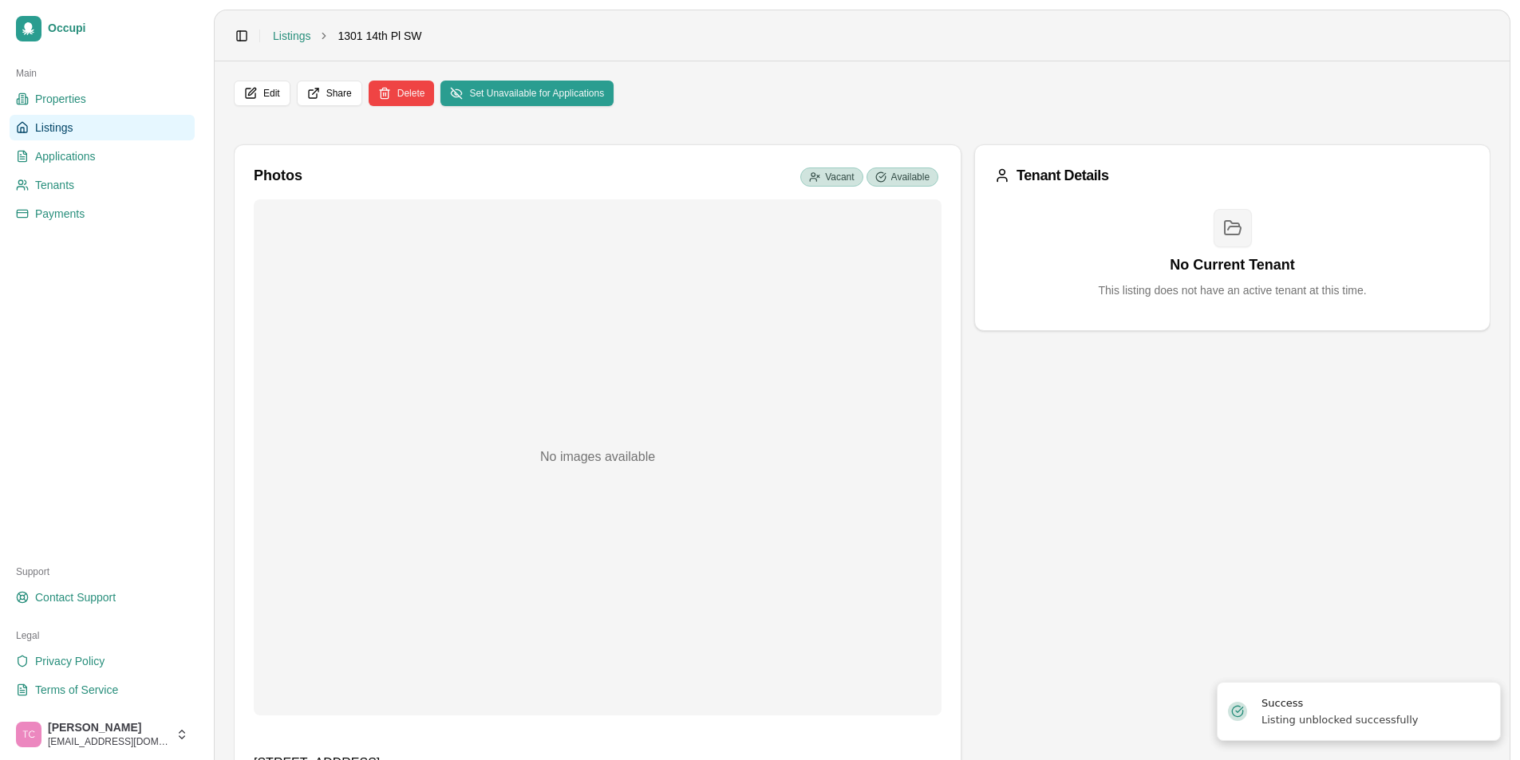
click at [61, 122] on span "Listings" at bounding box center [54, 128] width 38 height 16
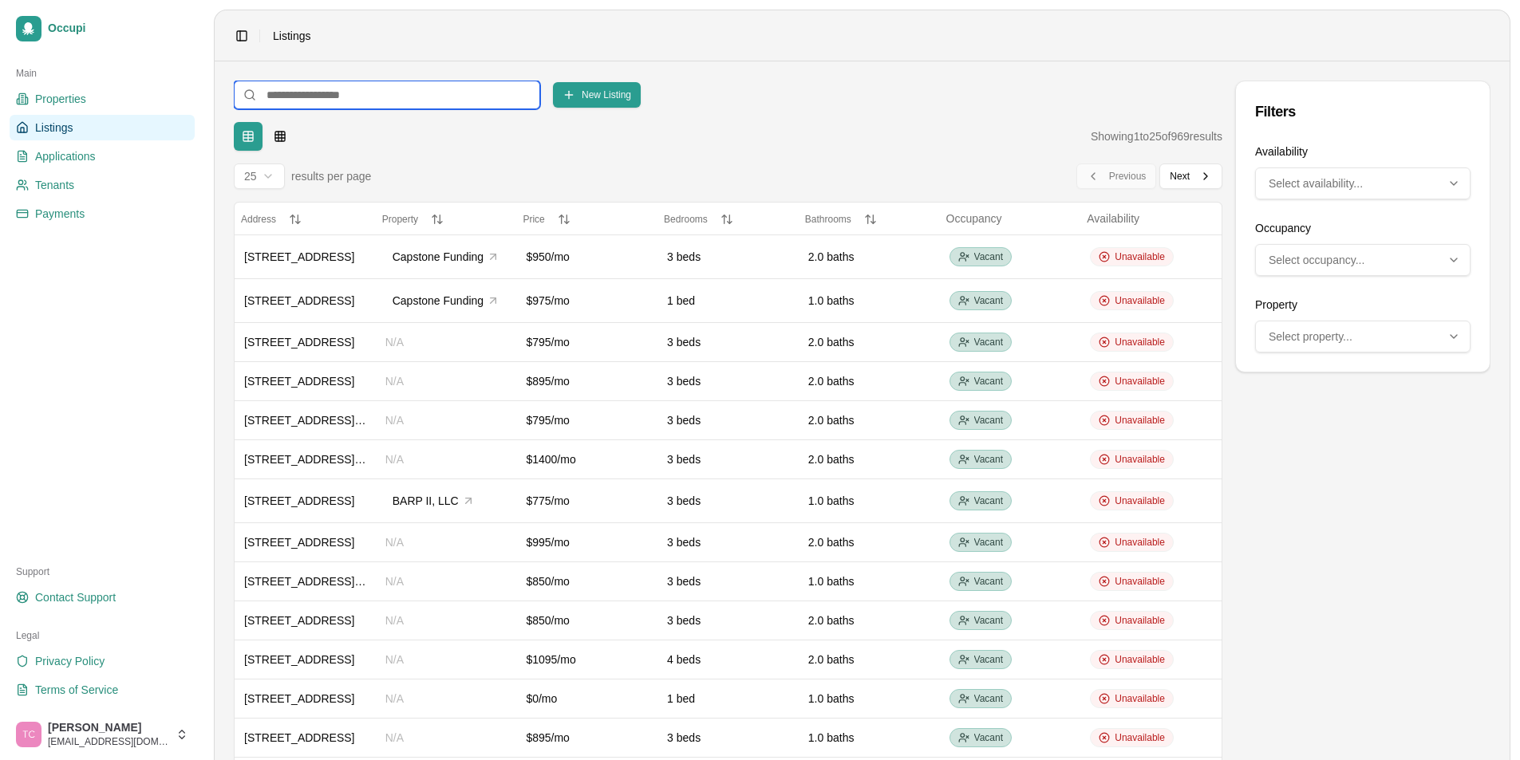
click at [277, 101] on input at bounding box center [387, 95] width 306 height 29
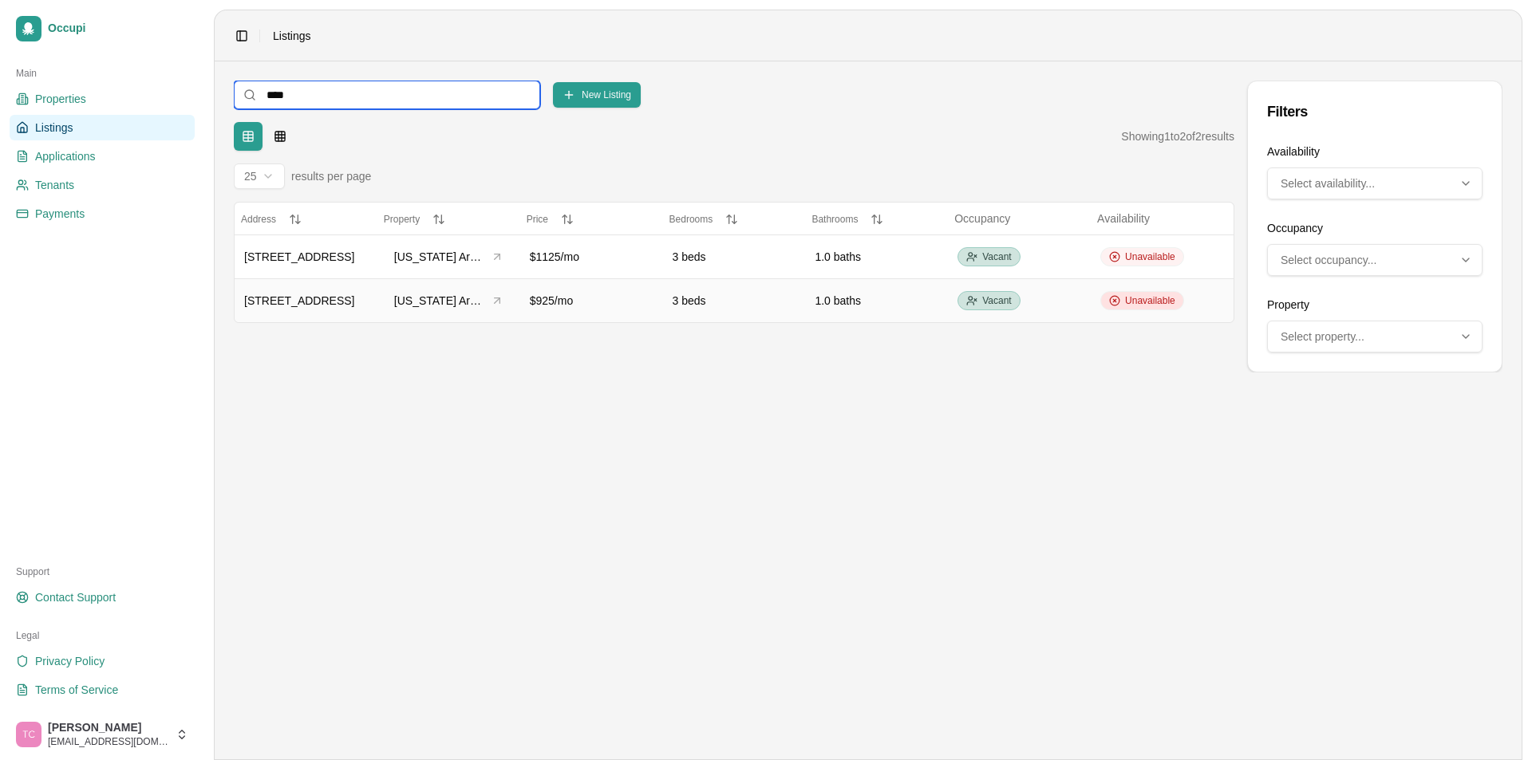
type input "****"
click at [1128, 291] on div "Unavailable" at bounding box center [1142, 300] width 84 height 19
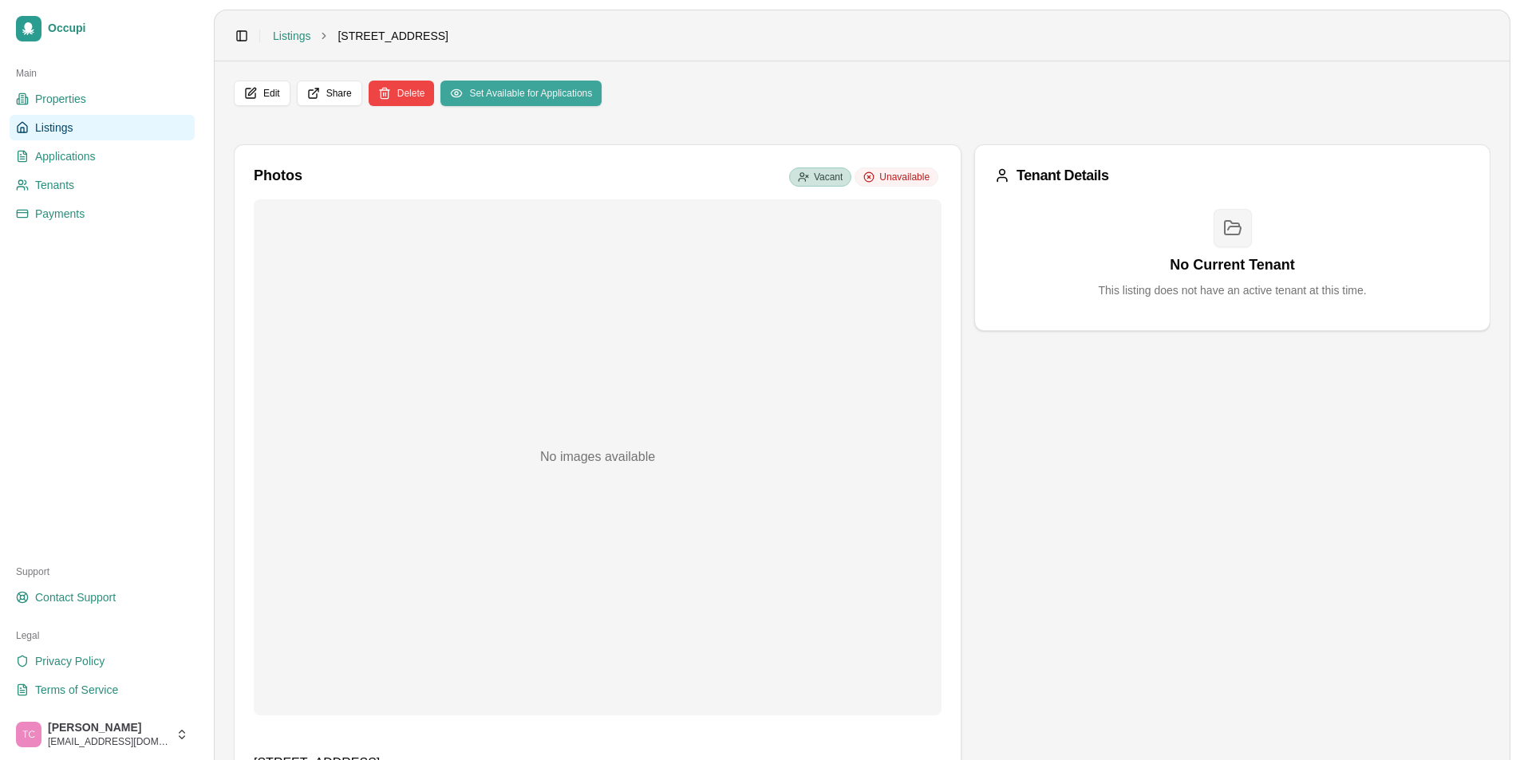
click at [485, 83] on button "Set Available for Applications" at bounding box center [520, 94] width 161 height 26
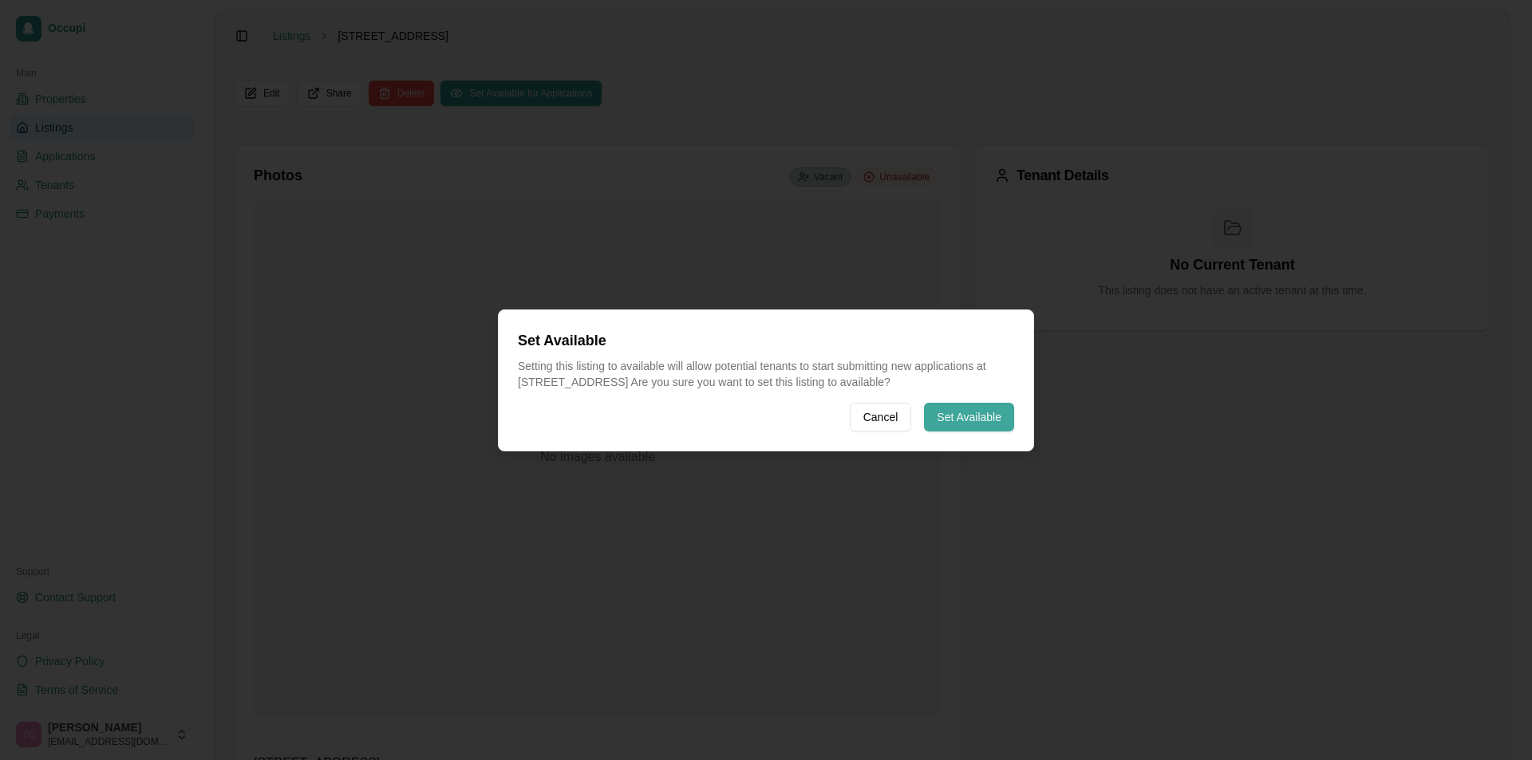
click at [969, 409] on button "Set Available" at bounding box center [969, 417] width 90 height 29
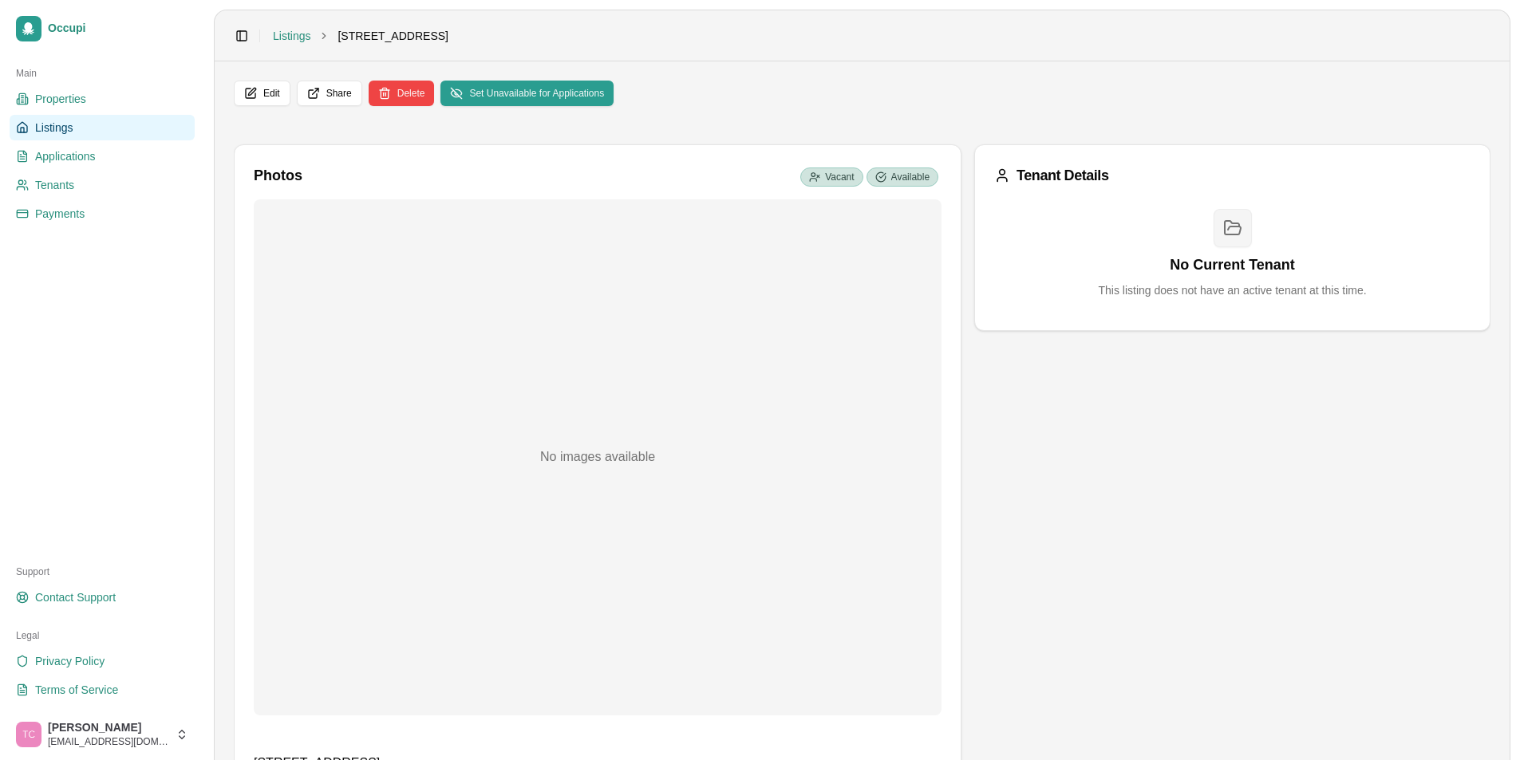
drag, startPoint x: 52, startPoint y: 128, endPoint x: 73, endPoint y: 122, distance: 22.5
click at [52, 128] on span "Listings" at bounding box center [54, 128] width 38 height 16
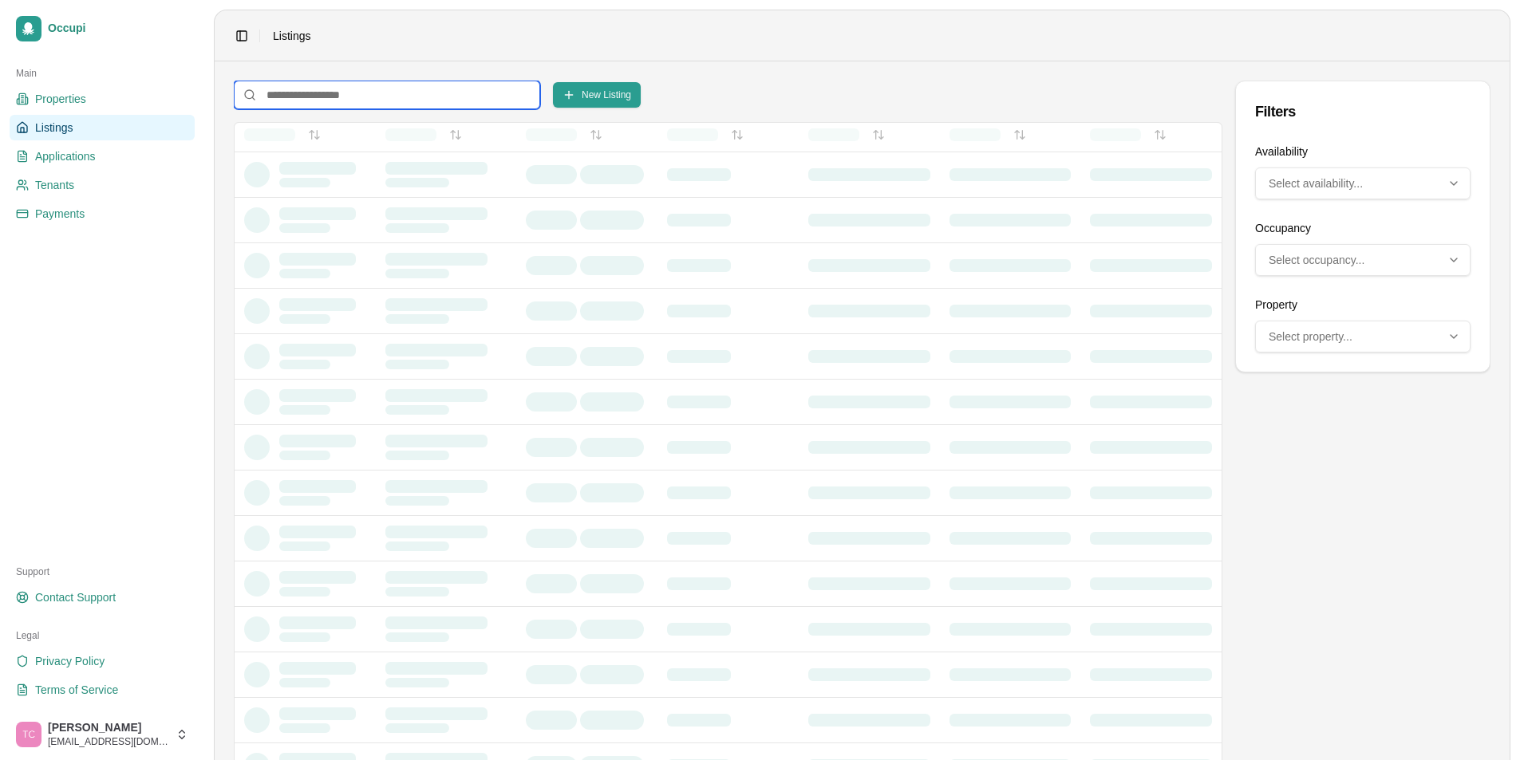
click at [312, 96] on input at bounding box center [387, 95] width 306 height 29
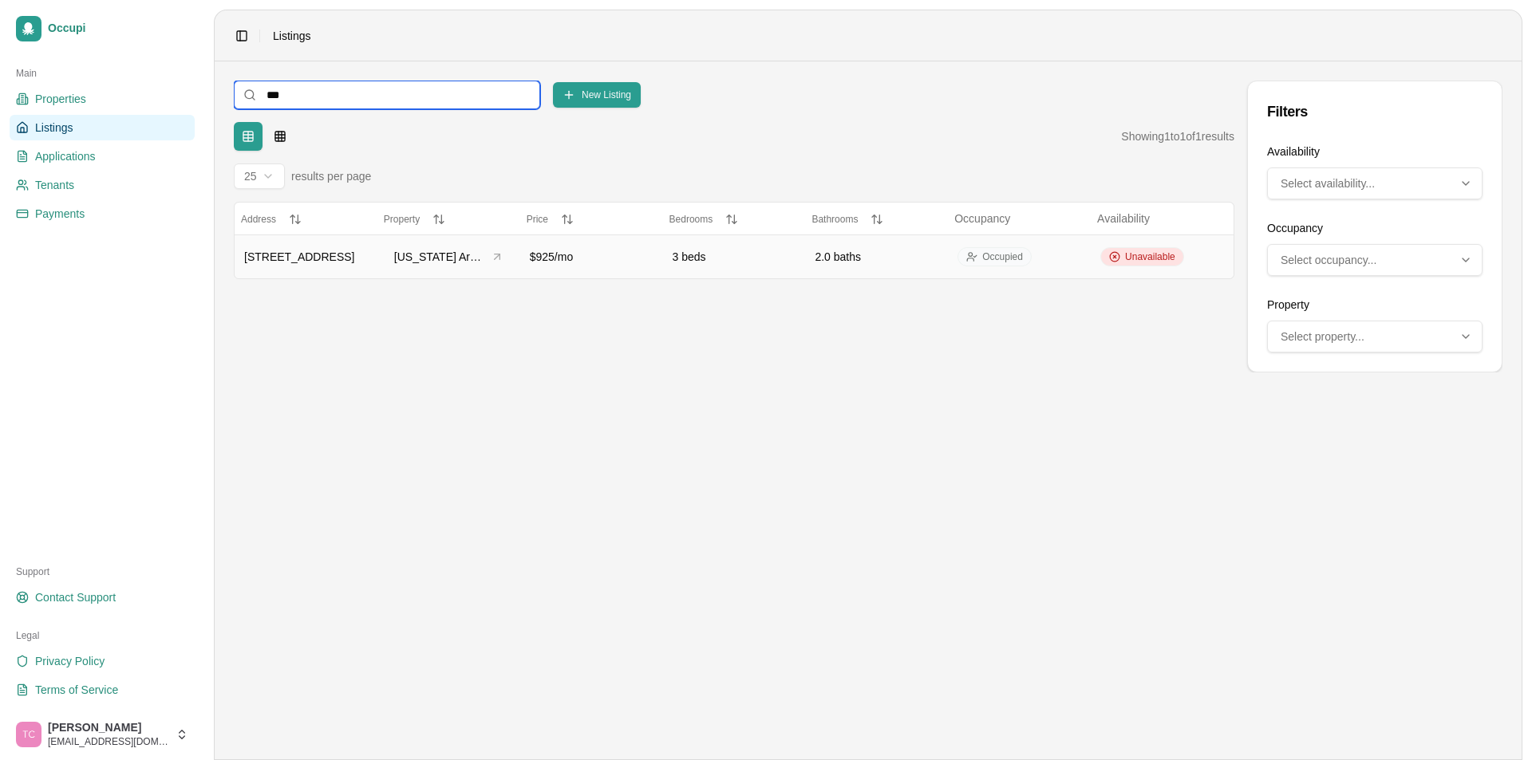
type input "***"
click at [1146, 253] on span "Unavailable" at bounding box center [1150, 257] width 50 height 13
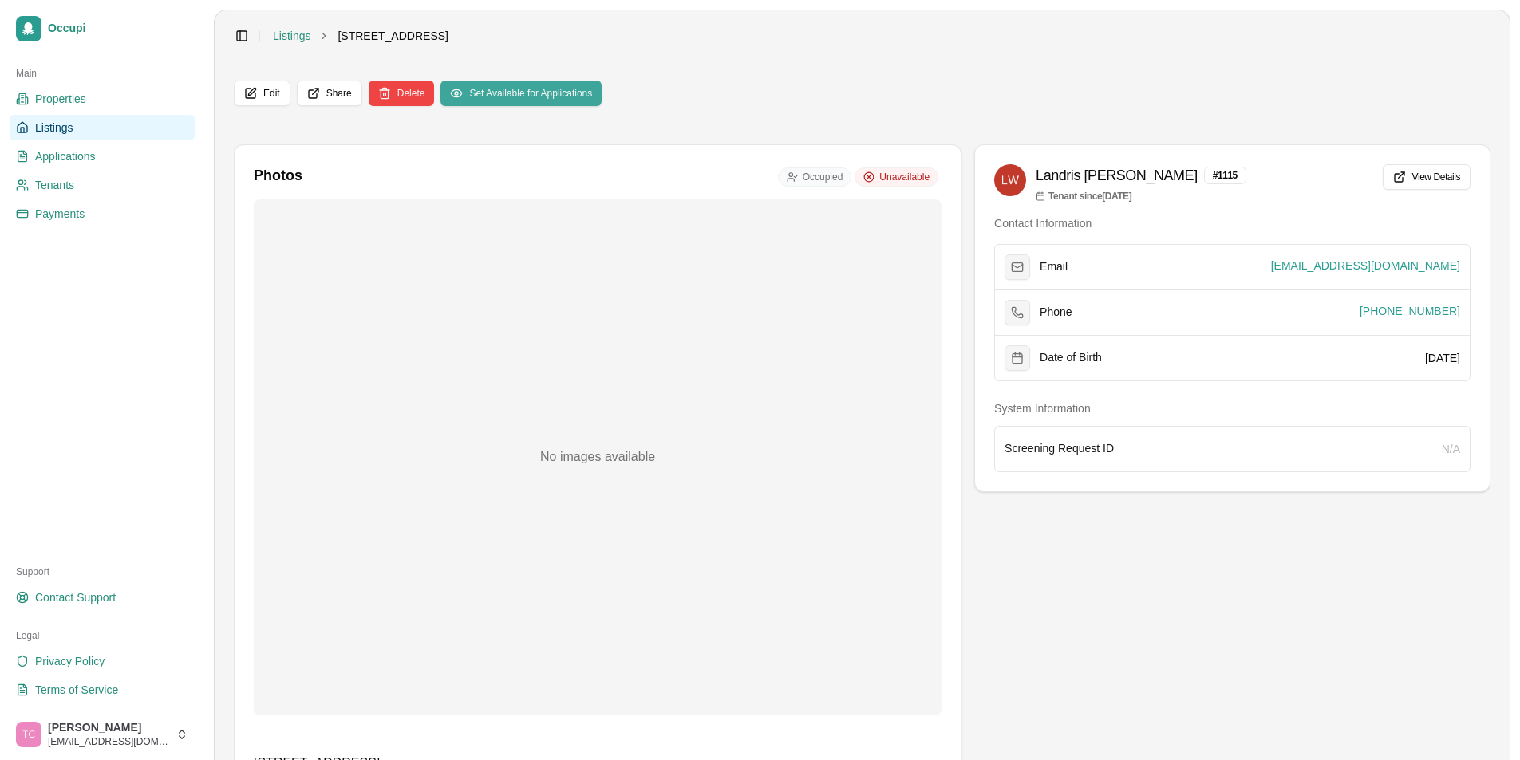
click at [515, 90] on button "Set Available for Applications" at bounding box center [520, 94] width 161 height 26
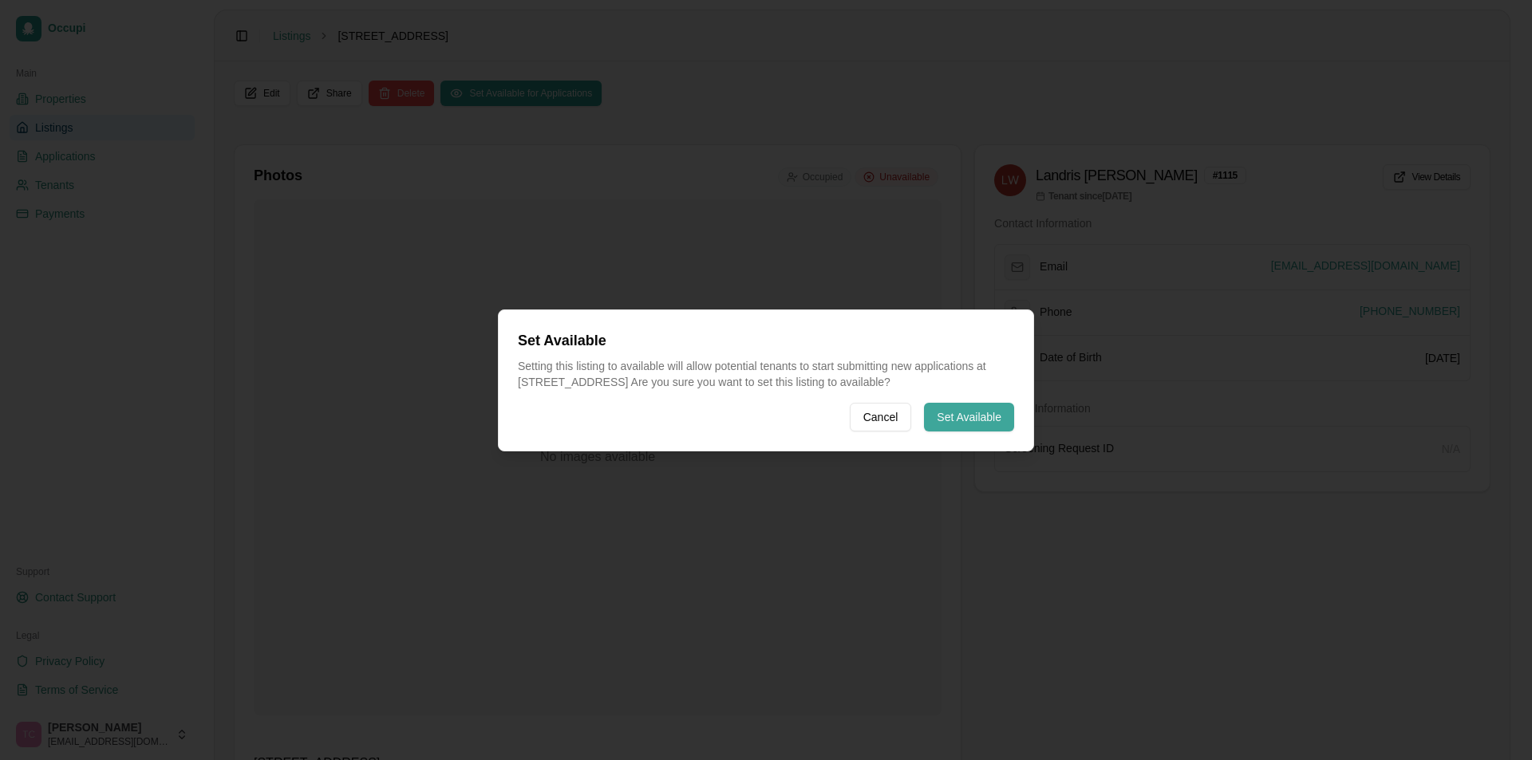
click at [944, 415] on button "Set Available" at bounding box center [969, 417] width 90 height 29
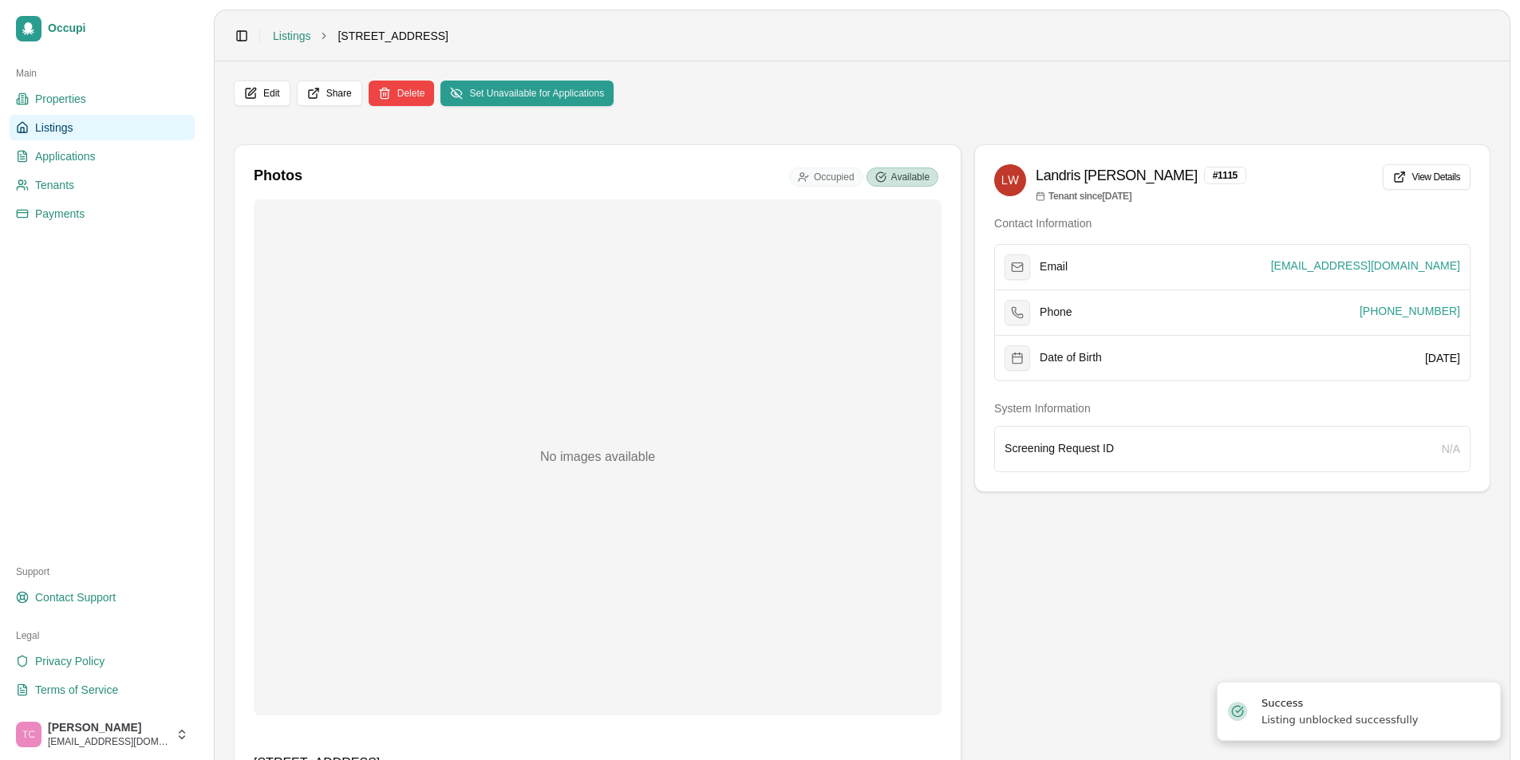
click at [83, 128] on link "Listings" at bounding box center [102, 128] width 185 height 26
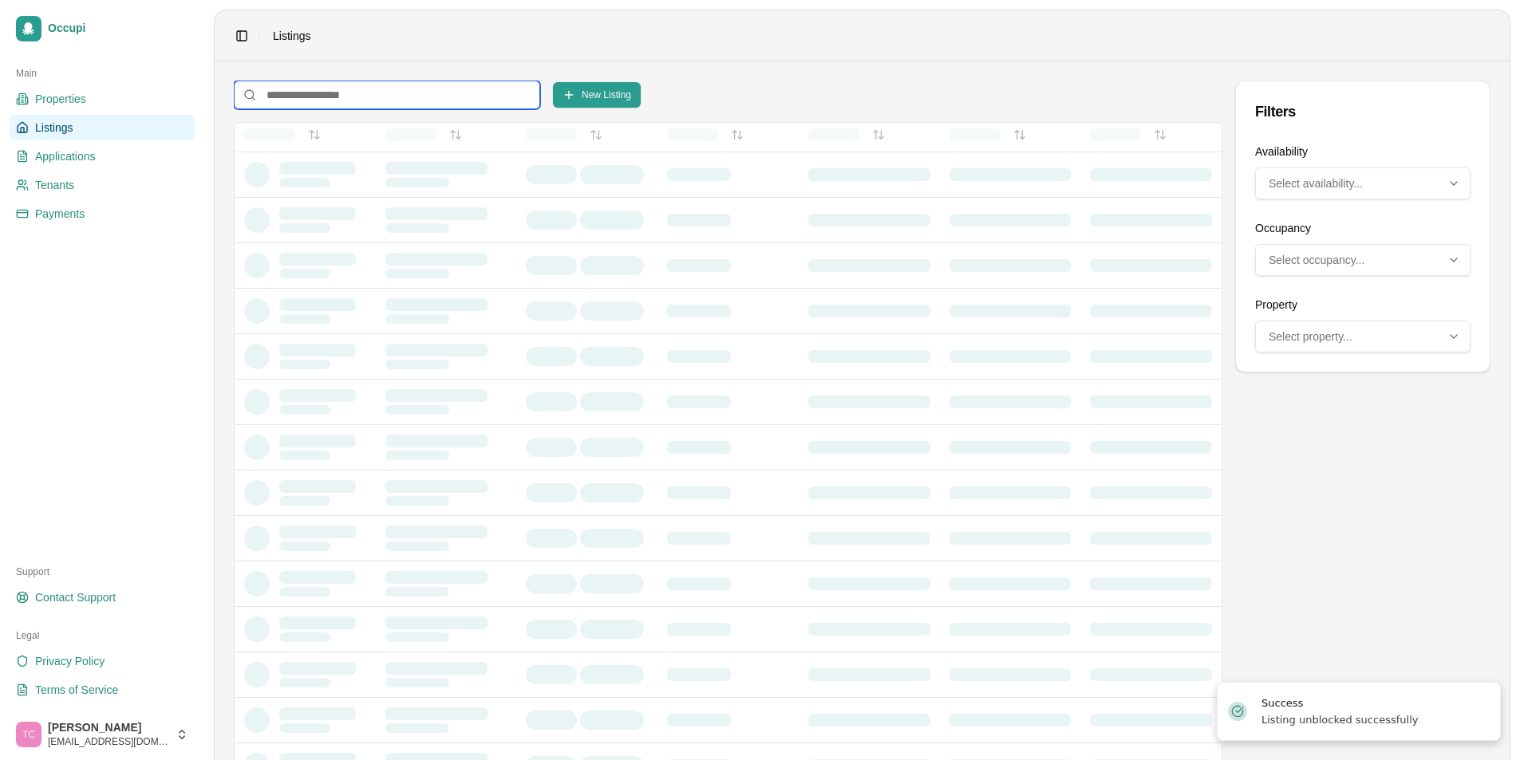
click at [284, 100] on input at bounding box center [387, 95] width 306 height 29
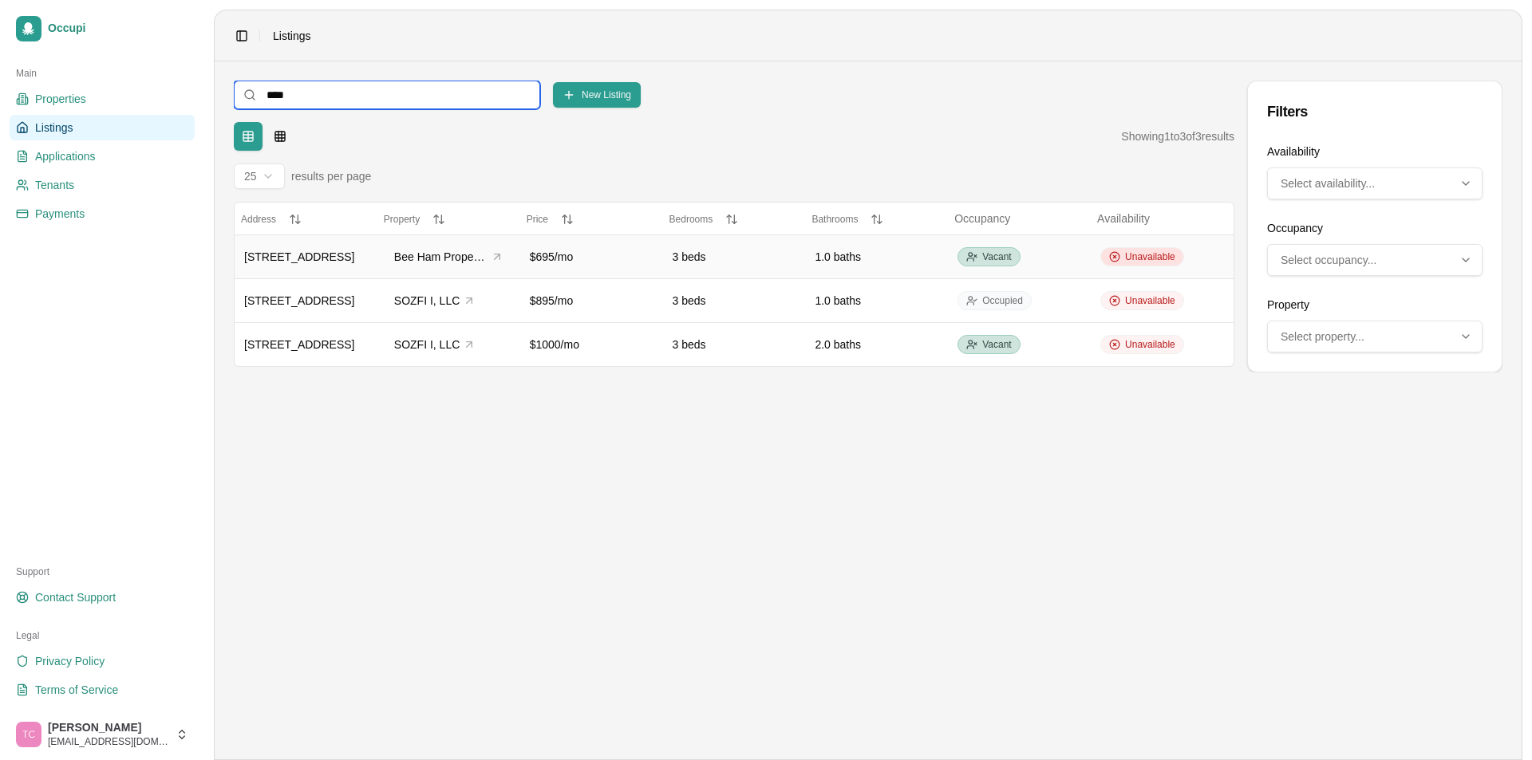
type input "****"
click at [1158, 261] on span "Unavailable" at bounding box center [1150, 257] width 50 height 13
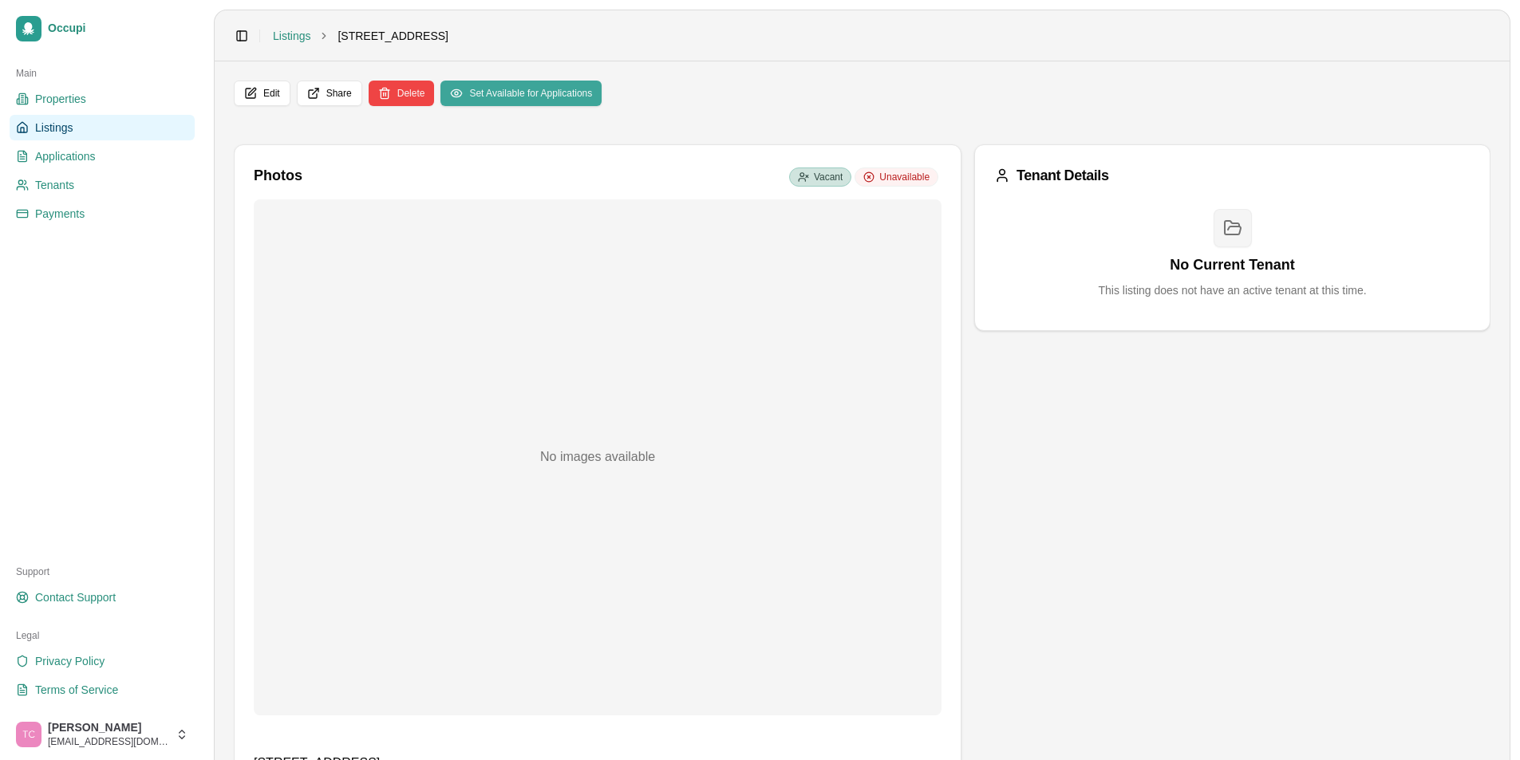
click at [555, 97] on button "Set Available for Applications" at bounding box center [520, 94] width 161 height 26
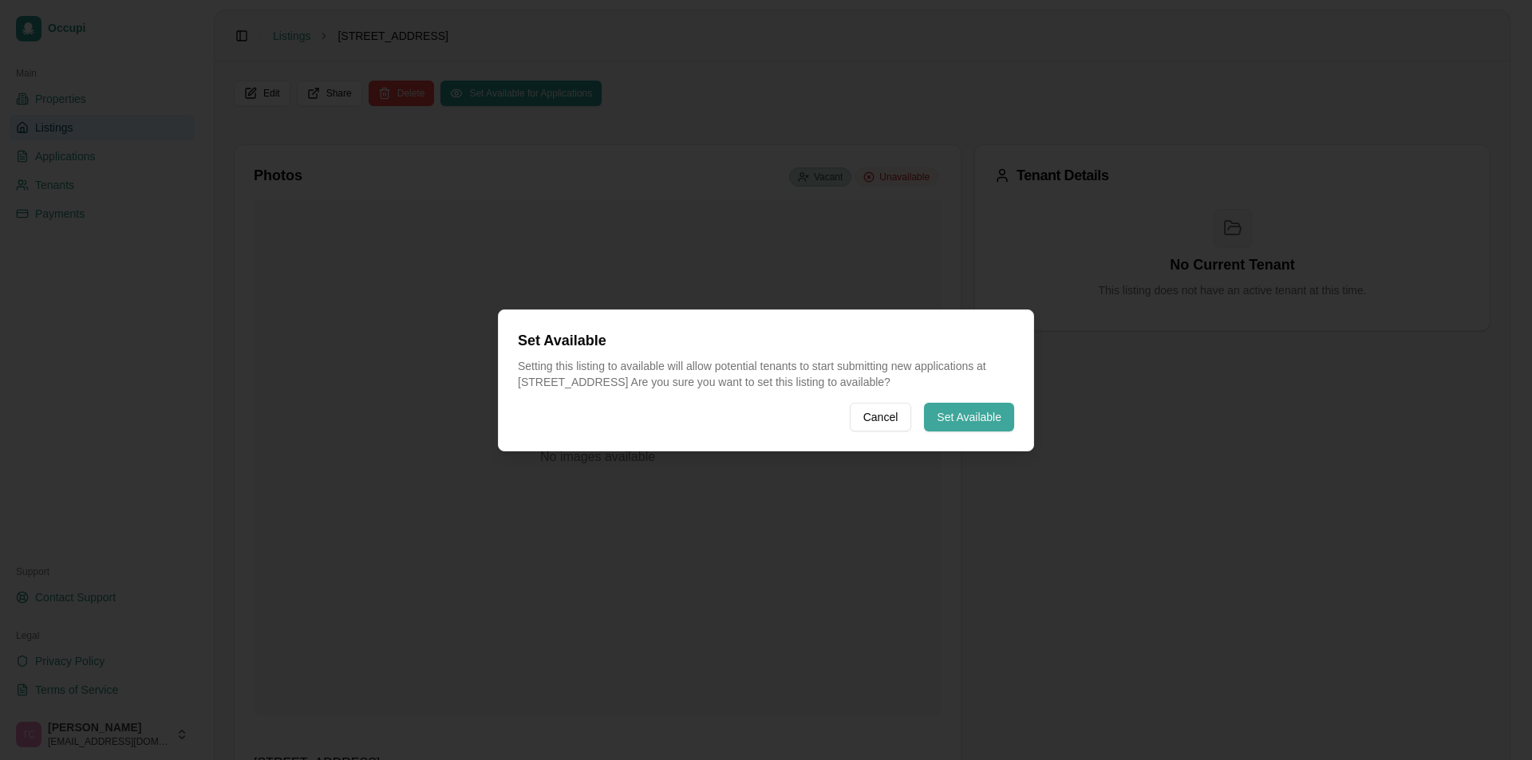
click at [957, 417] on button "Set Available" at bounding box center [969, 417] width 90 height 29
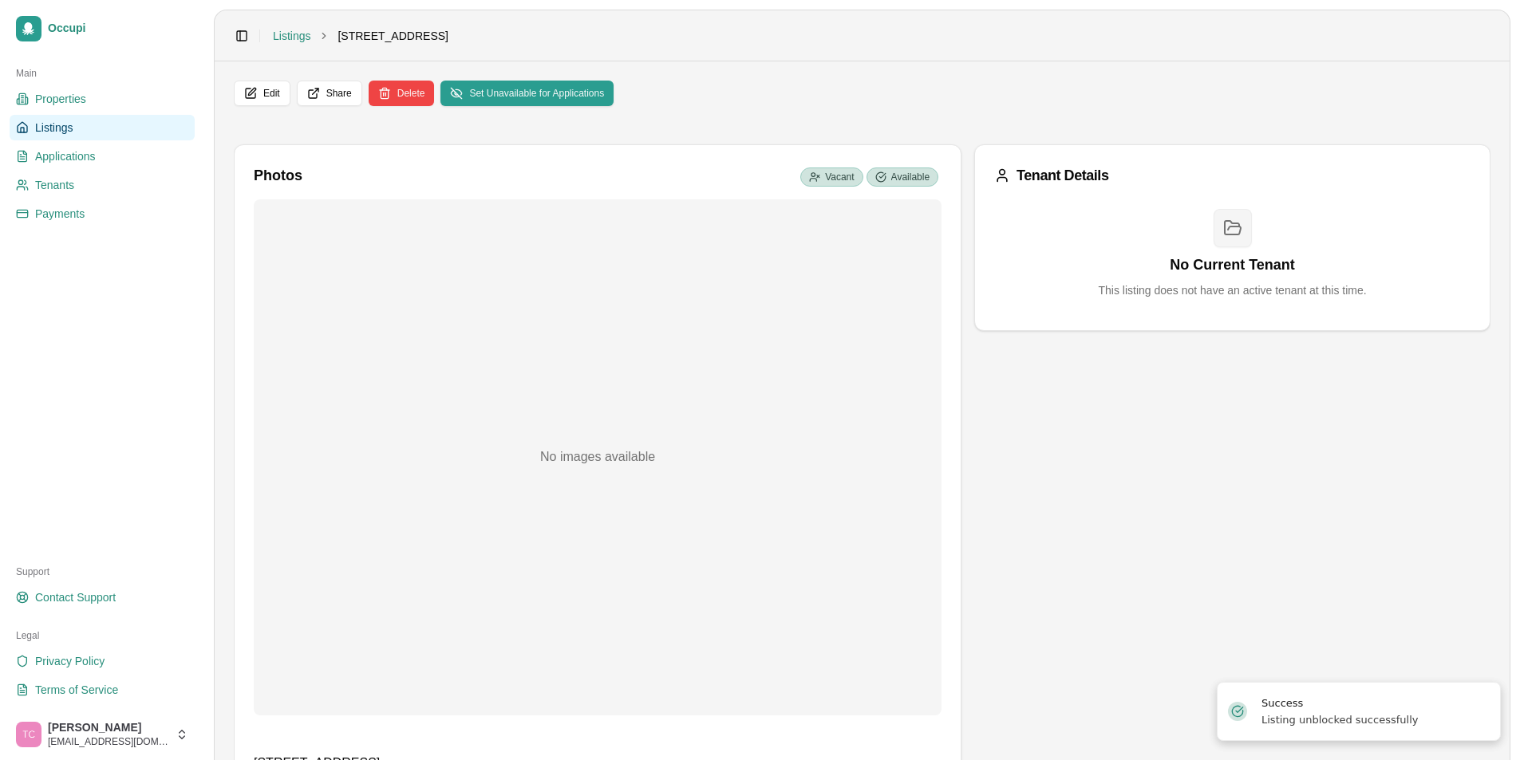
click at [69, 140] on ul "Properties Listings Applications Tenants Payments" at bounding box center [102, 156] width 185 height 140
click at [89, 132] on link "Listings" at bounding box center [102, 128] width 185 height 26
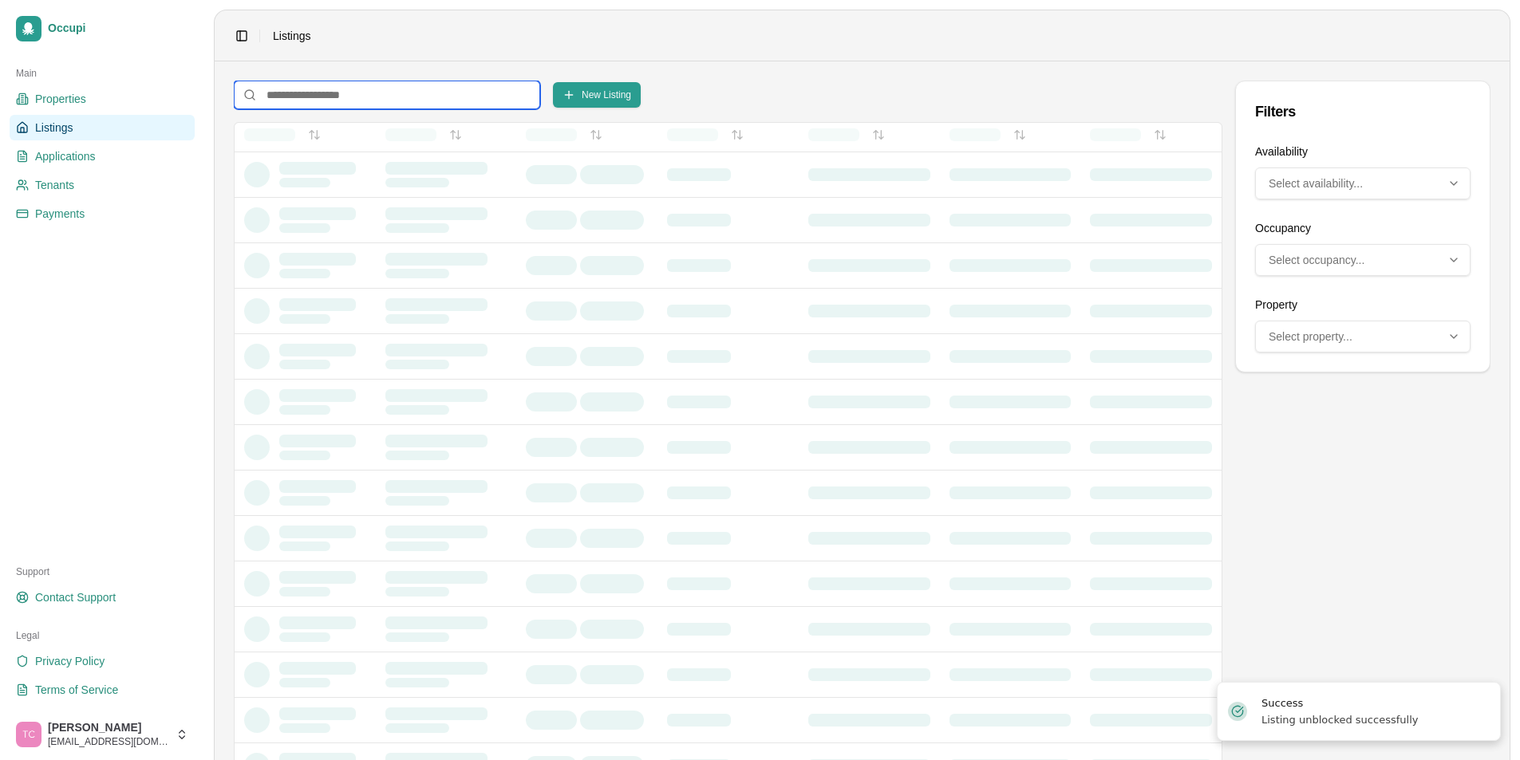
click at [338, 99] on input at bounding box center [387, 95] width 306 height 29
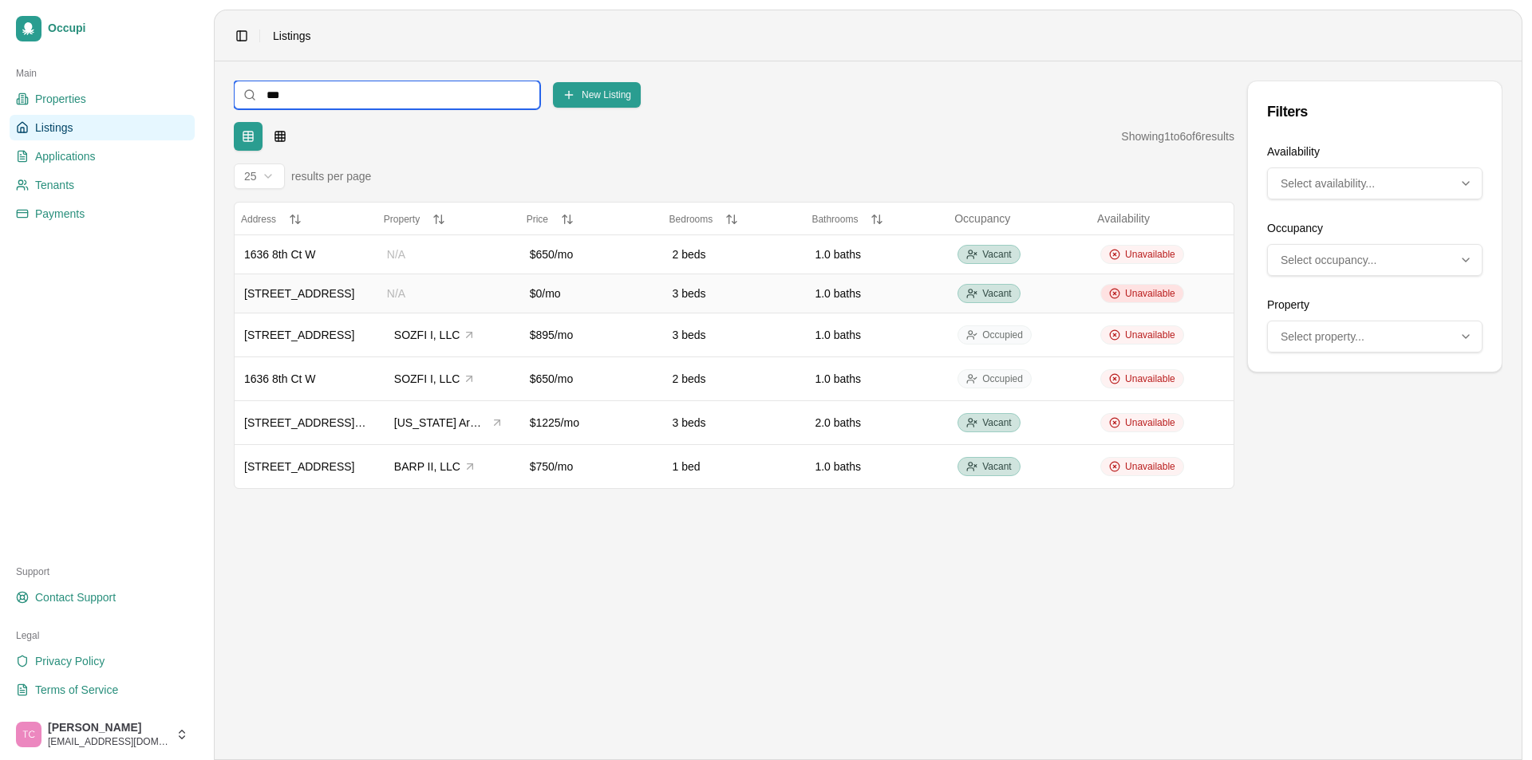
type input "***"
click at [1144, 291] on span "Unavailable" at bounding box center [1150, 293] width 50 height 13
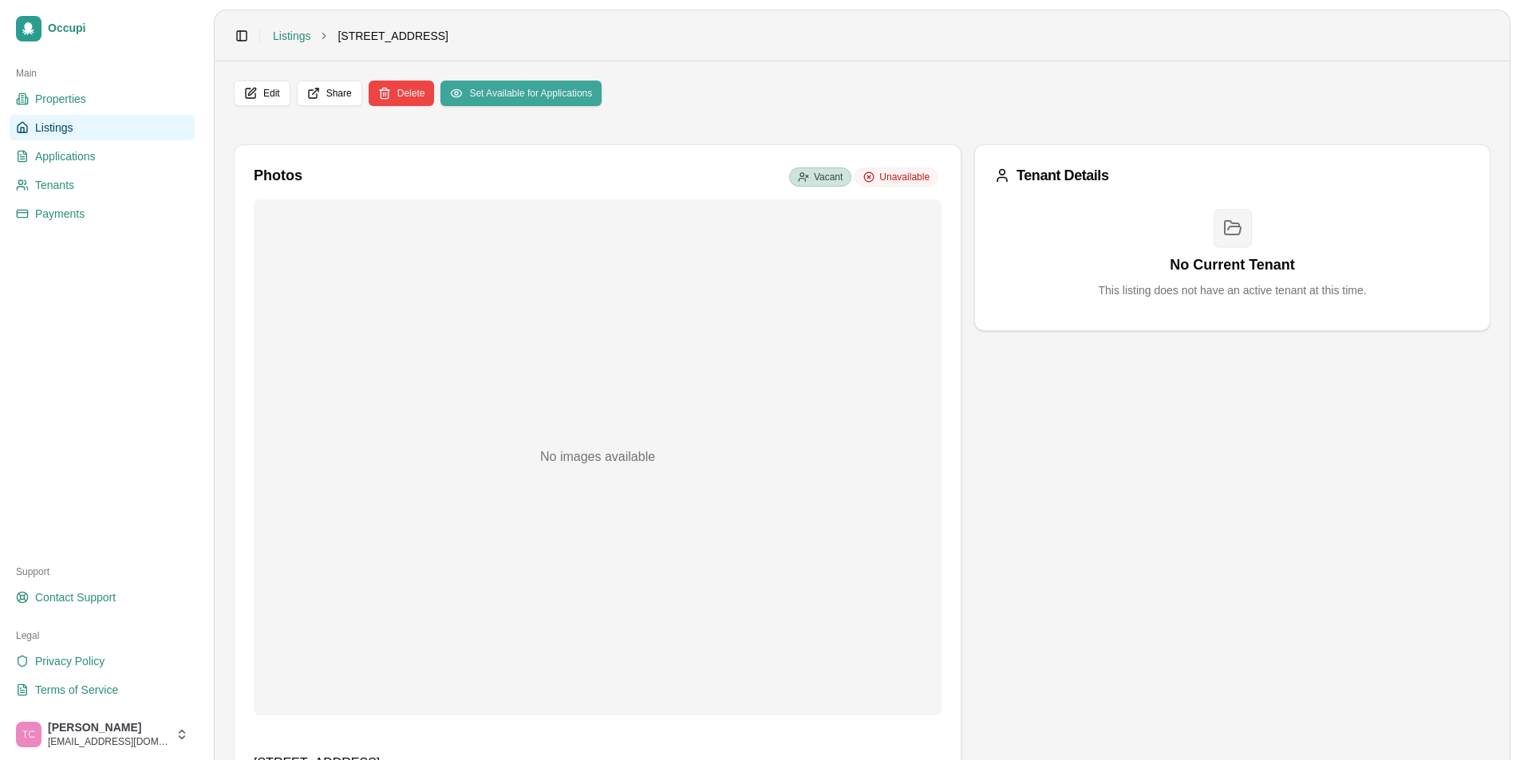
click at [488, 91] on button "Set Available for Applications" at bounding box center [520, 94] width 161 height 26
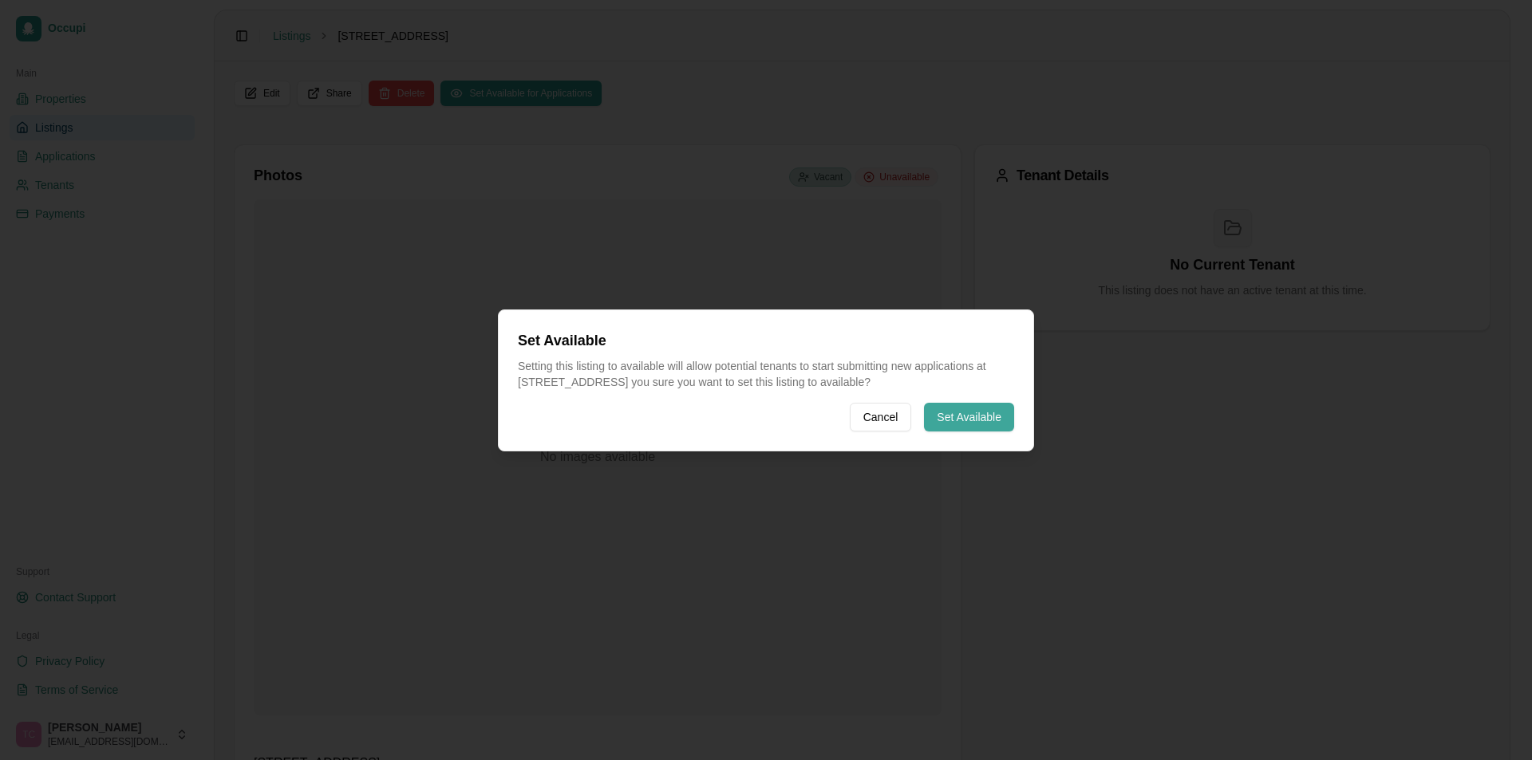
click at [959, 413] on button "Set Available" at bounding box center [969, 417] width 90 height 29
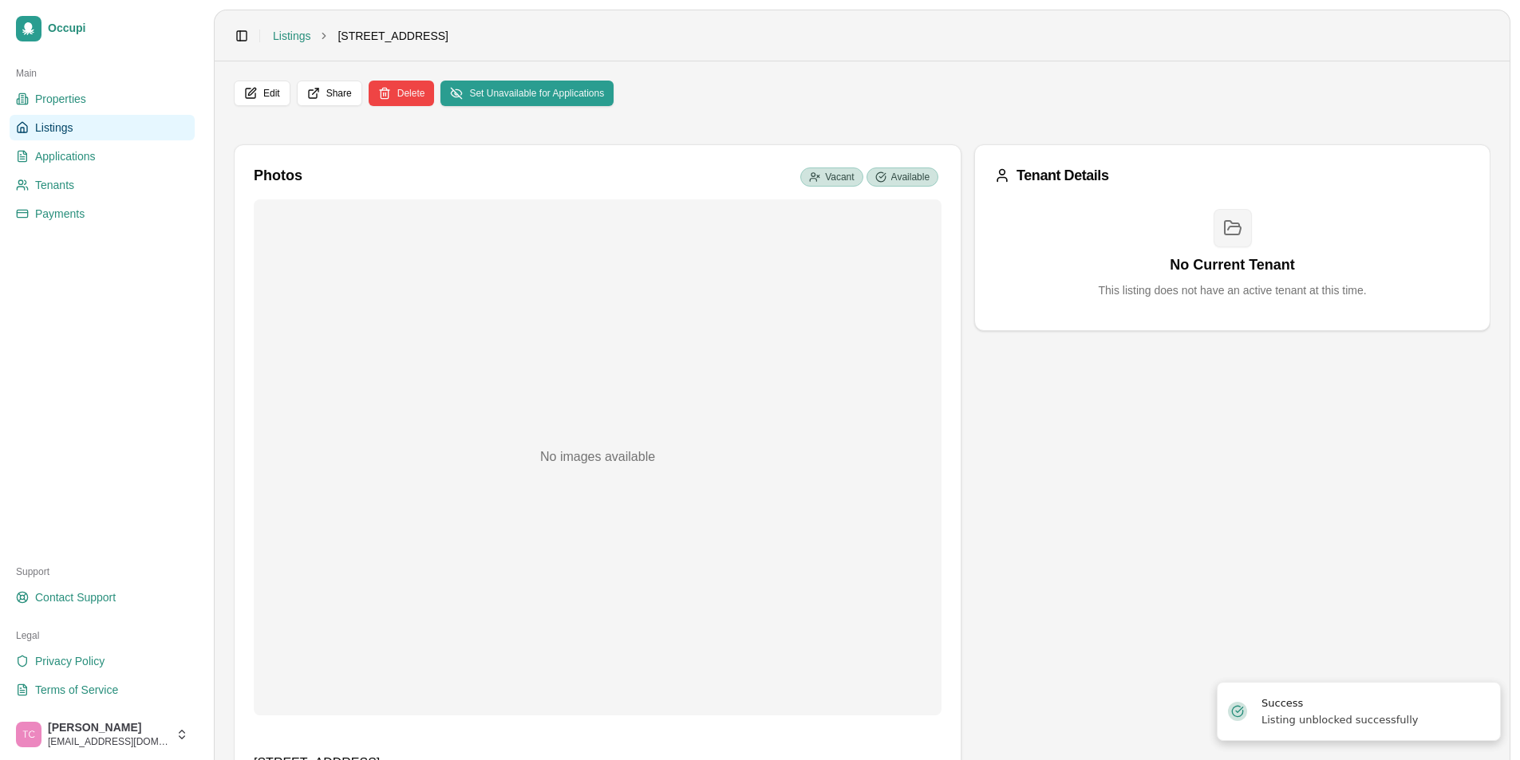
click at [71, 130] on span "Listings" at bounding box center [54, 128] width 38 height 16
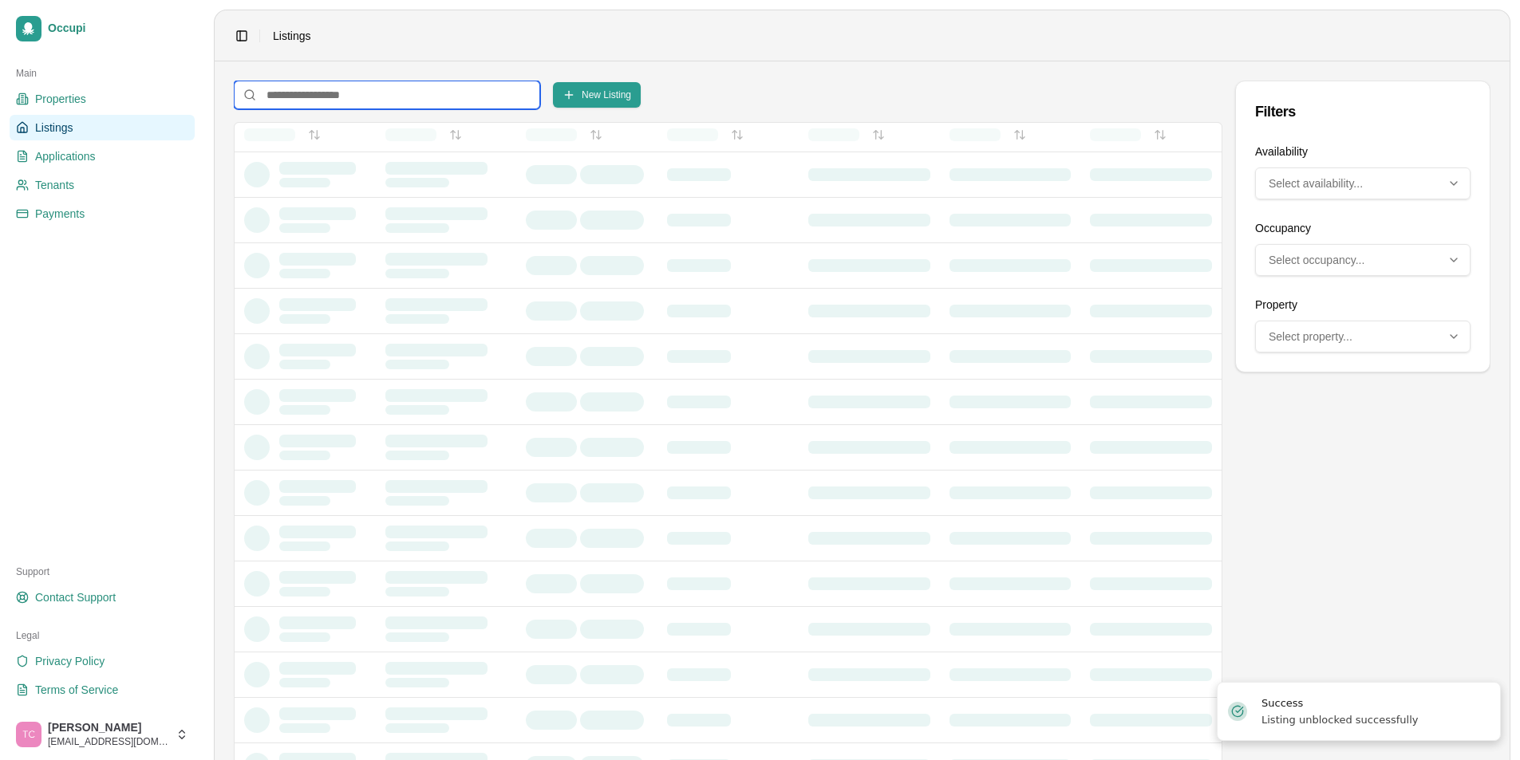
click at [302, 97] on input at bounding box center [387, 95] width 306 height 29
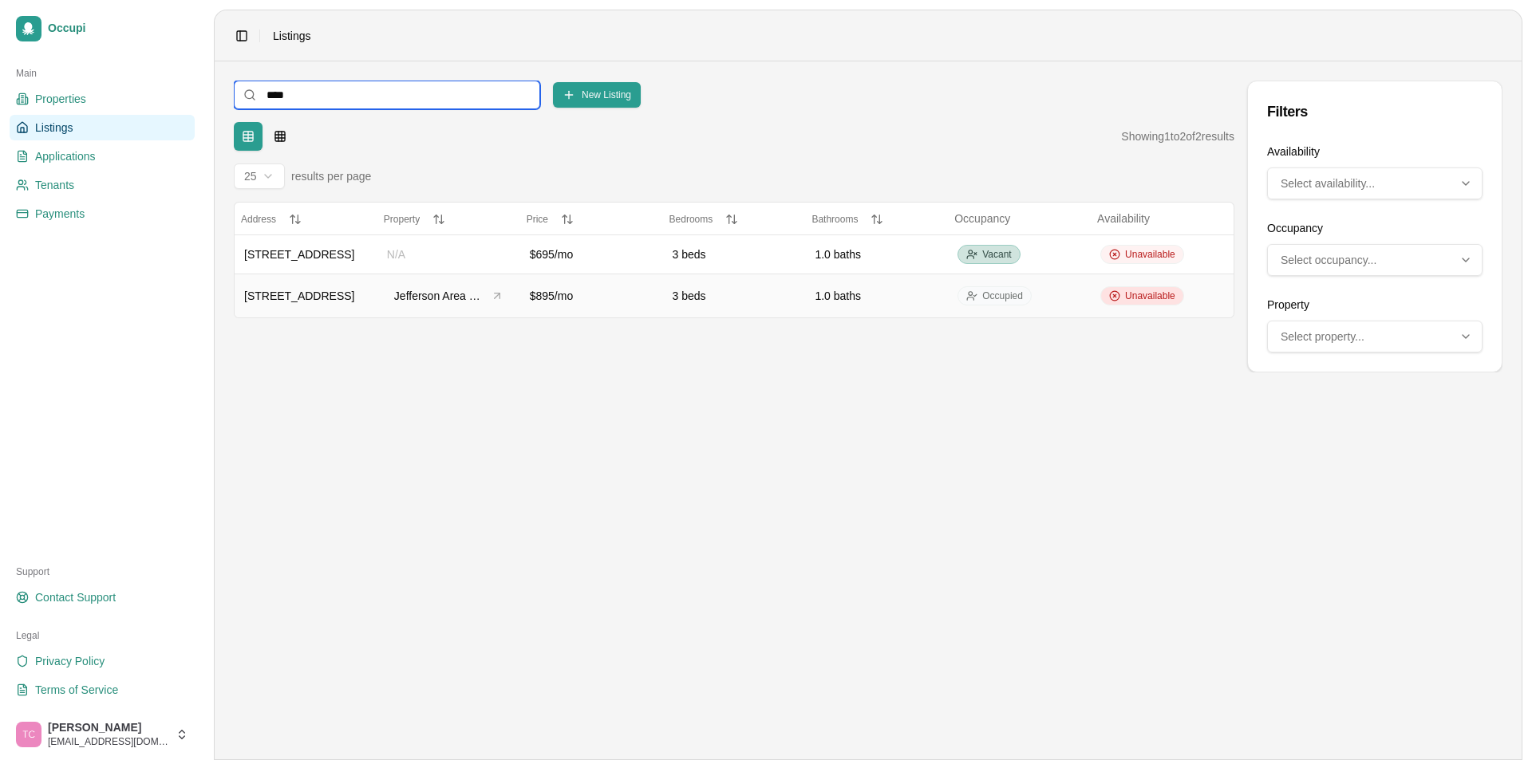
type input "****"
click at [1147, 294] on span "Unavailable" at bounding box center [1150, 296] width 50 height 13
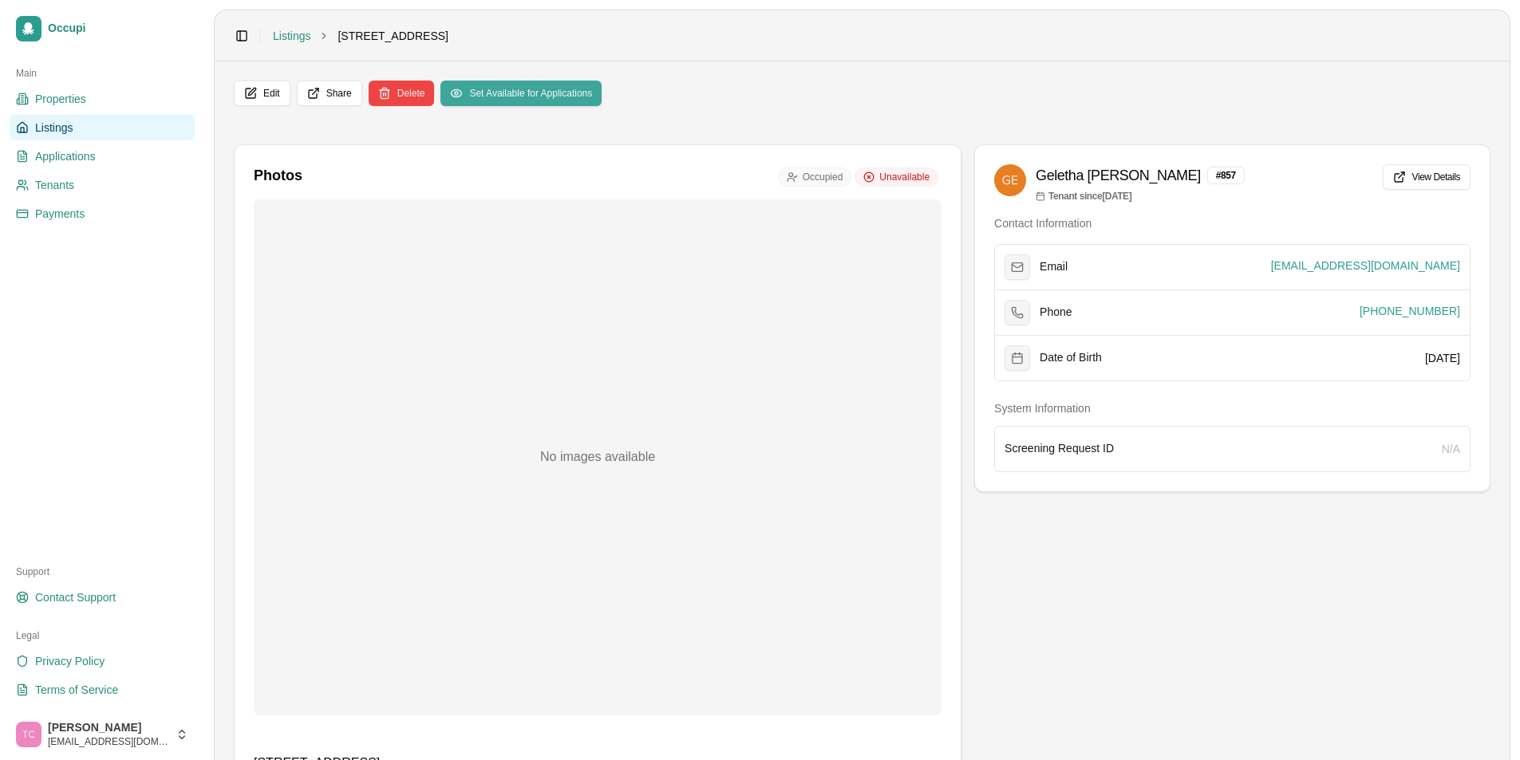
click at [597, 97] on button "Set Available for Applications" at bounding box center [520, 94] width 161 height 26
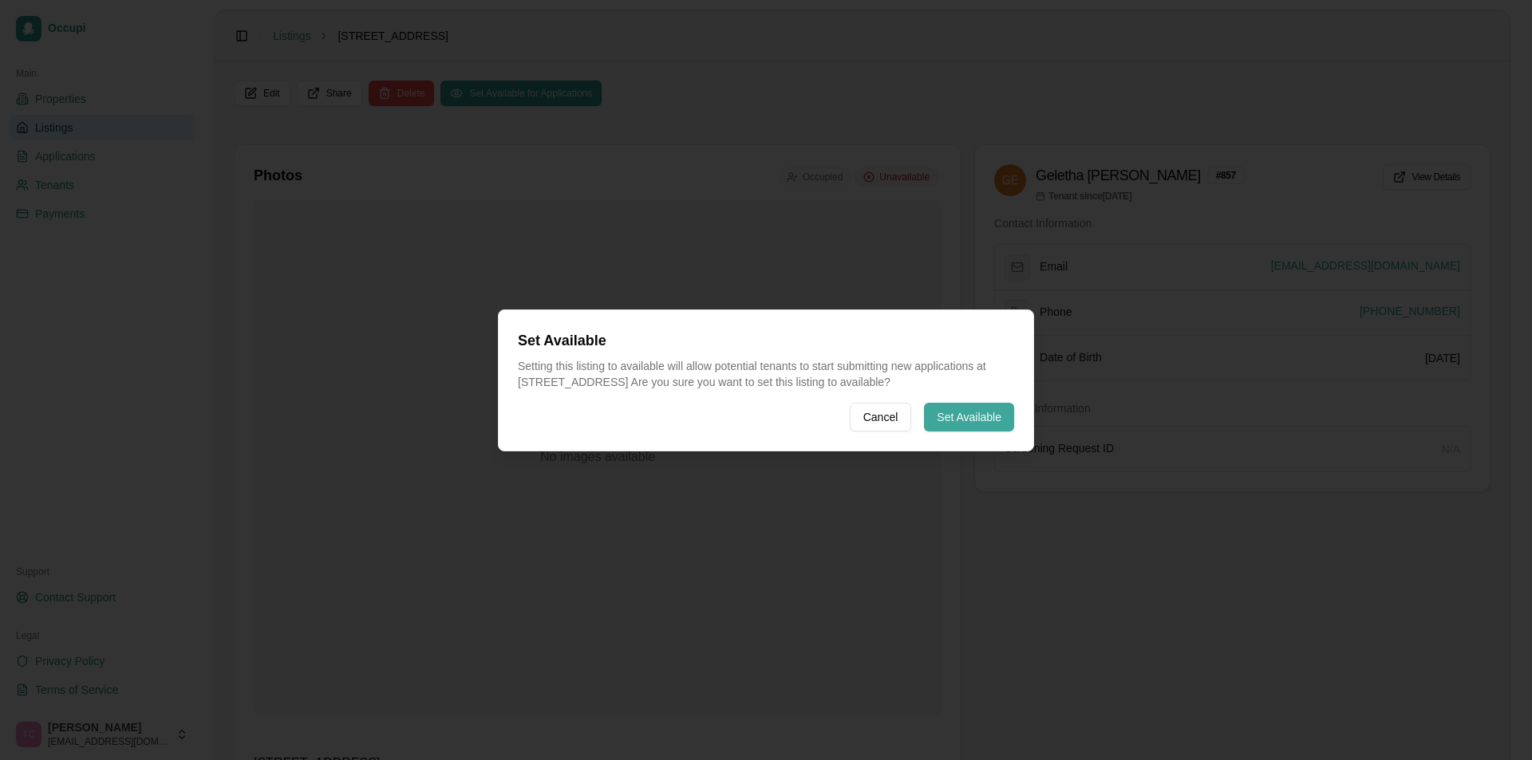
click at [934, 405] on button "Set Available" at bounding box center [969, 417] width 90 height 29
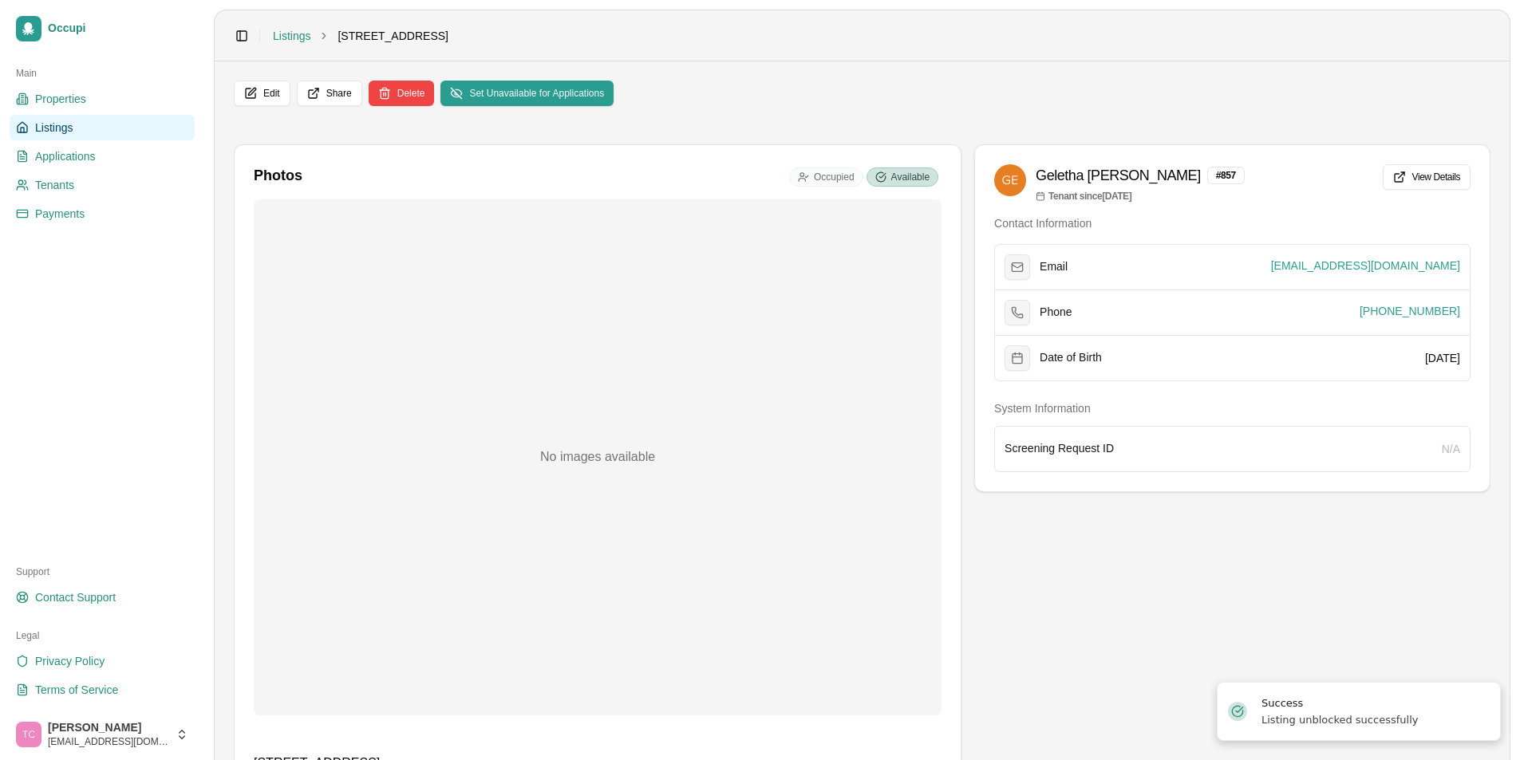
click at [101, 121] on link "Listings" at bounding box center [102, 128] width 185 height 26
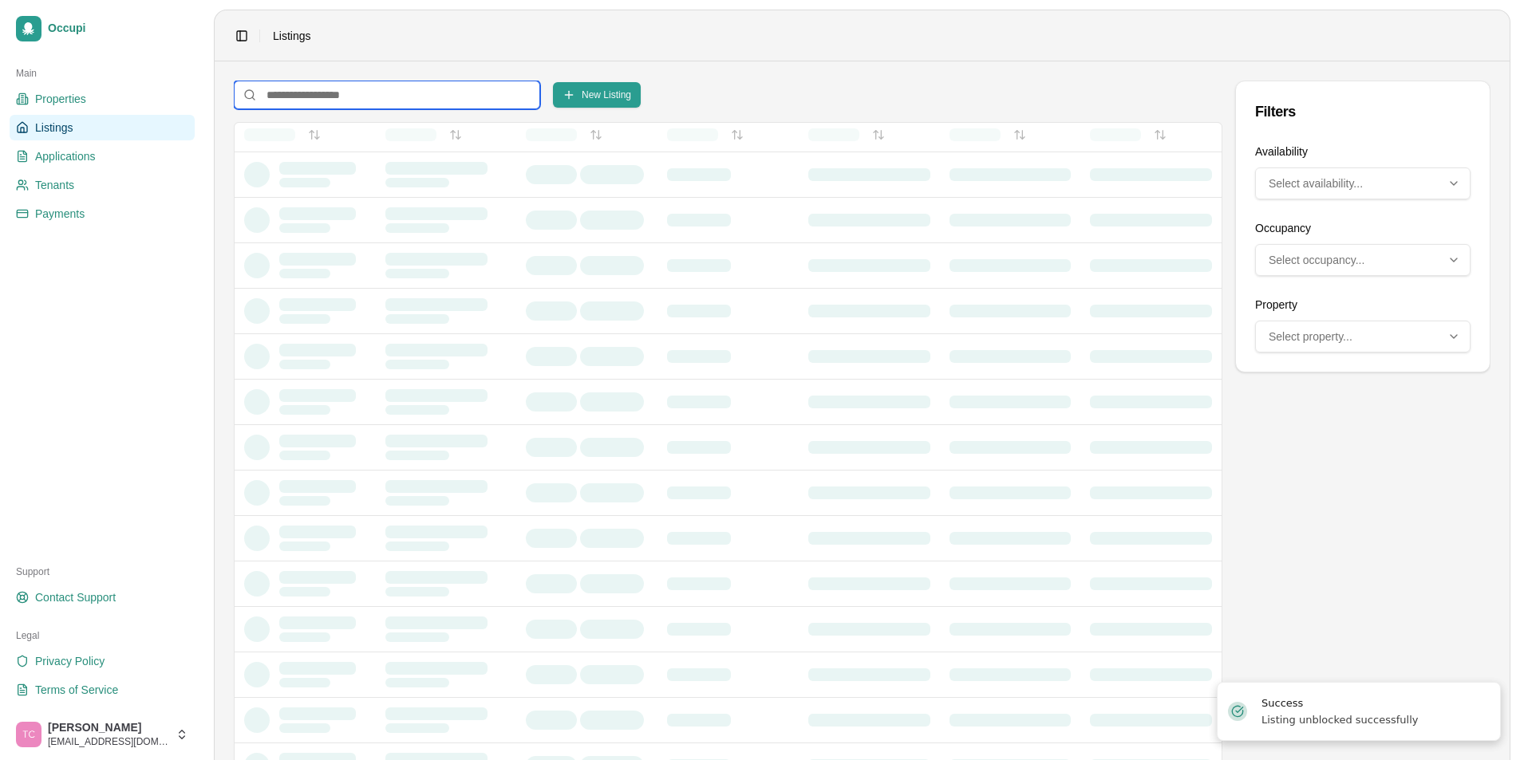
click at [304, 96] on input at bounding box center [387, 95] width 306 height 29
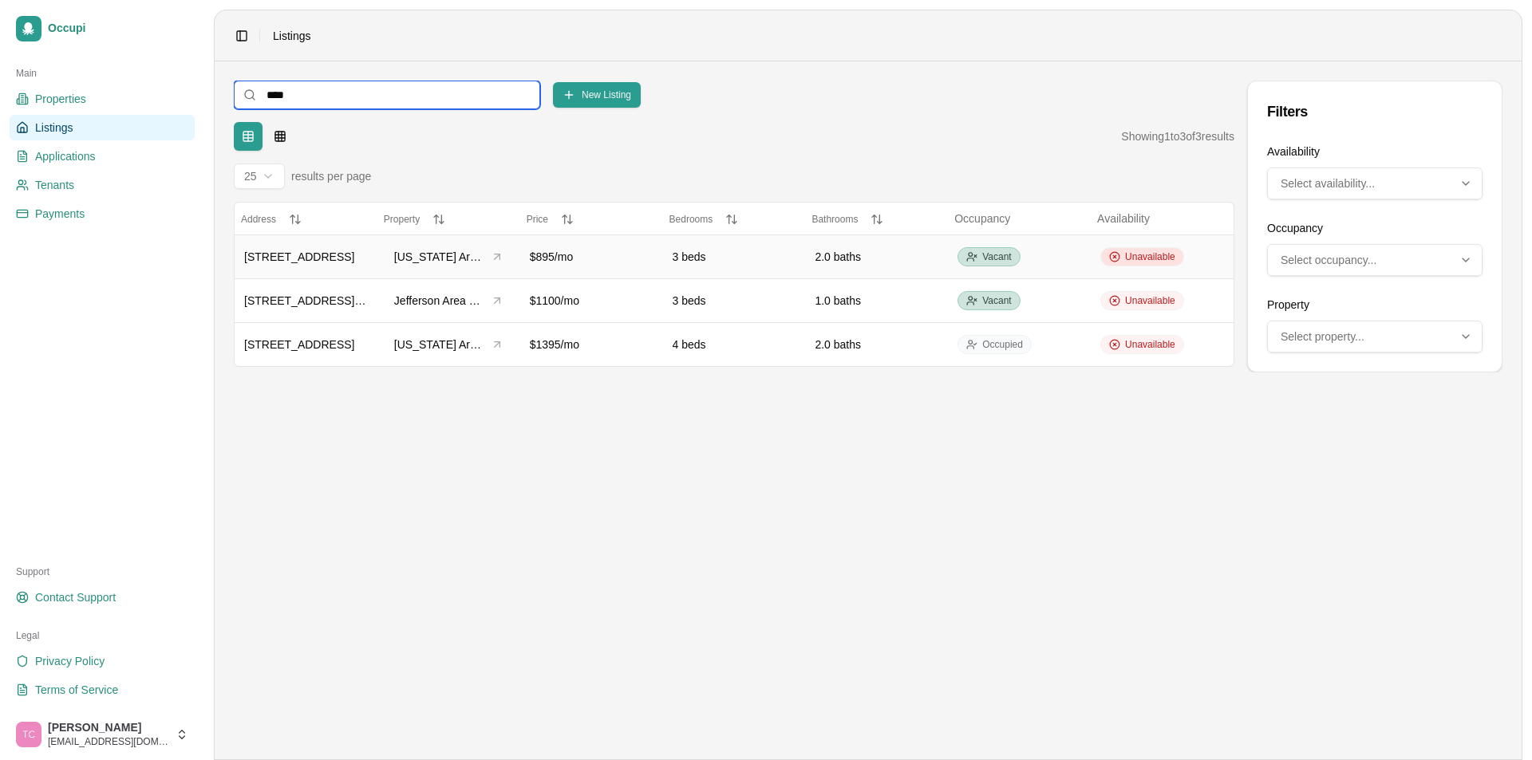
type input "****"
click at [1143, 261] on span "Unavailable" at bounding box center [1150, 257] width 50 height 13
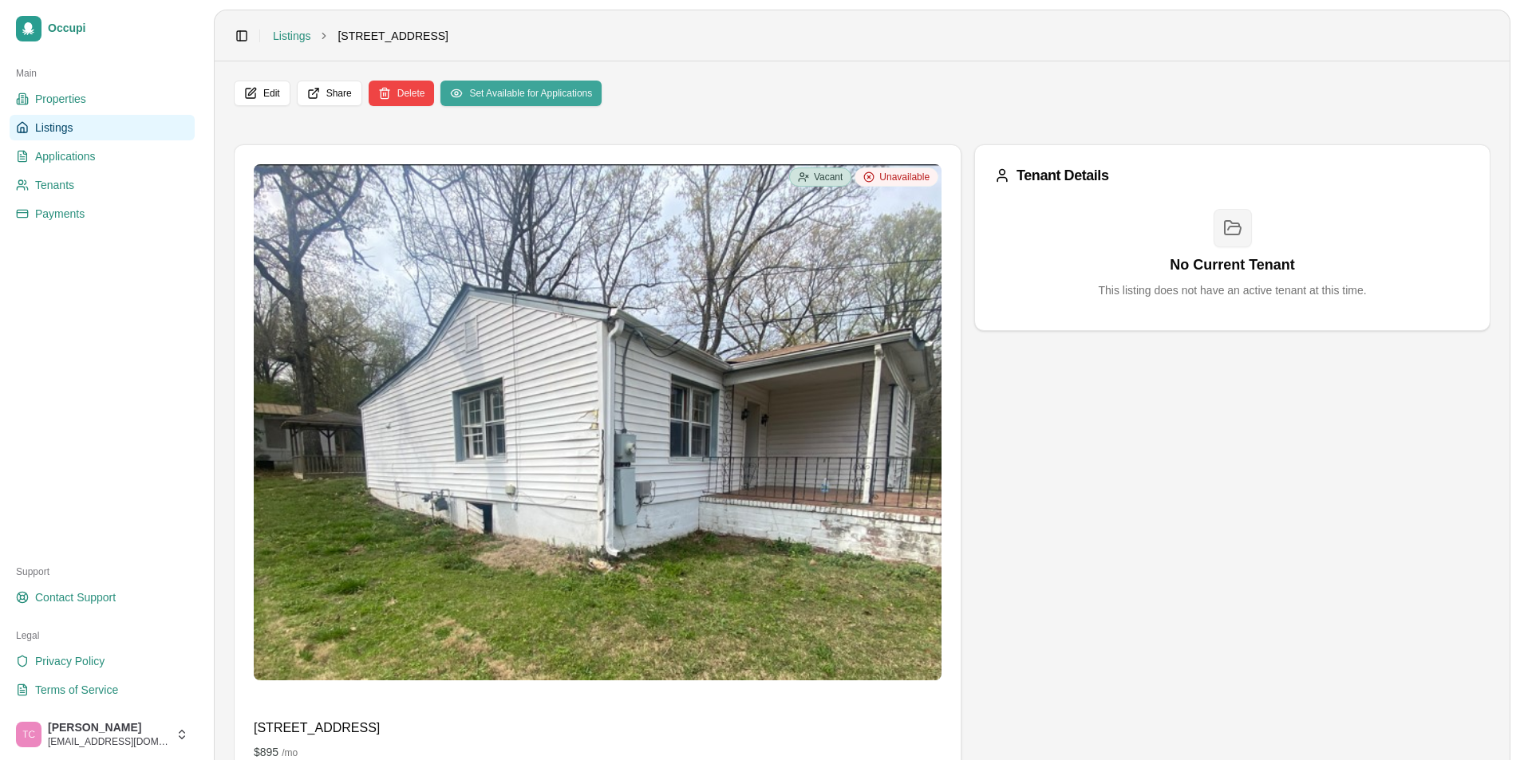
click at [547, 85] on button "Set Available for Applications" at bounding box center [520, 94] width 161 height 26
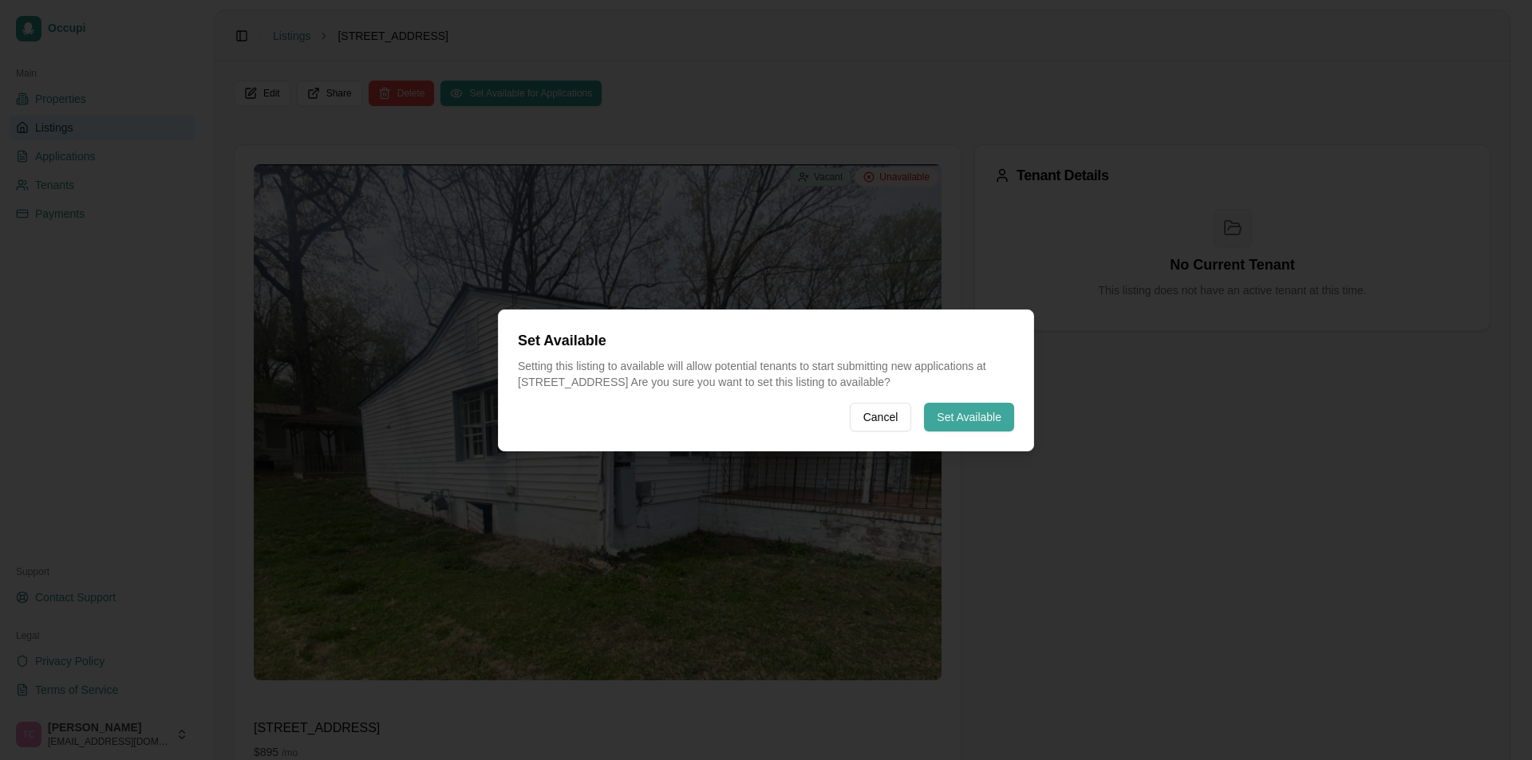
click at [992, 431] on button "Set Available" at bounding box center [969, 417] width 90 height 29
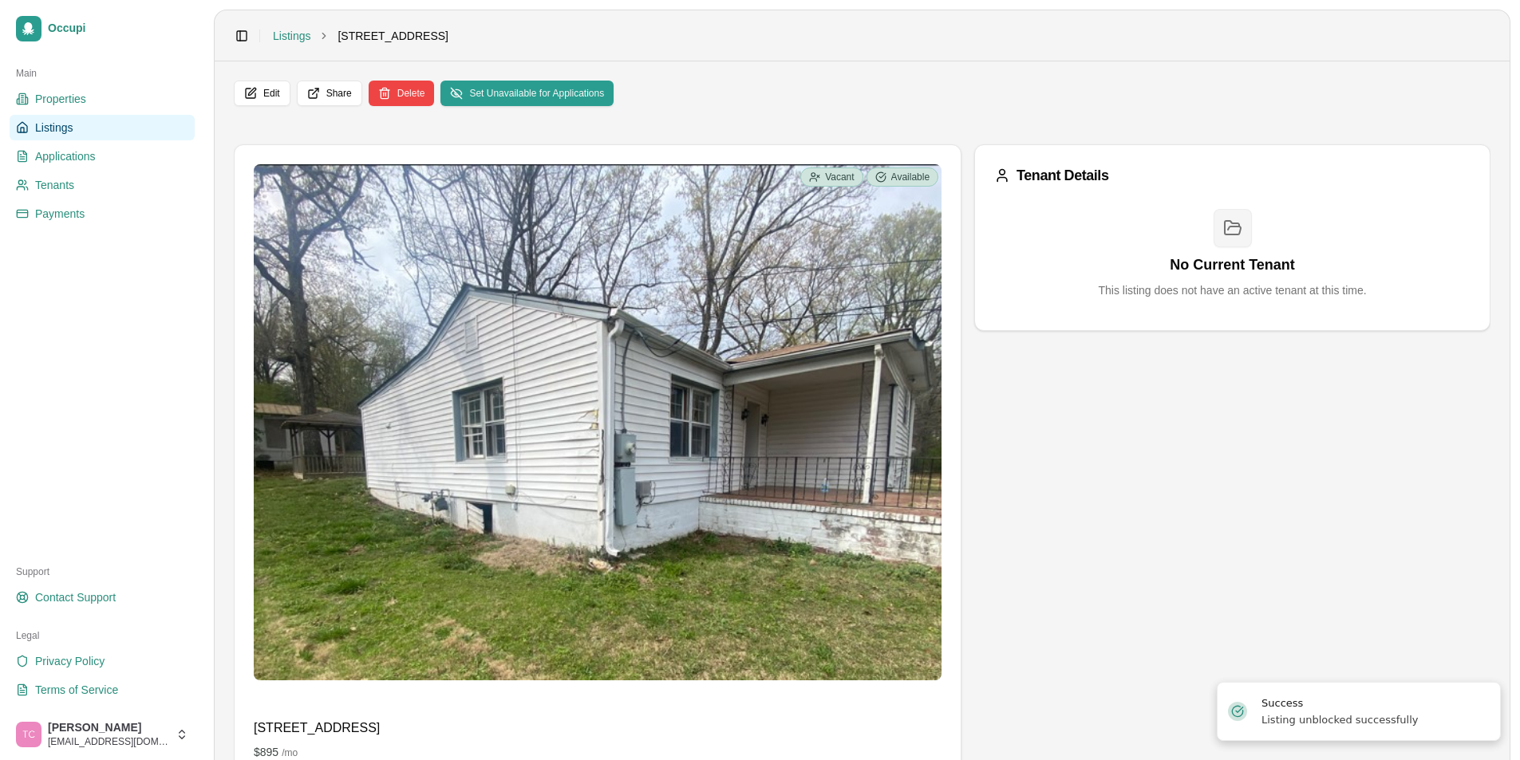
click at [41, 117] on link "Listings" at bounding box center [102, 128] width 185 height 26
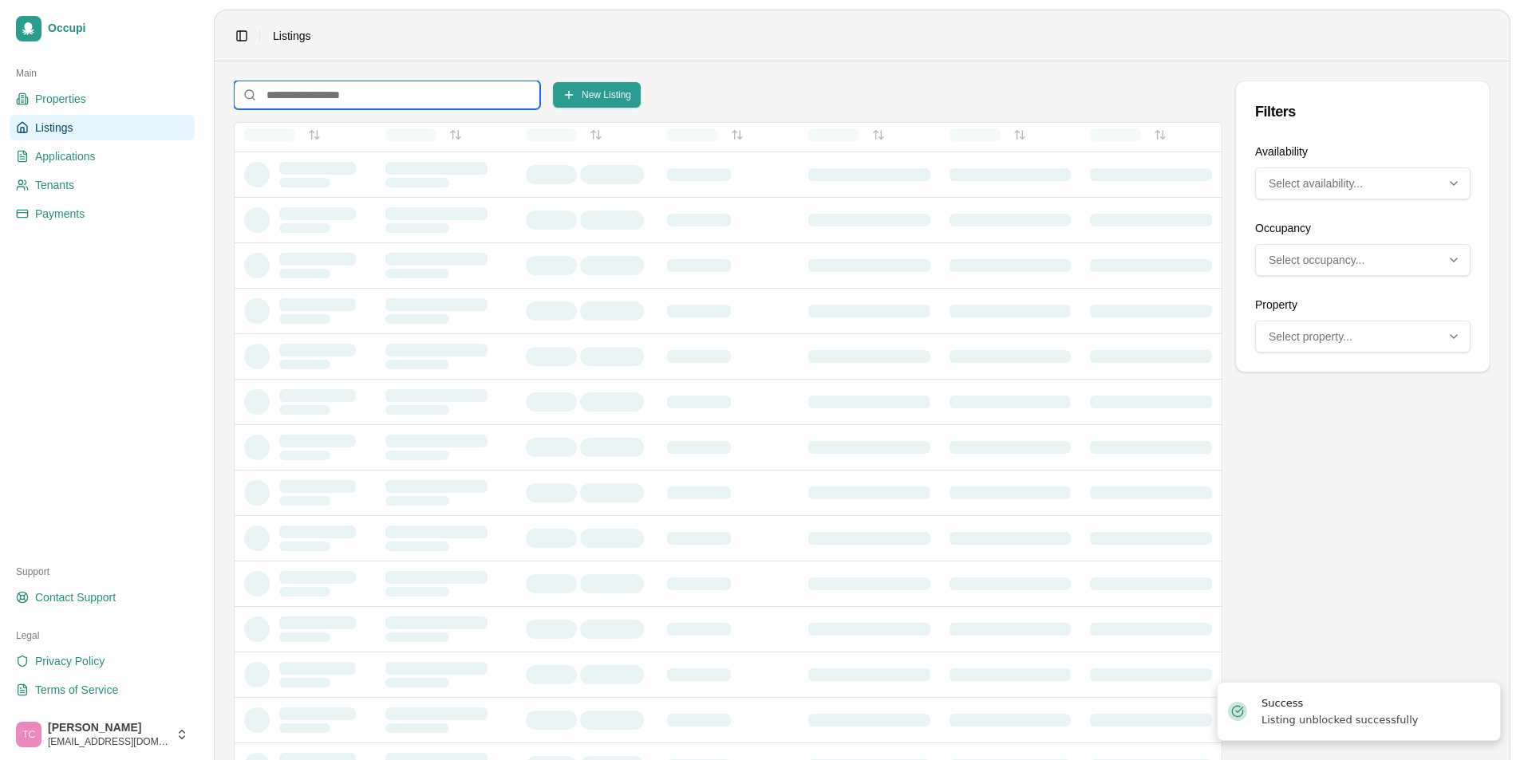
click at [292, 100] on input at bounding box center [387, 95] width 306 height 29
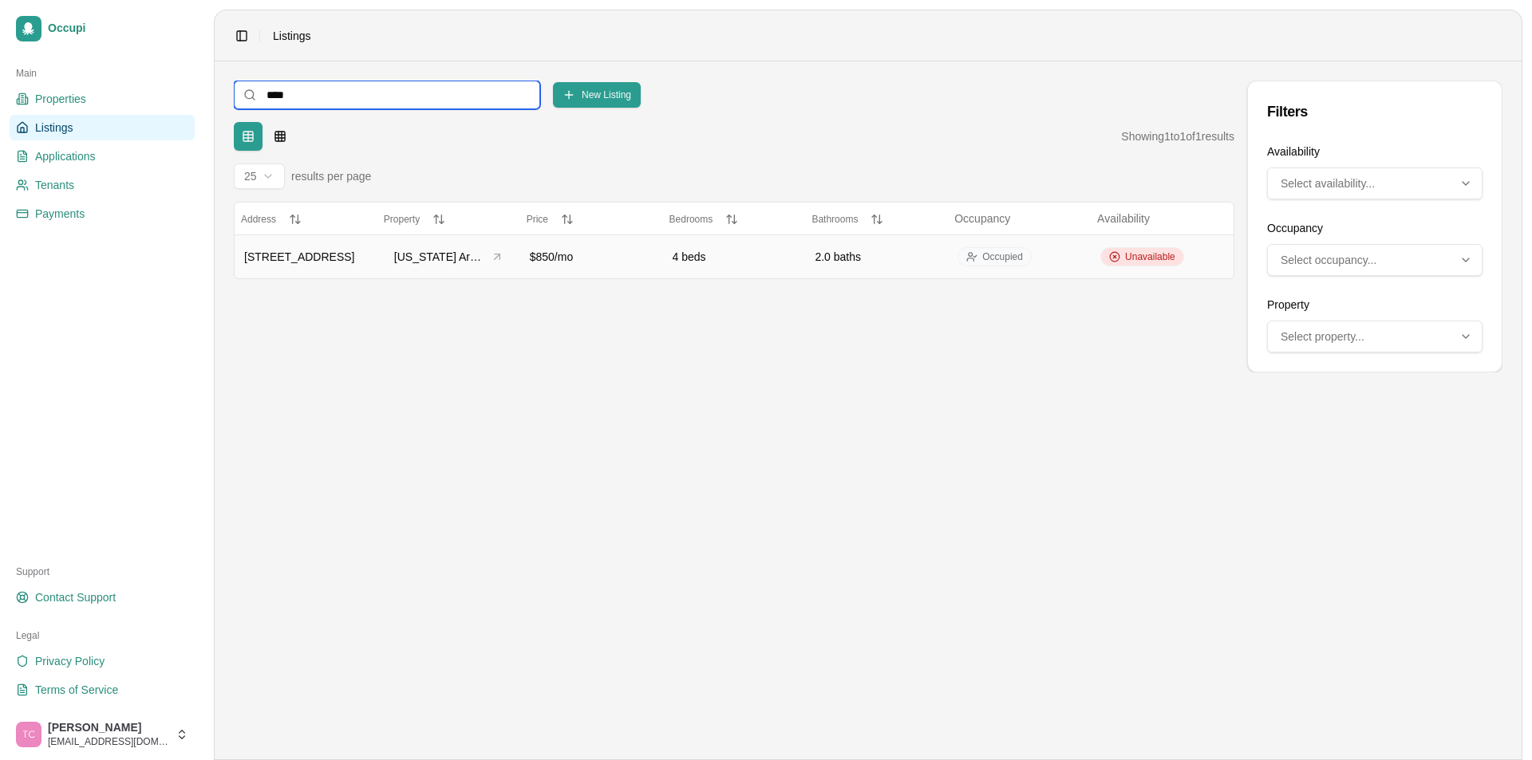
type input "****"
click at [1138, 253] on span "Unavailable" at bounding box center [1150, 257] width 50 height 13
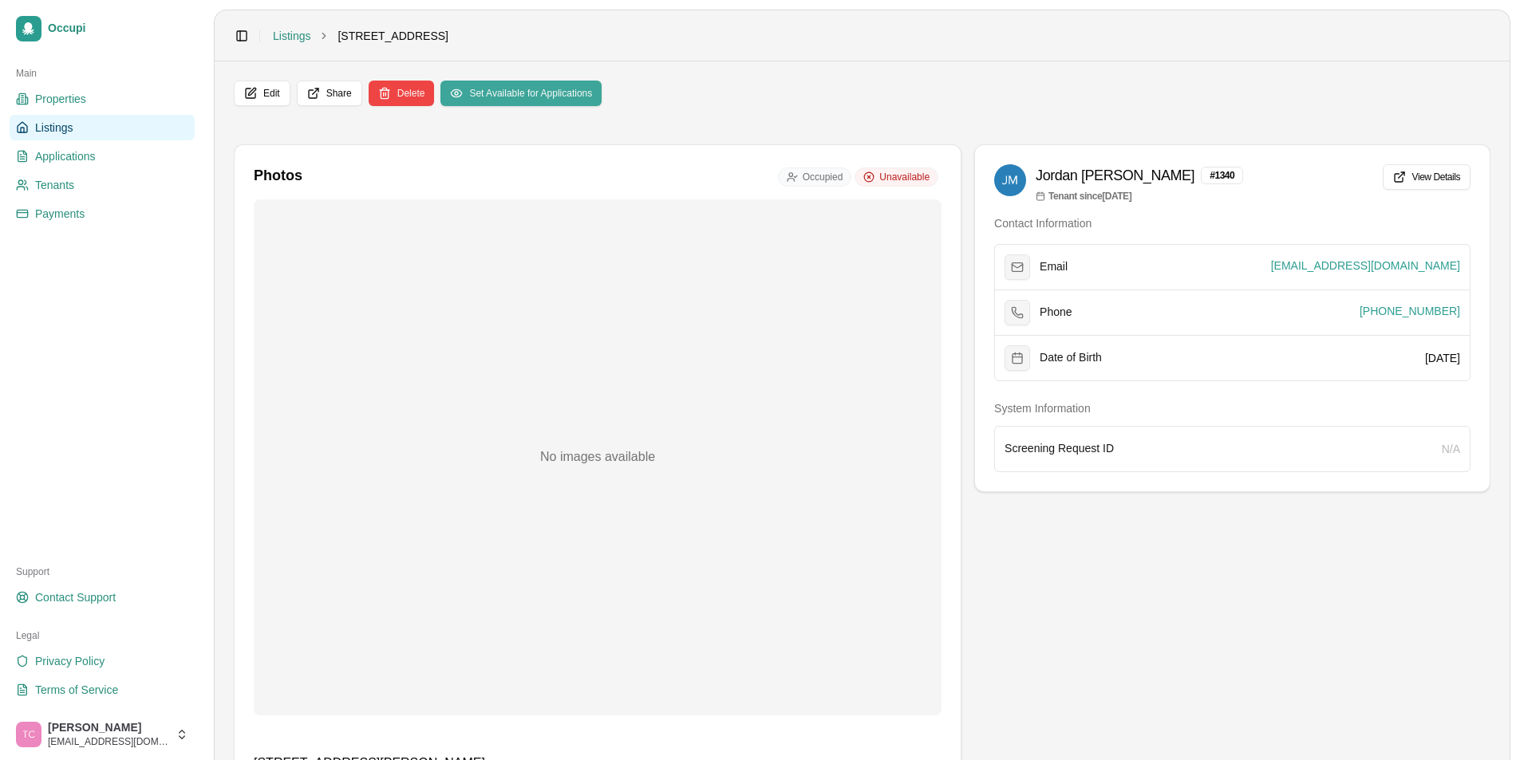
click at [574, 84] on button "Set Available for Applications" at bounding box center [520, 94] width 161 height 26
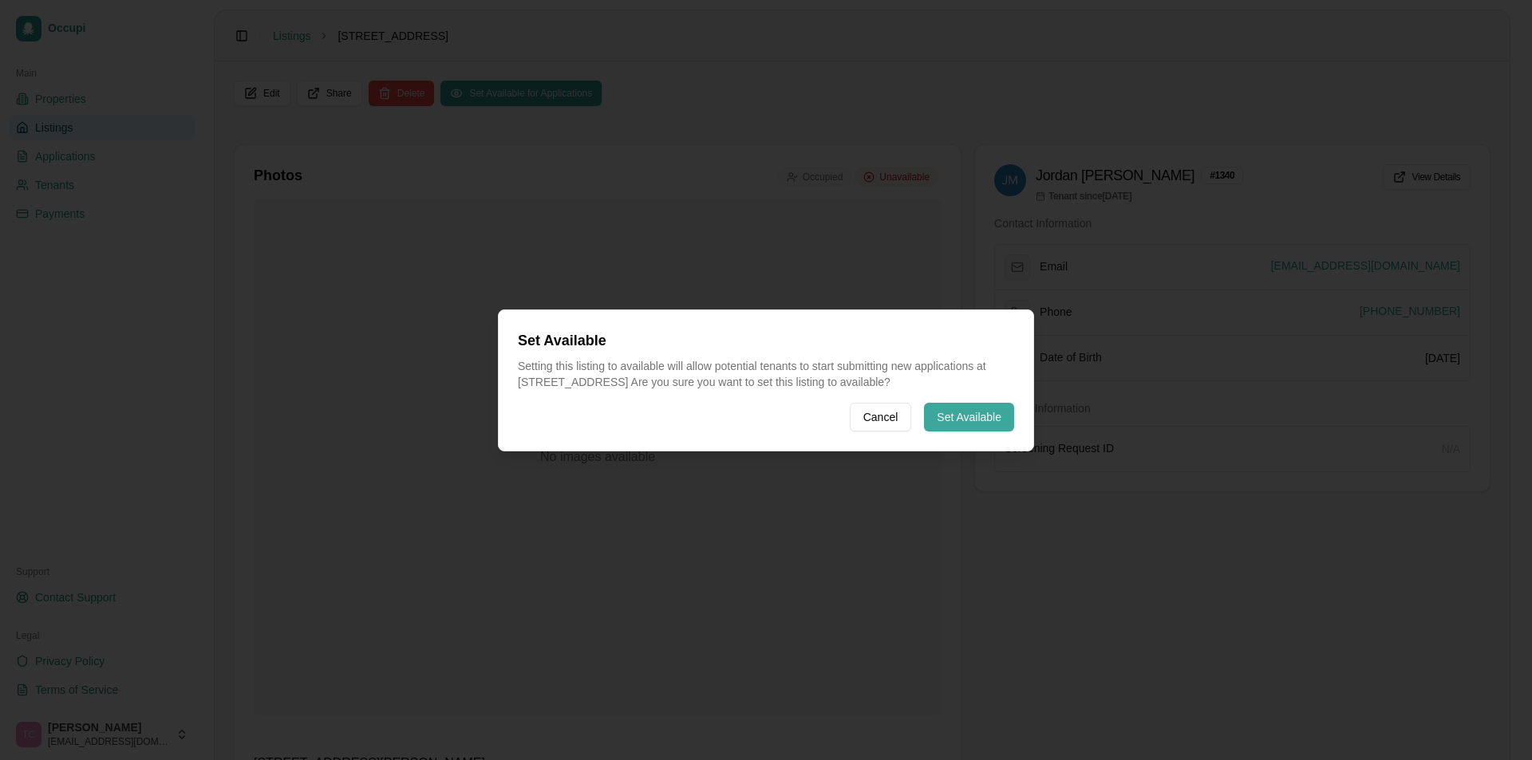
click at [950, 418] on button "Set Available" at bounding box center [969, 417] width 90 height 29
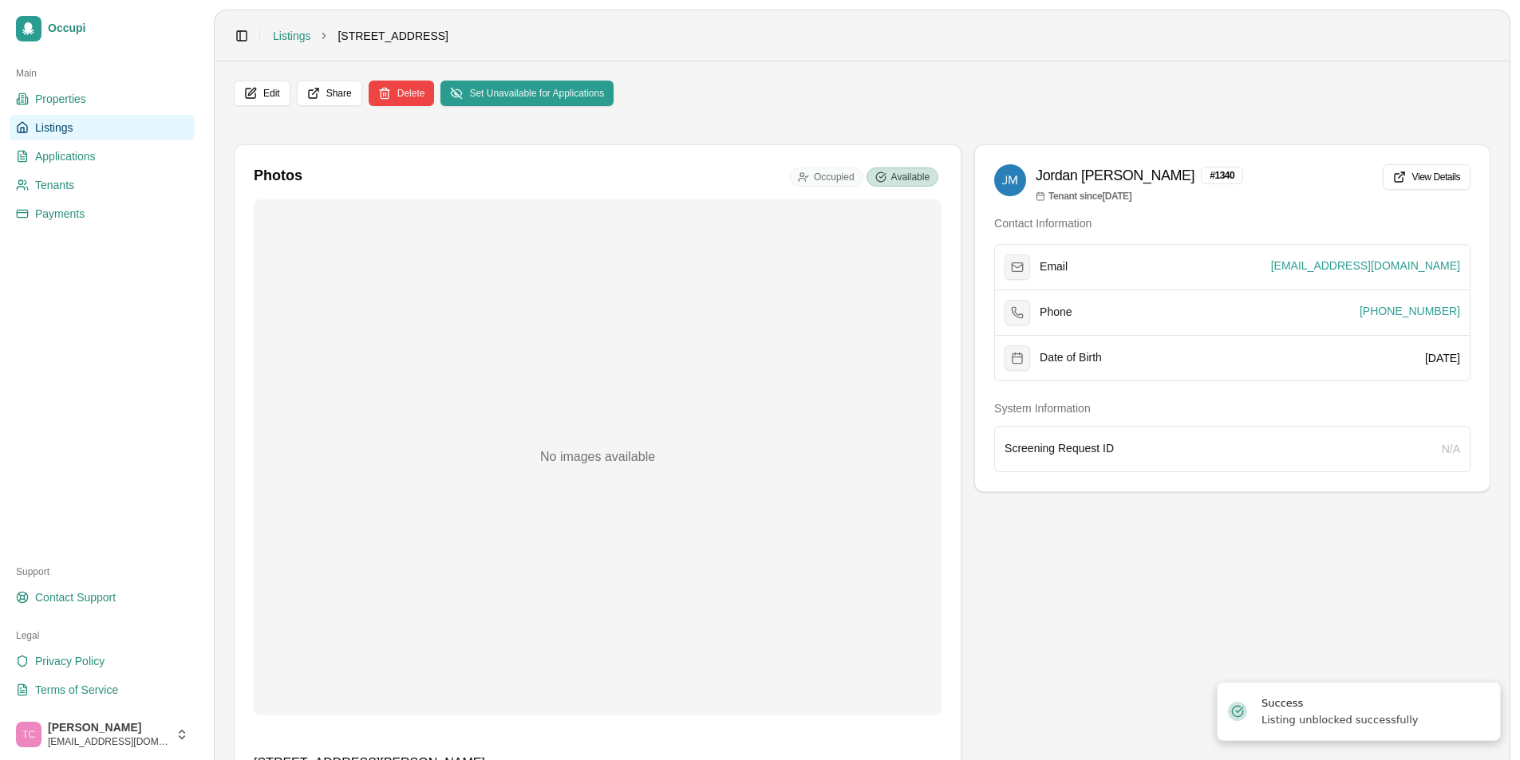
click at [58, 132] on span "Listings" at bounding box center [54, 128] width 38 height 16
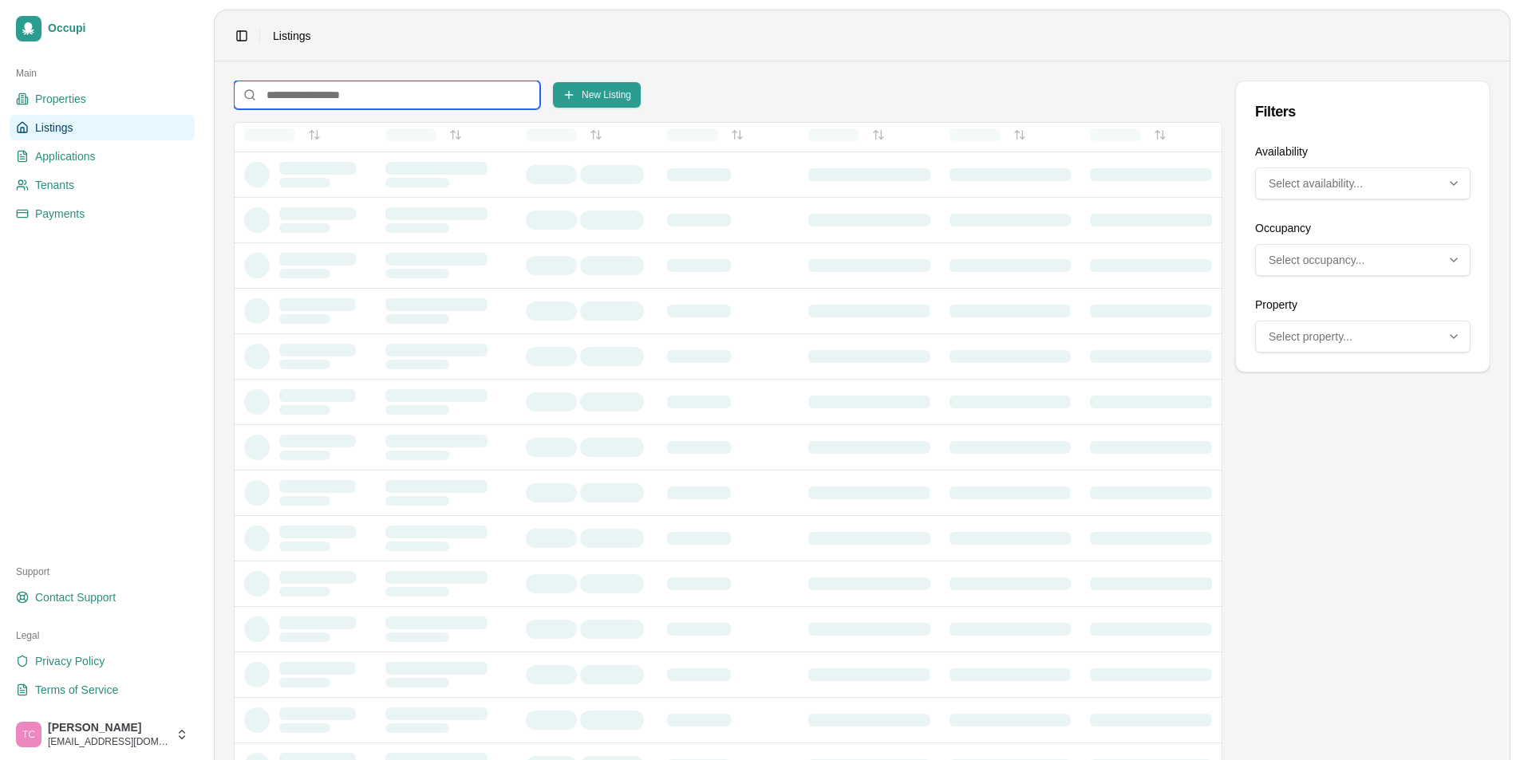
click at [258, 105] on input at bounding box center [387, 95] width 306 height 29
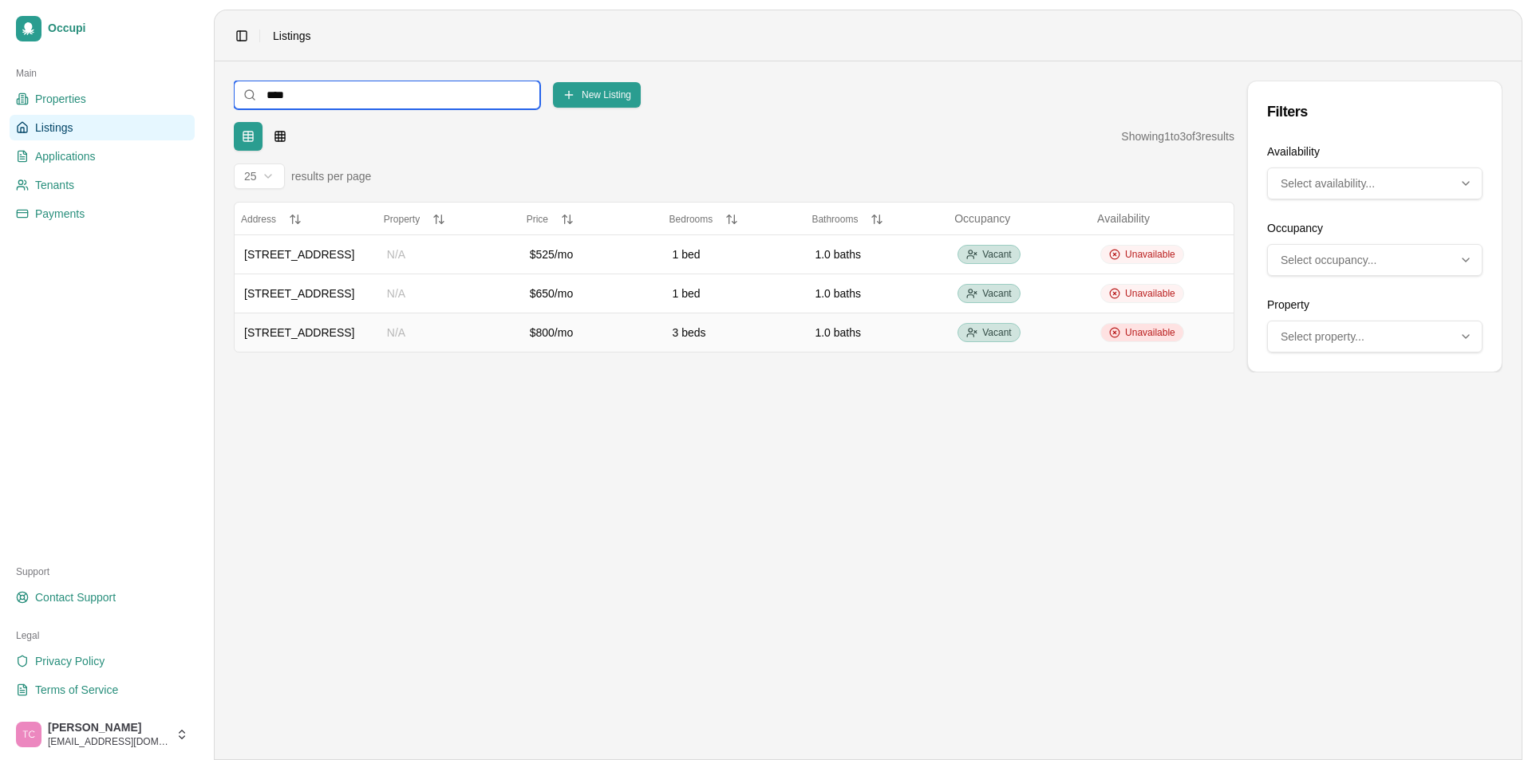
type input "****"
click at [1160, 335] on span "Unavailable" at bounding box center [1150, 332] width 50 height 13
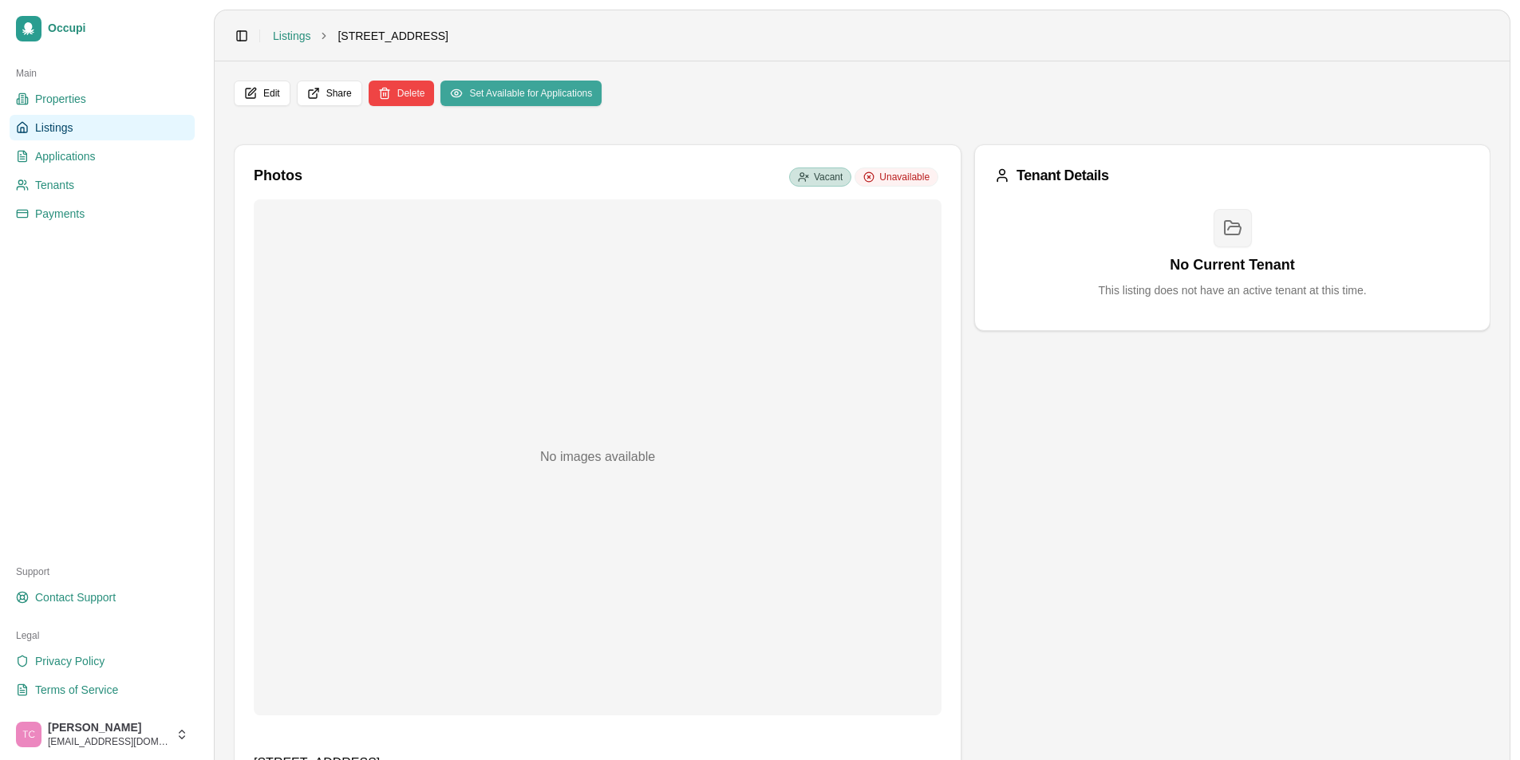
click at [569, 94] on button "Set Available for Applications" at bounding box center [520, 94] width 161 height 26
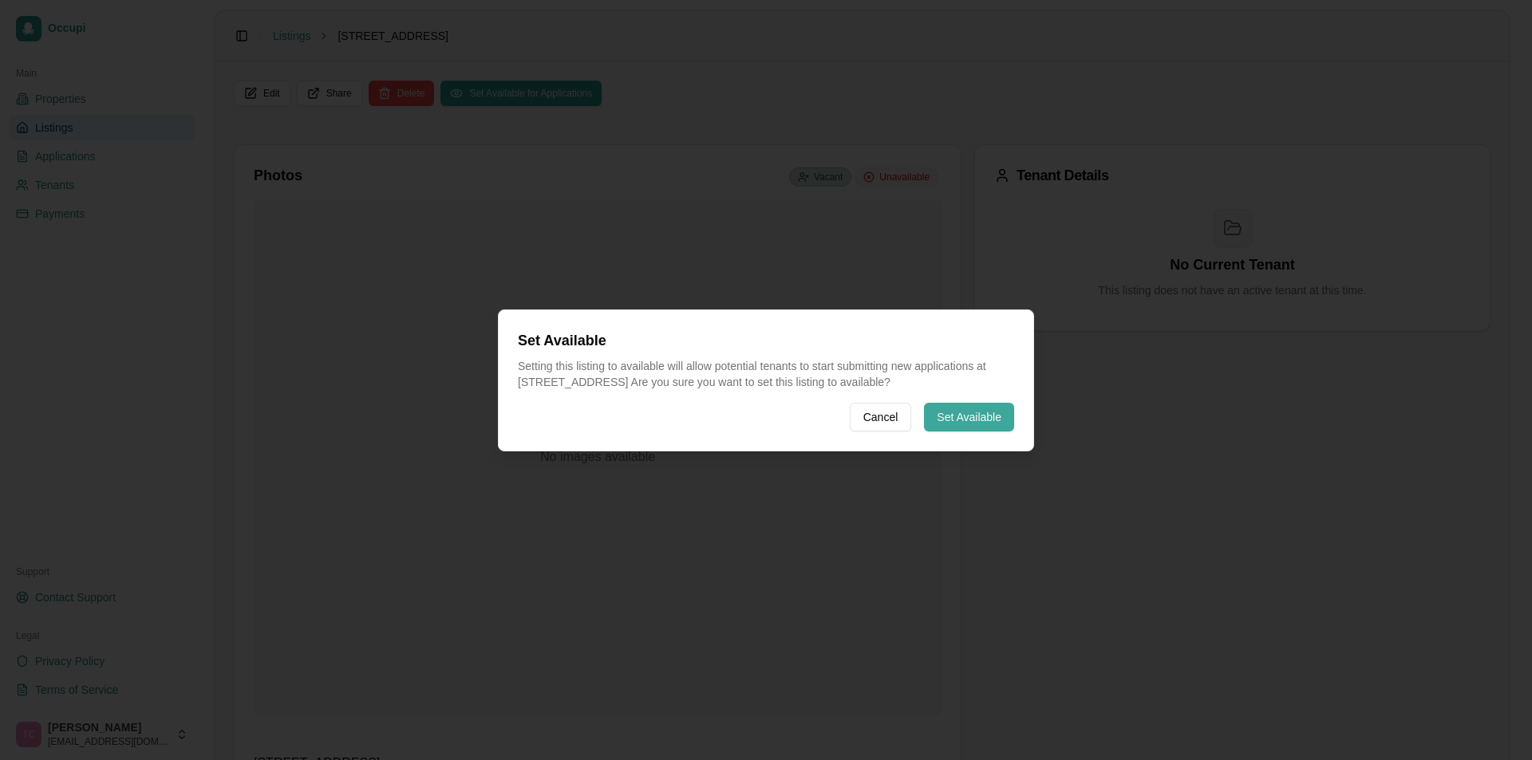
click at [985, 415] on button "Set Available" at bounding box center [969, 417] width 90 height 29
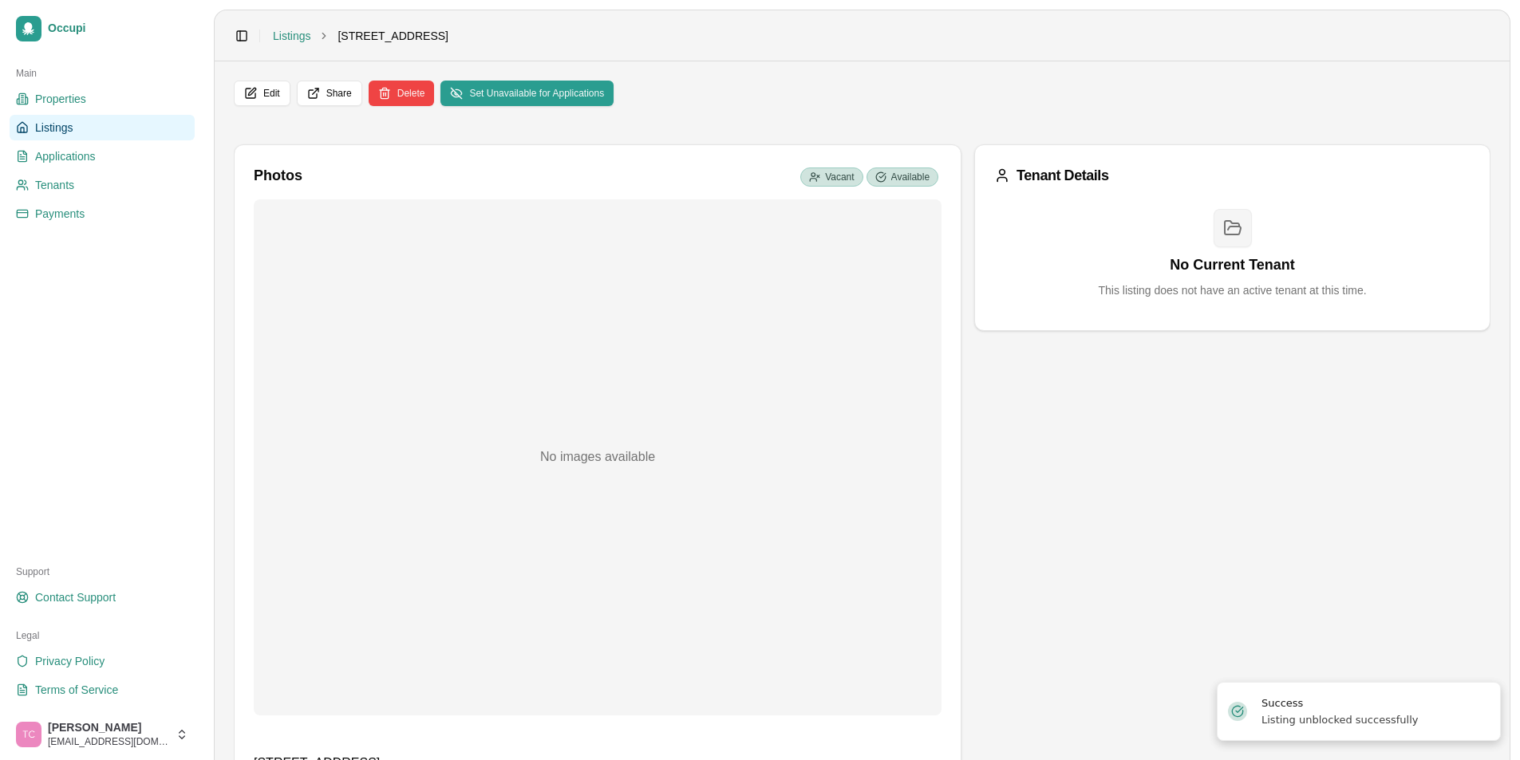
click at [45, 122] on span "Listings" at bounding box center [54, 128] width 38 height 16
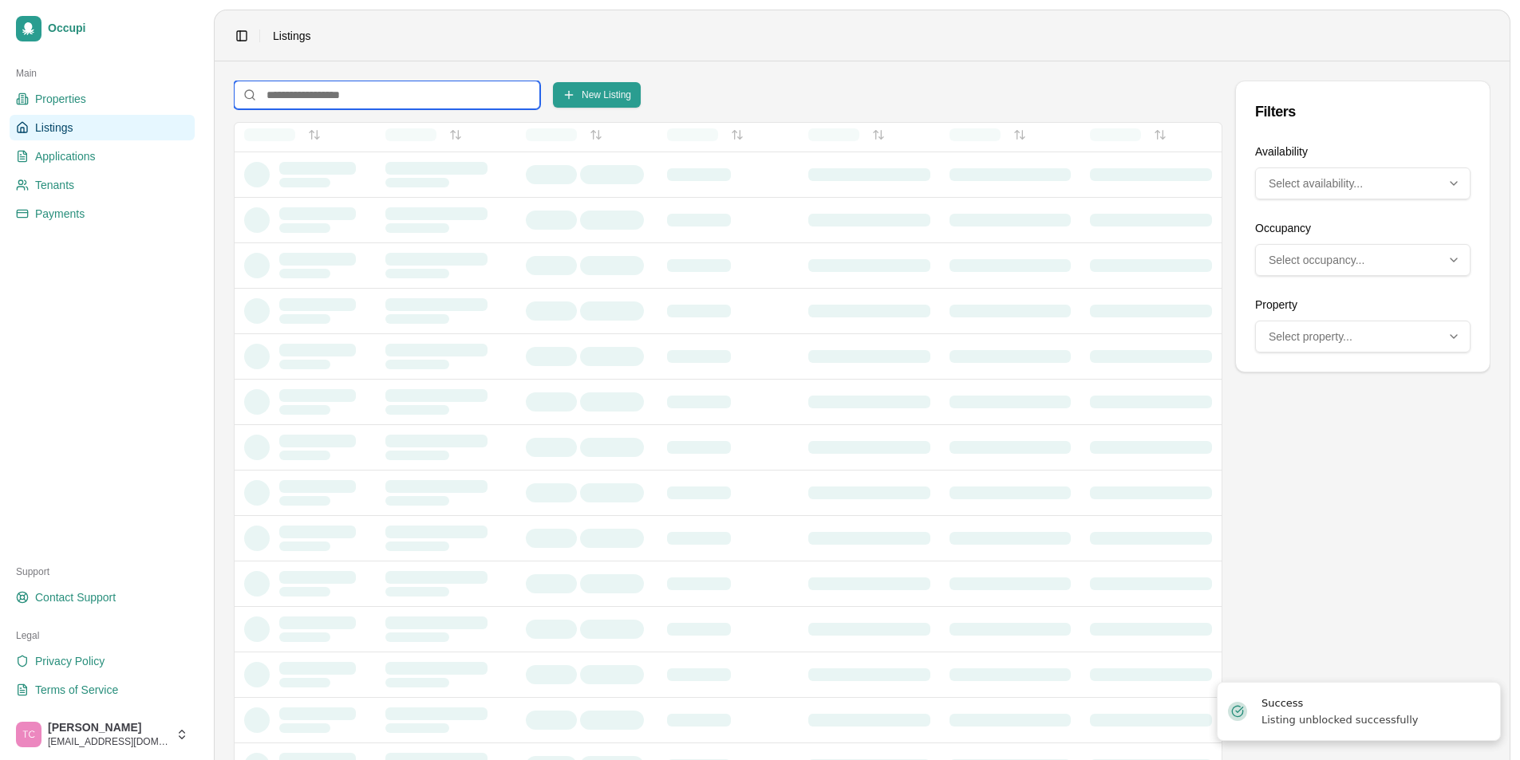
click at [276, 92] on input at bounding box center [387, 95] width 306 height 29
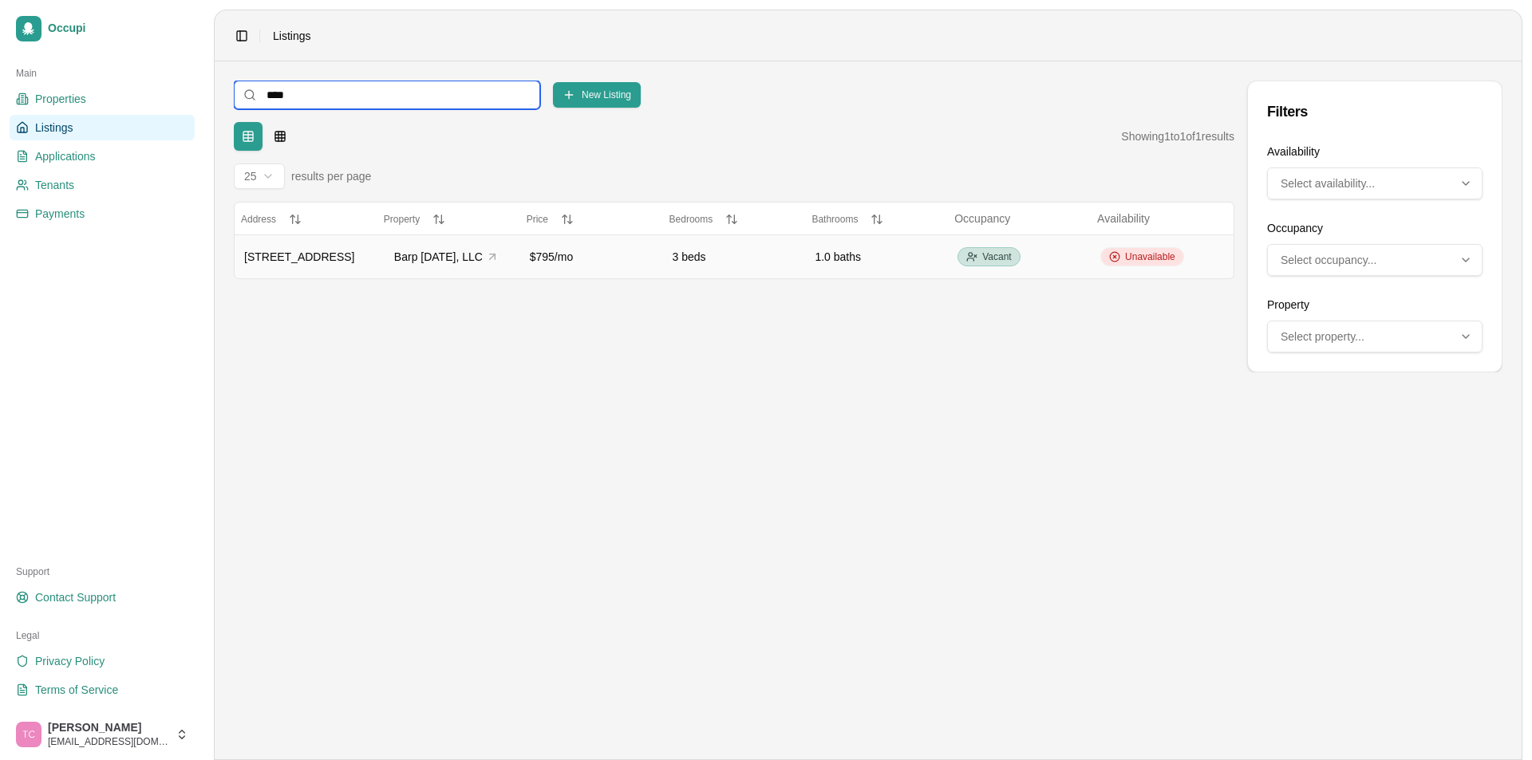
type input "****"
click at [1156, 254] on span "Unavailable" at bounding box center [1150, 257] width 50 height 13
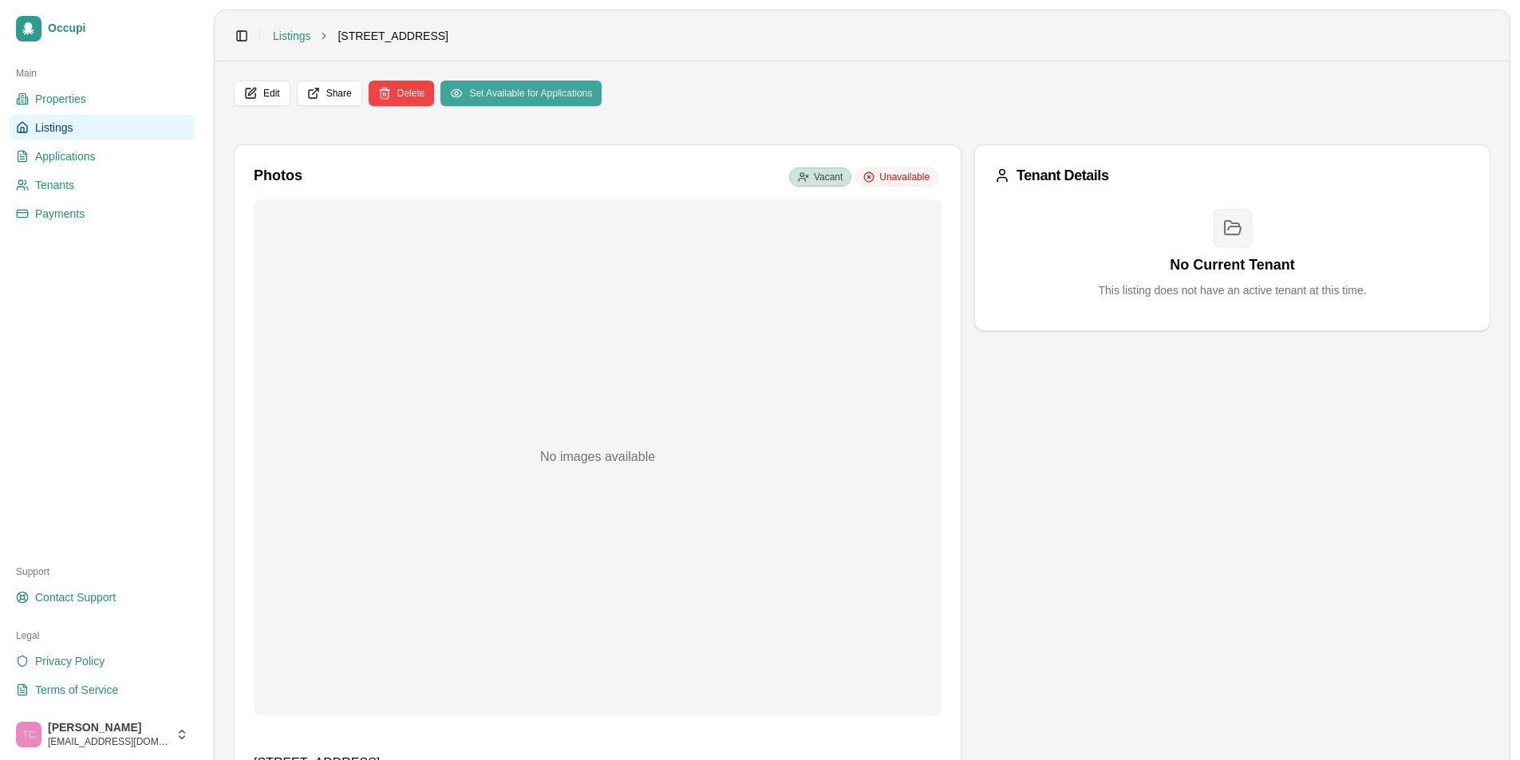
click at [536, 94] on button "Set Available for Applications" at bounding box center [520, 94] width 161 height 26
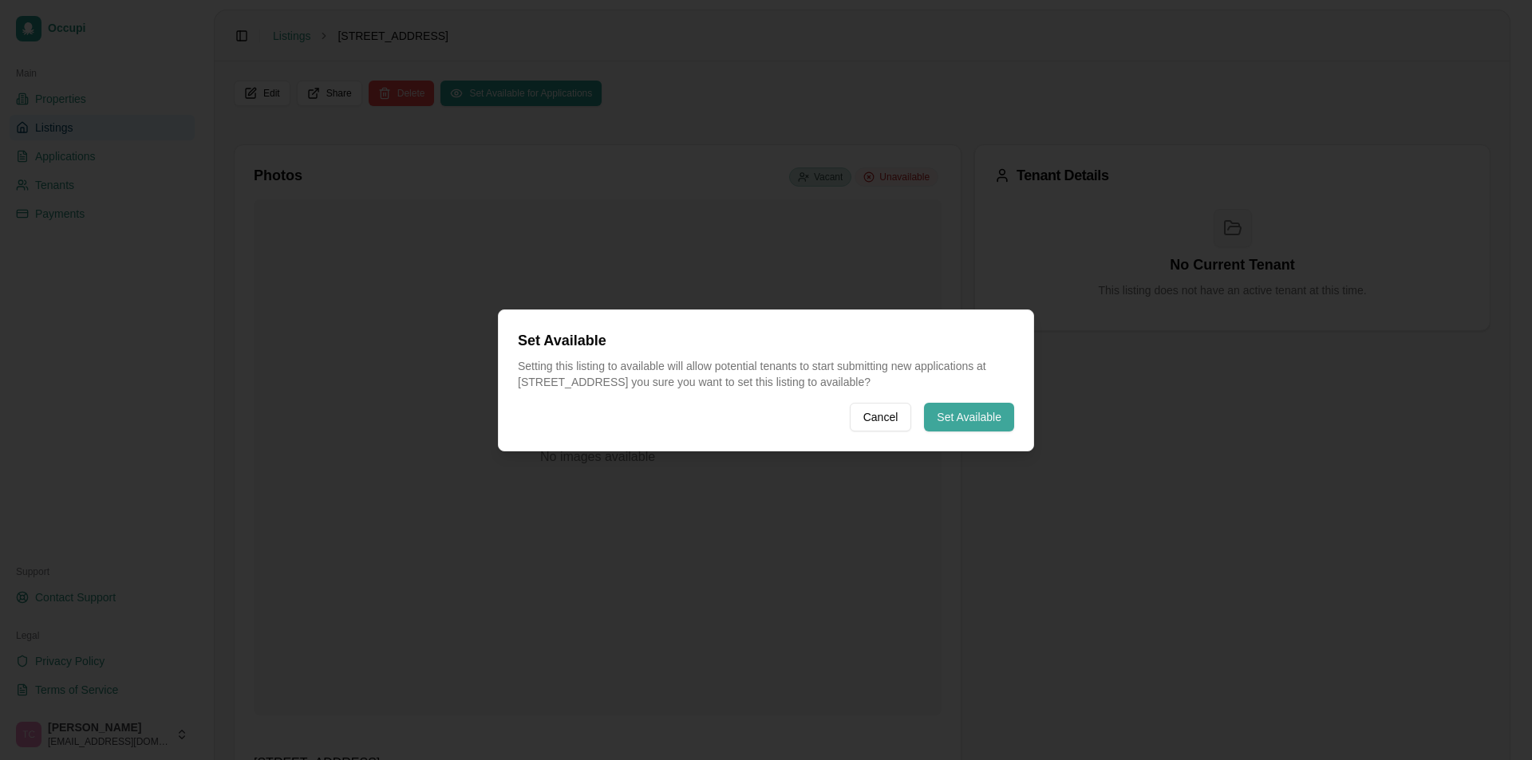
click at [972, 420] on button "Set Available" at bounding box center [969, 417] width 90 height 29
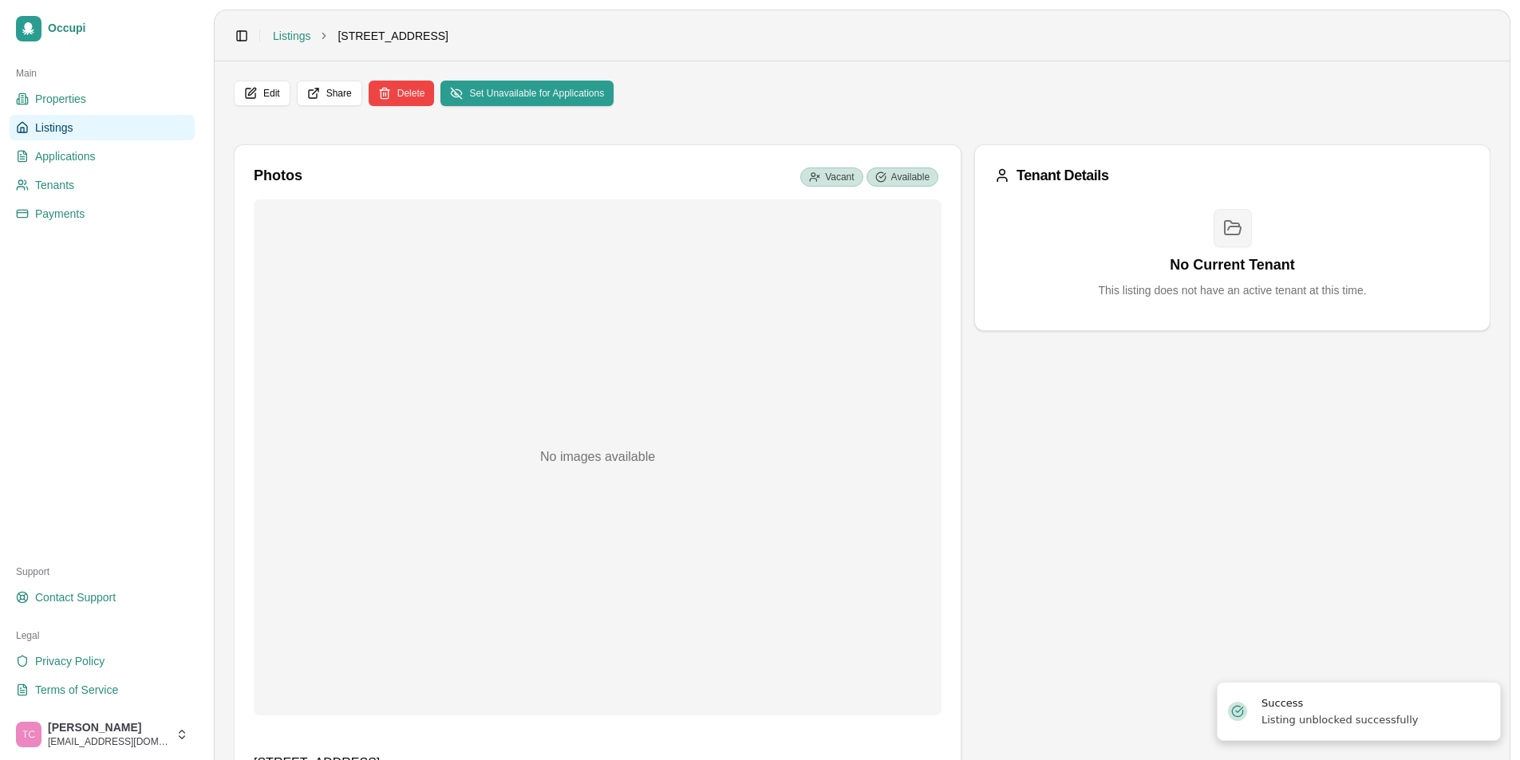
click at [57, 128] on span "Listings" at bounding box center [54, 128] width 38 height 16
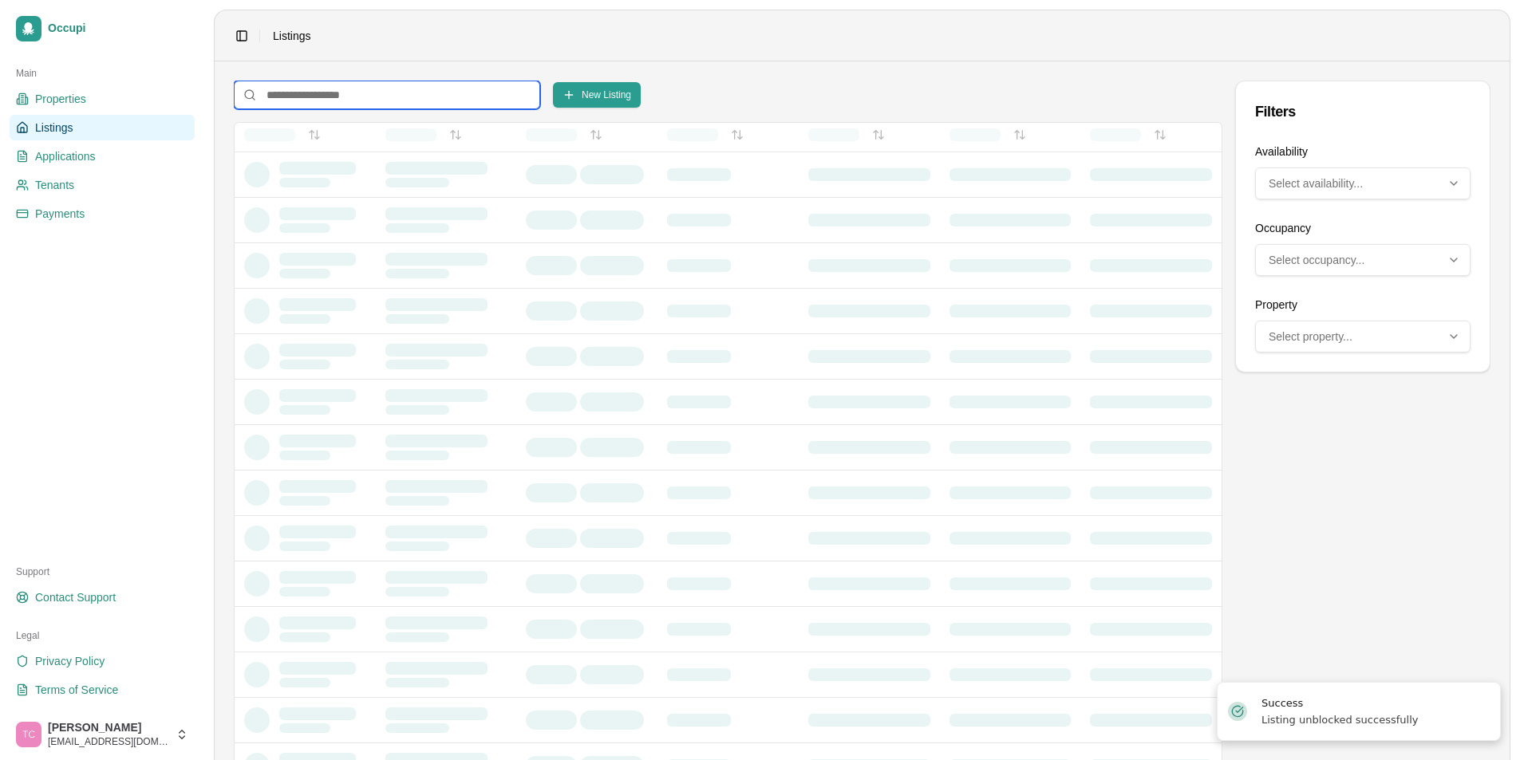
click at [304, 97] on input at bounding box center [387, 95] width 306 height 29
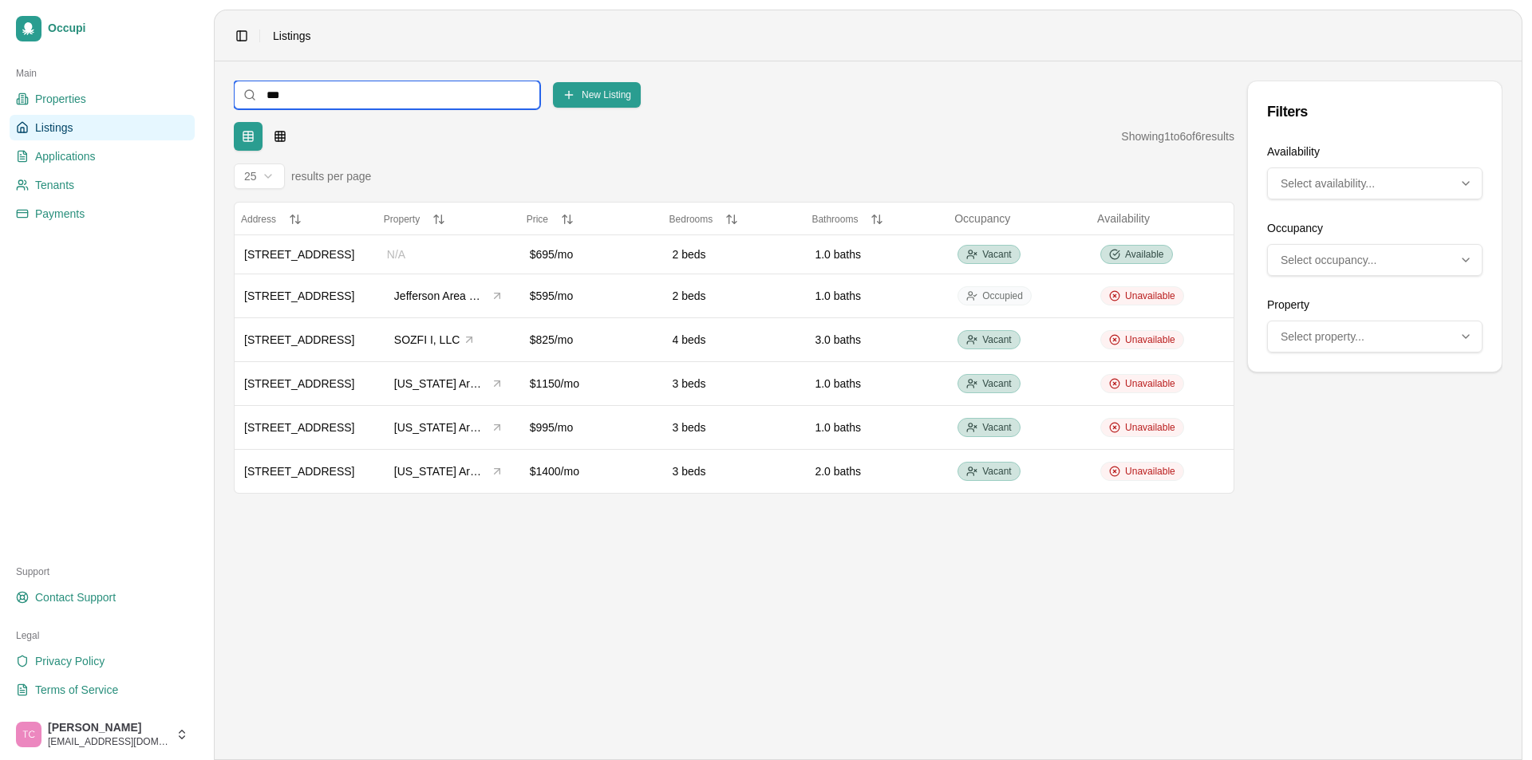
drag, startPoint x: 294, startPoint y: 97, endPoint x: 263, endPoint y: 100, distance: 31.2
click at [263, 100] on input "***" at bounding box center [387, 95] width 306 height 29
type input "***"
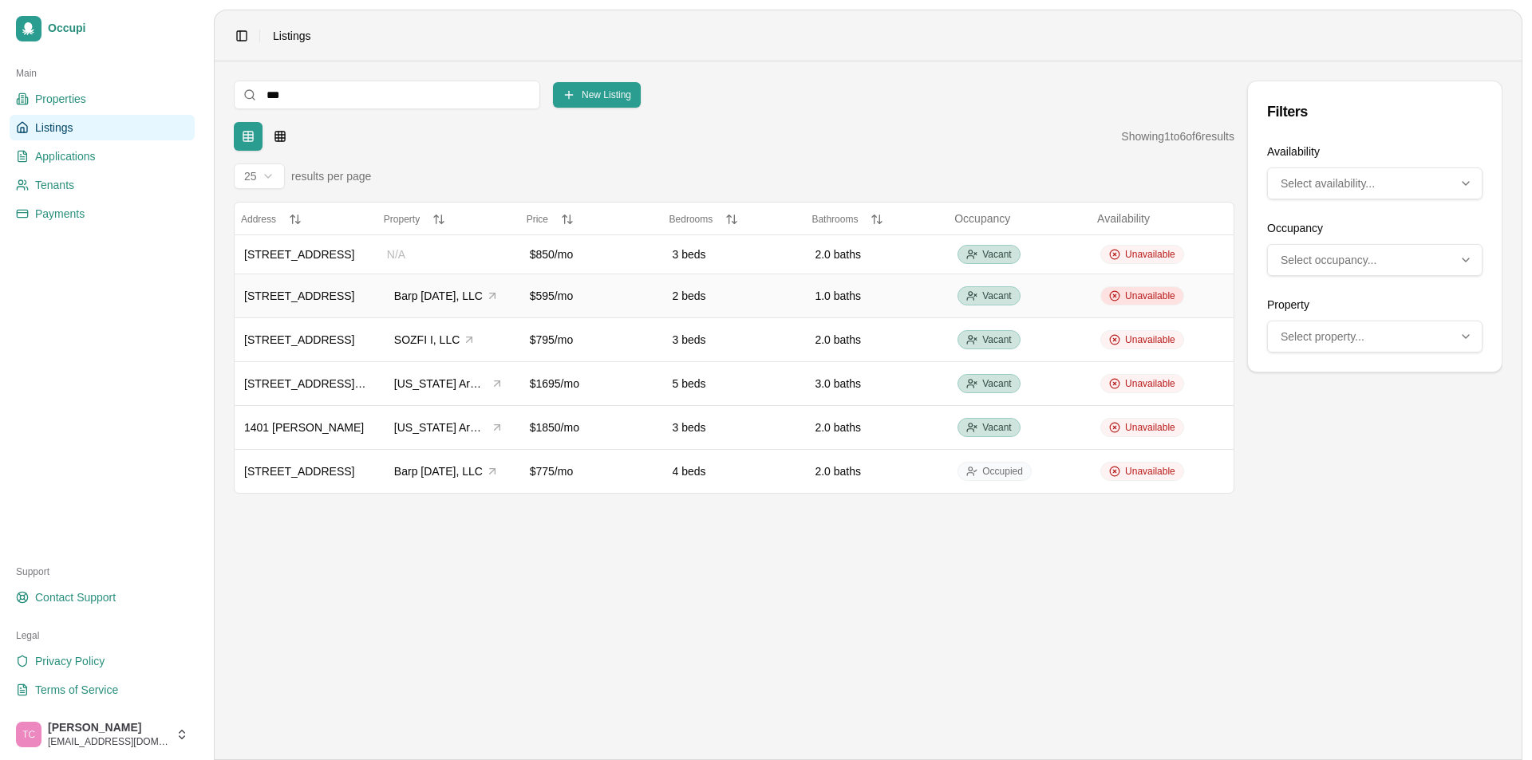
click at [1144, 295] on span "Unavailable" at bounding box center [1150, 296] width 50 height 13
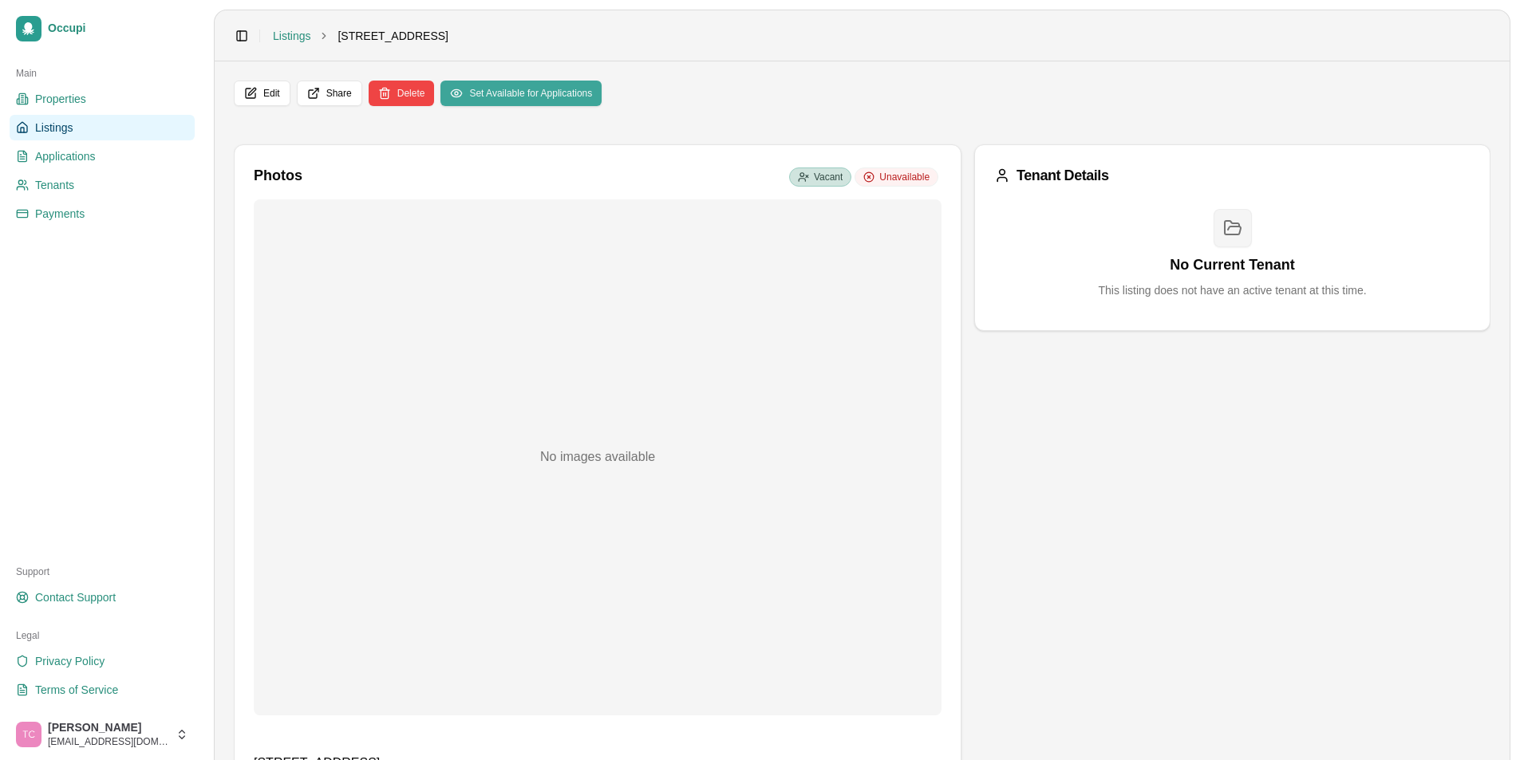
click at [511, 98] on button "Set Available for Applications" at bounding box center [520, 94] width 161 height 26
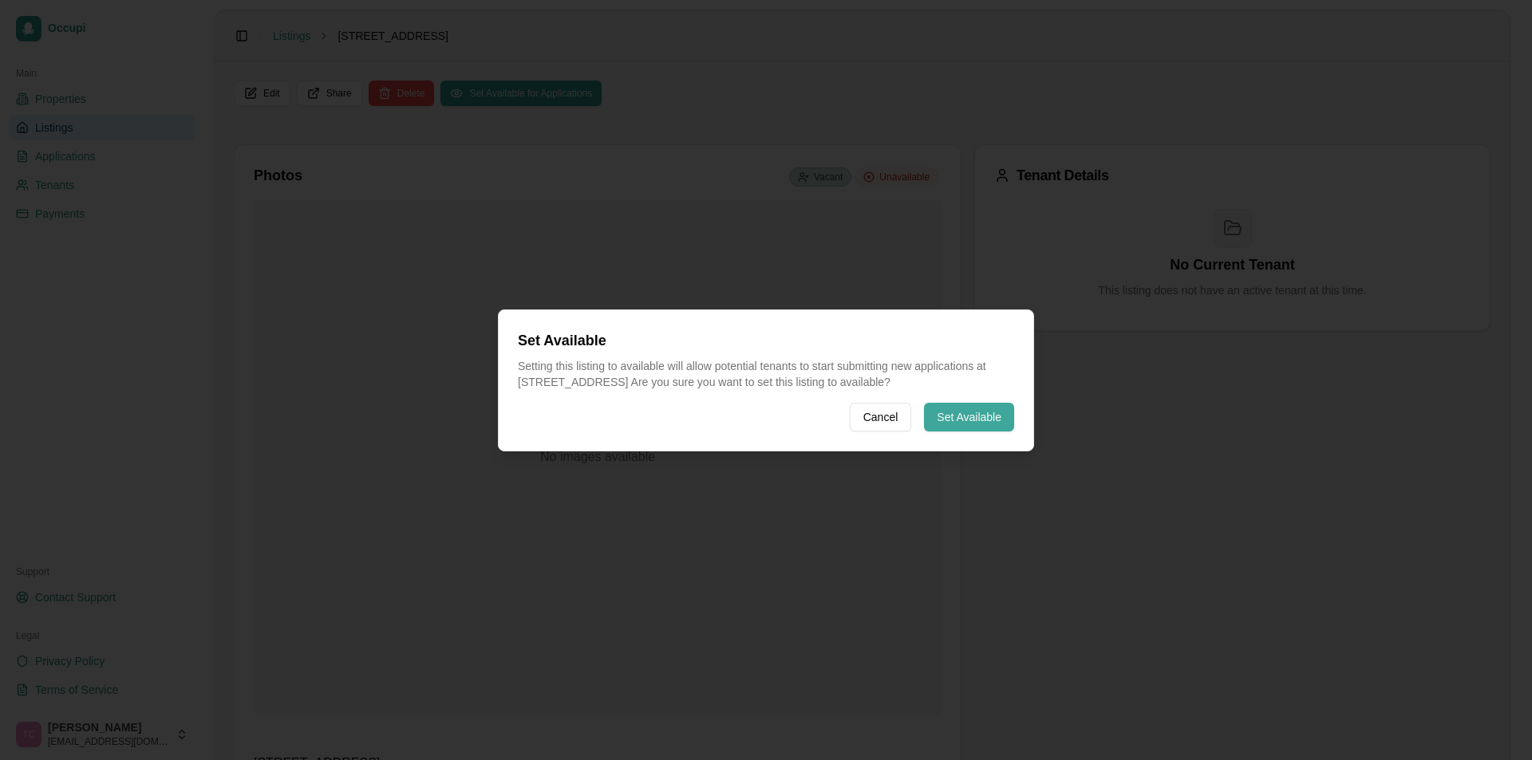
click at [930, 408] on button "Set Available" at bounding box center [969, 417] width 90 height 29
